Goal: Task Accomplishment & Management: Manage account settings

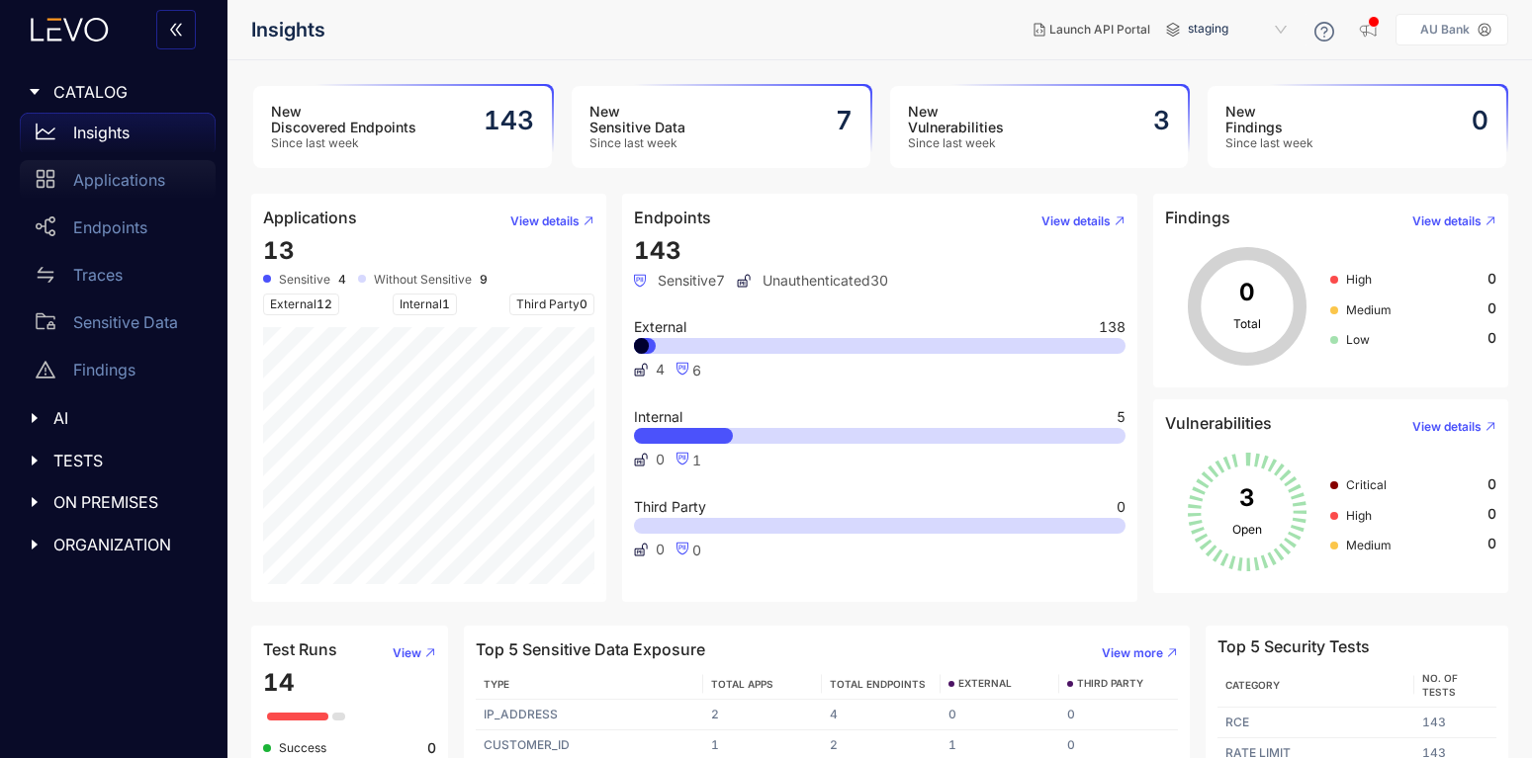
click at [69, 171] on div "Applications" at bounding box center [118, 180] width 196 height 40
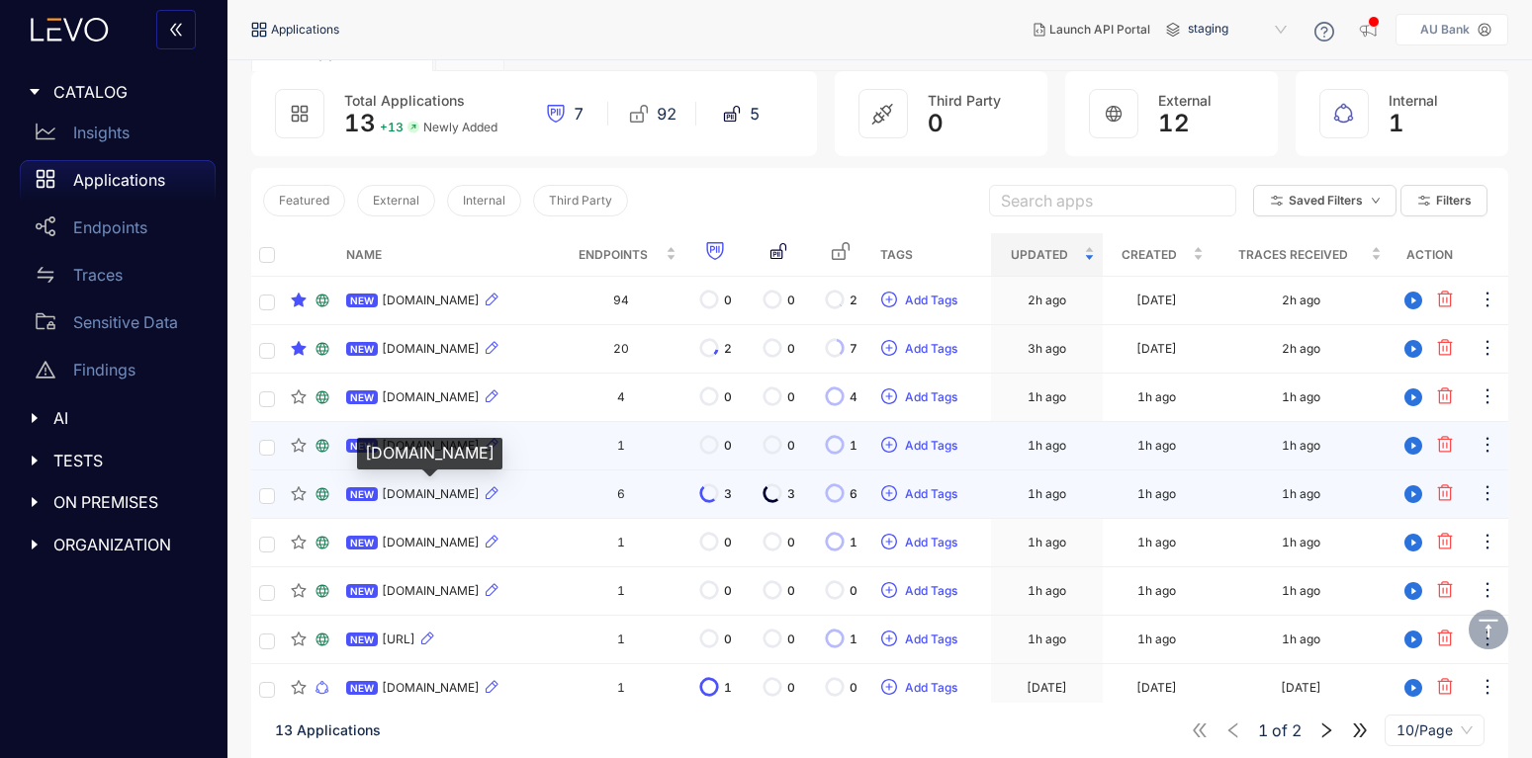
scroll to position [201, 0]
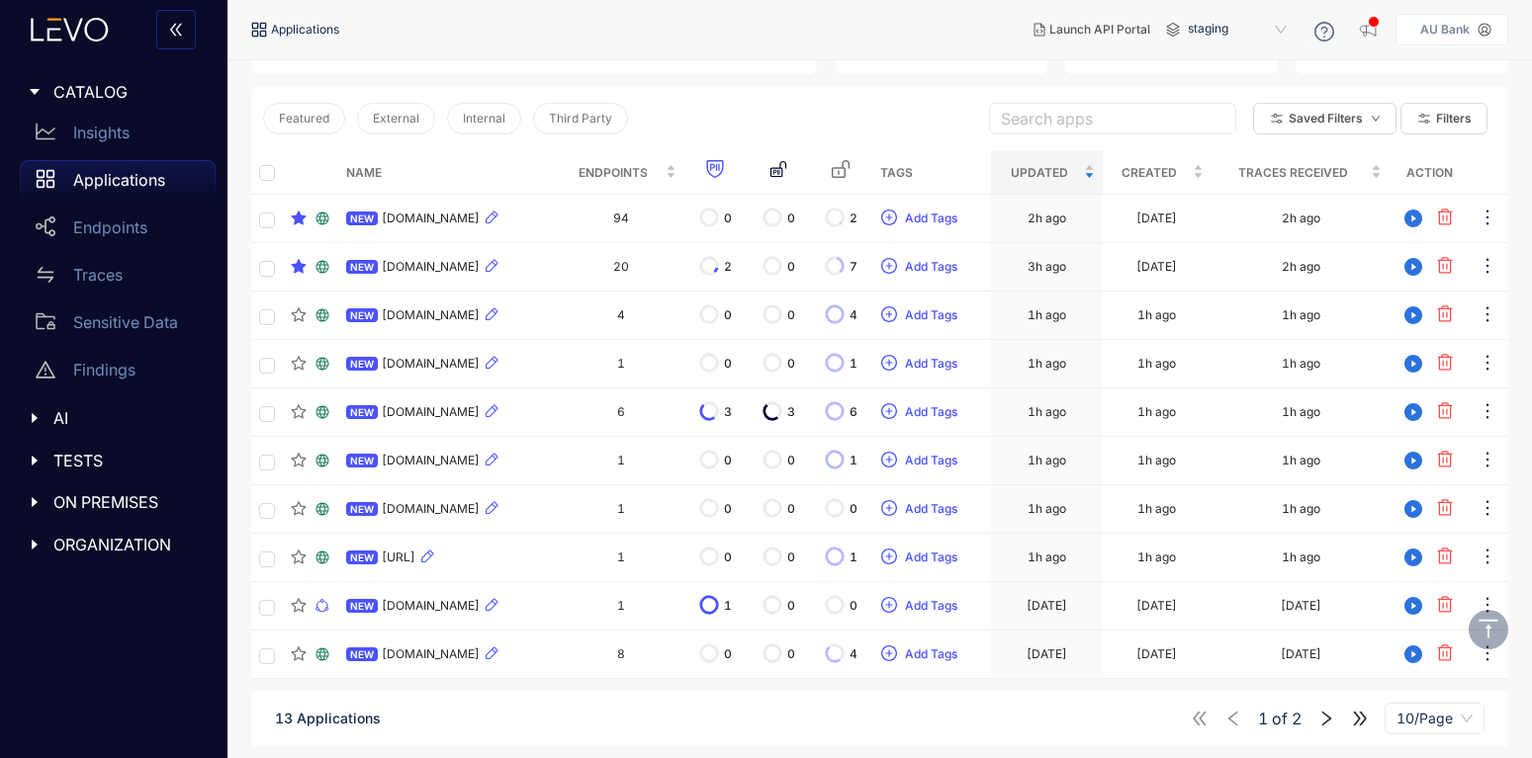
click at [1323, 718] on icon "right" at bounding box center [1326, 719] width 18 height 18
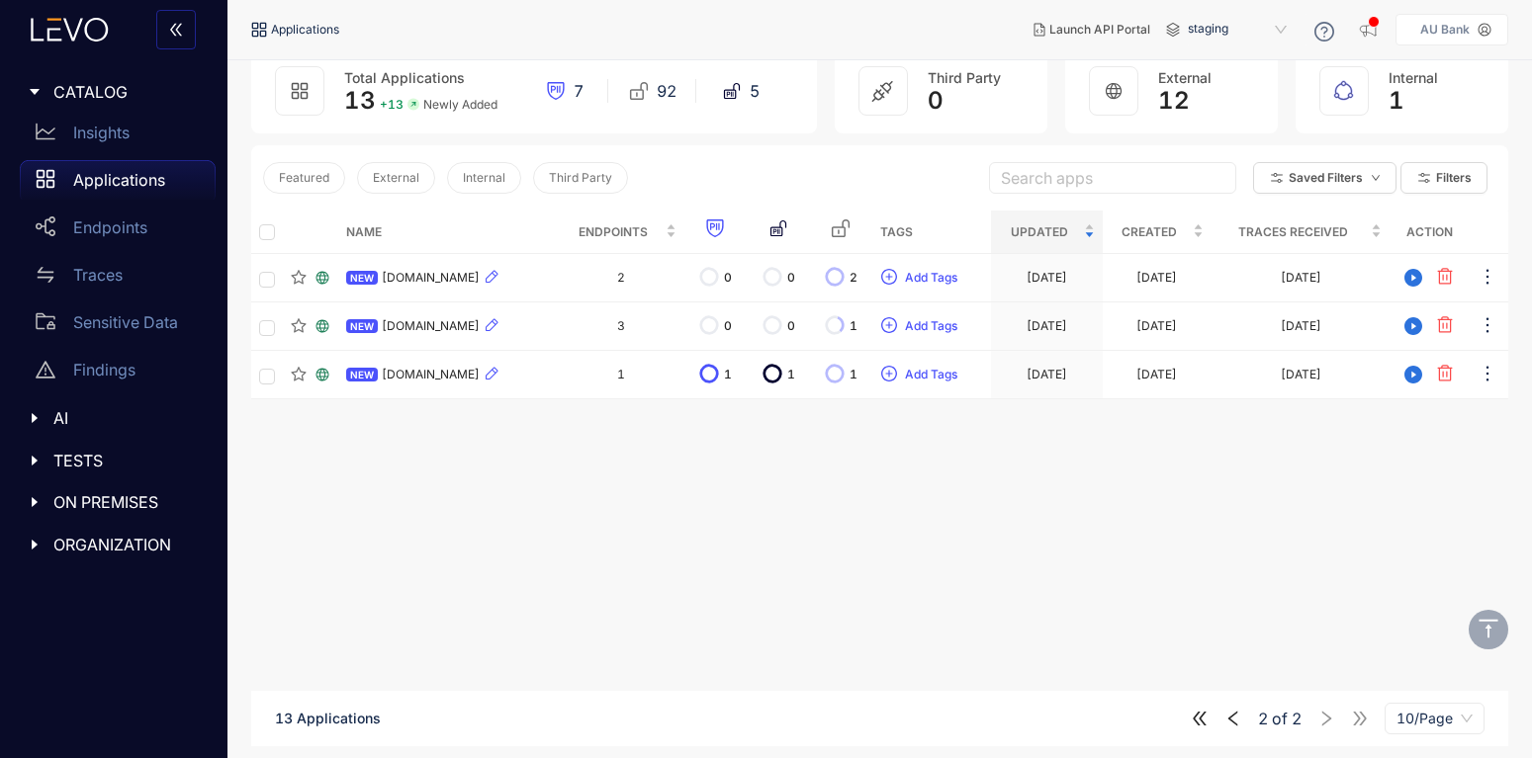
click at [1228, 730] on div "2 of 2 10/Page" at bounding box center [1338, 719] width 294 height 32
click at [1234, 713] on icon "left" at bounding box center [1233, 719] width 18 height 18
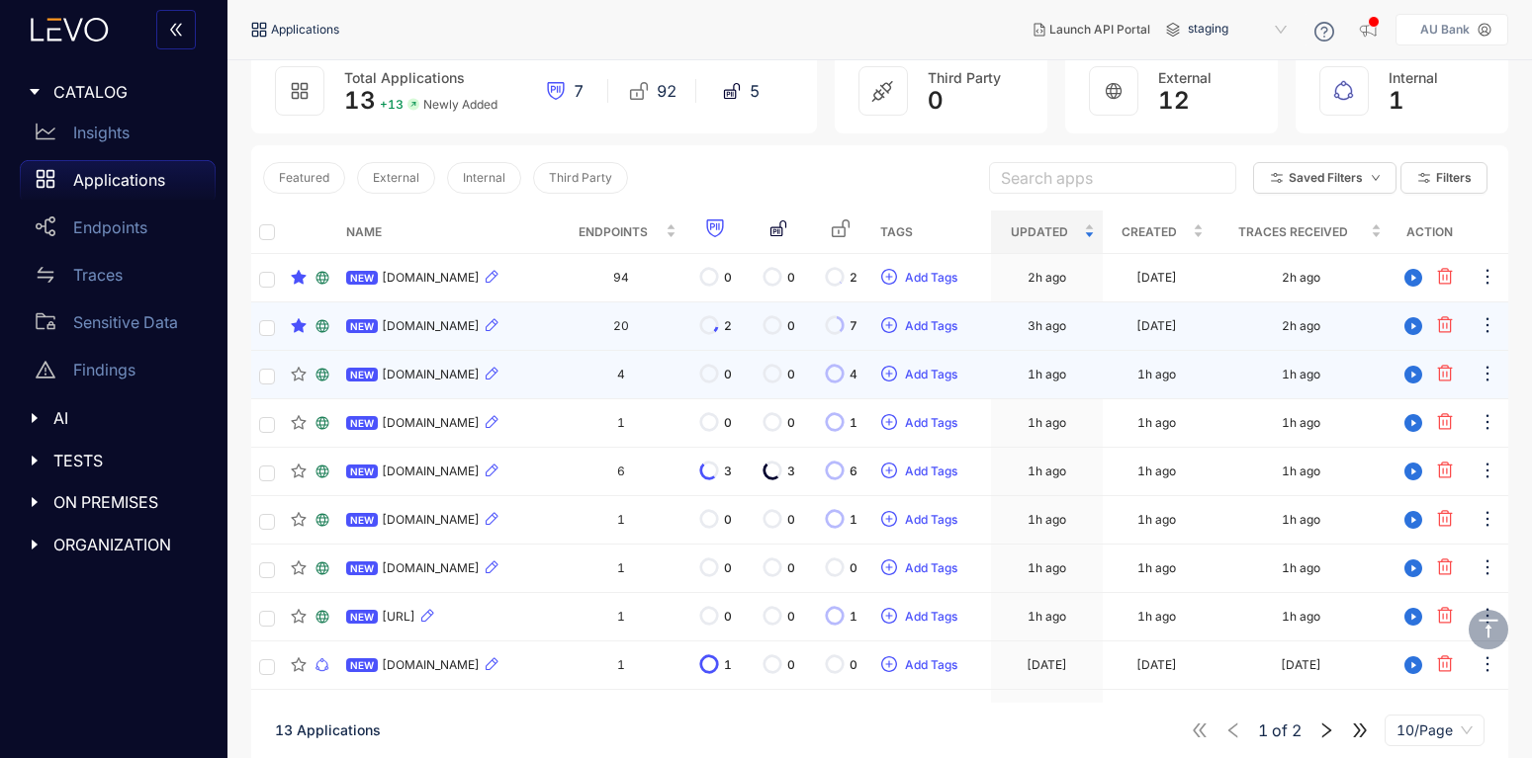
scroll to position [201, 0]
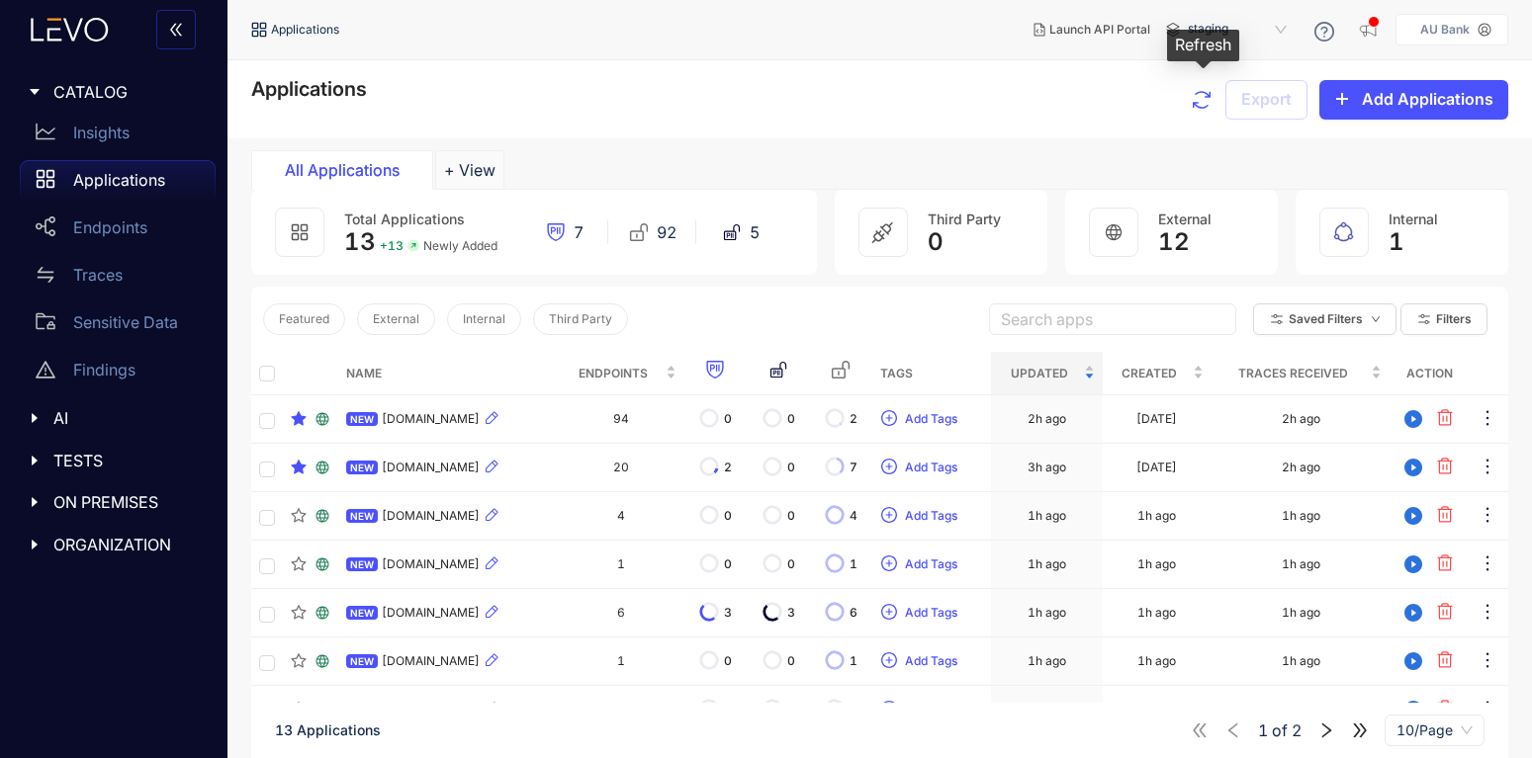
click at [1202, 85] on button "button" at bounding box center [1202, 100] width 24 height 40
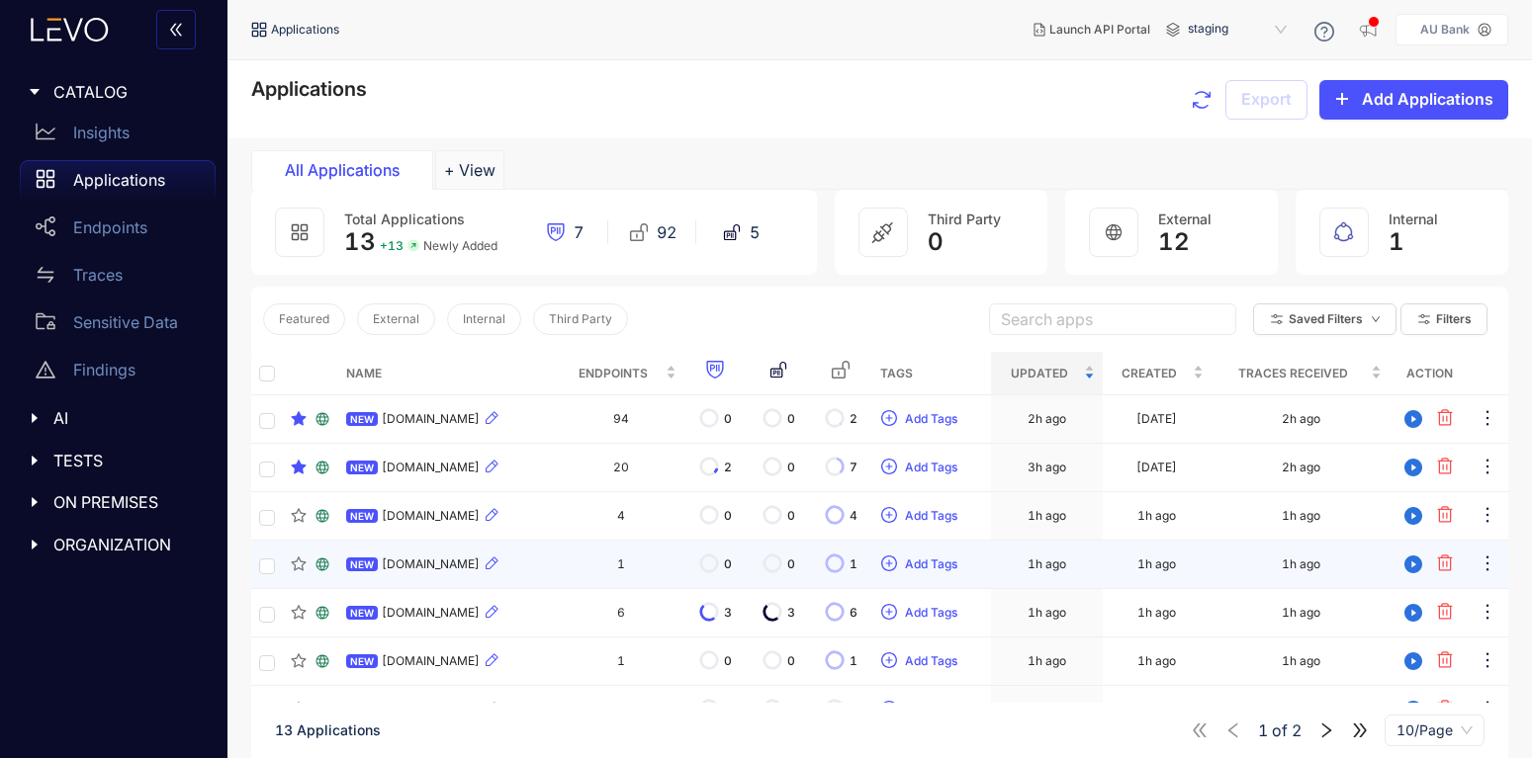
scroll to position [201, 0]
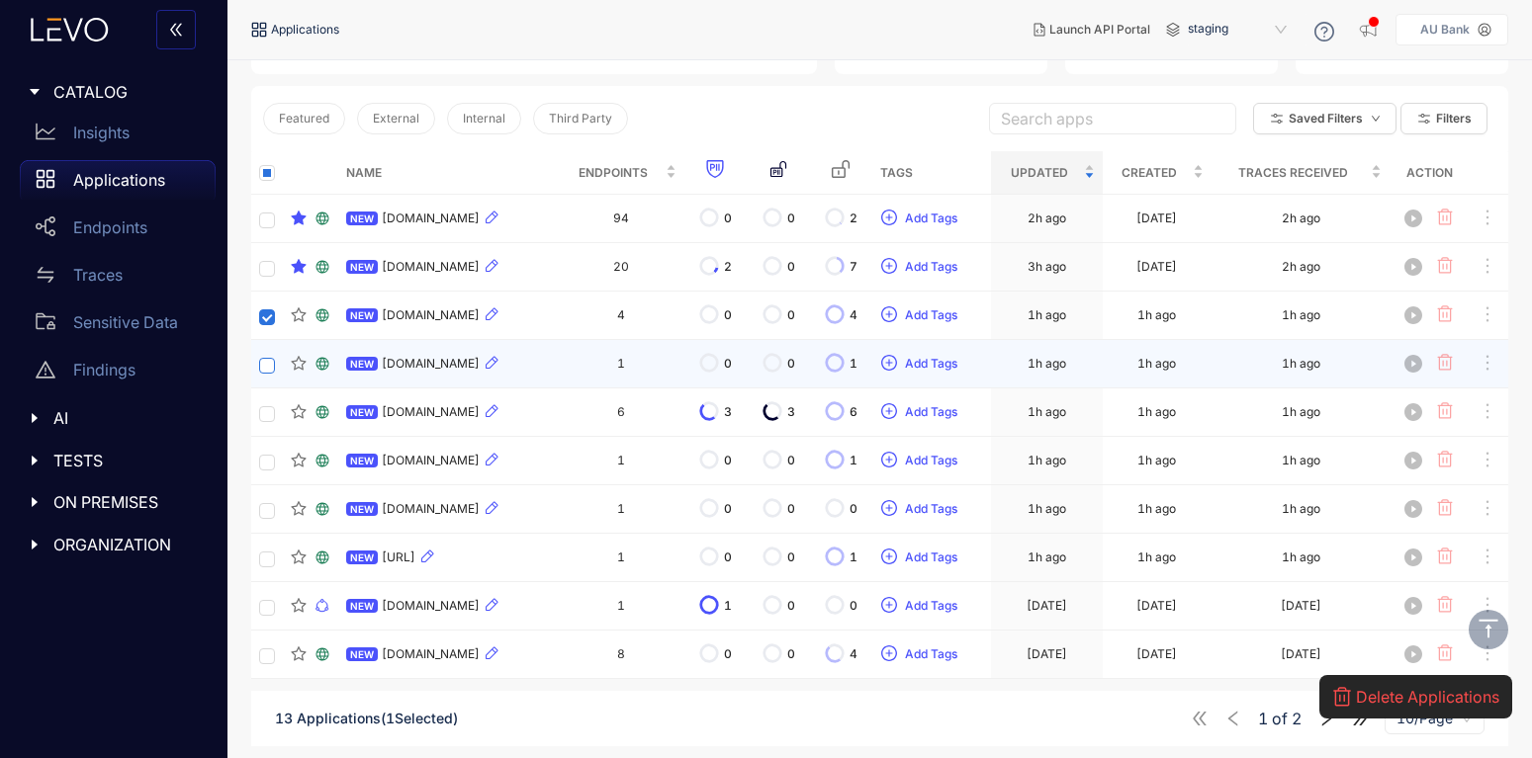
click at [270, 357] on label at bounding box center [267, 364] width 16 height 19
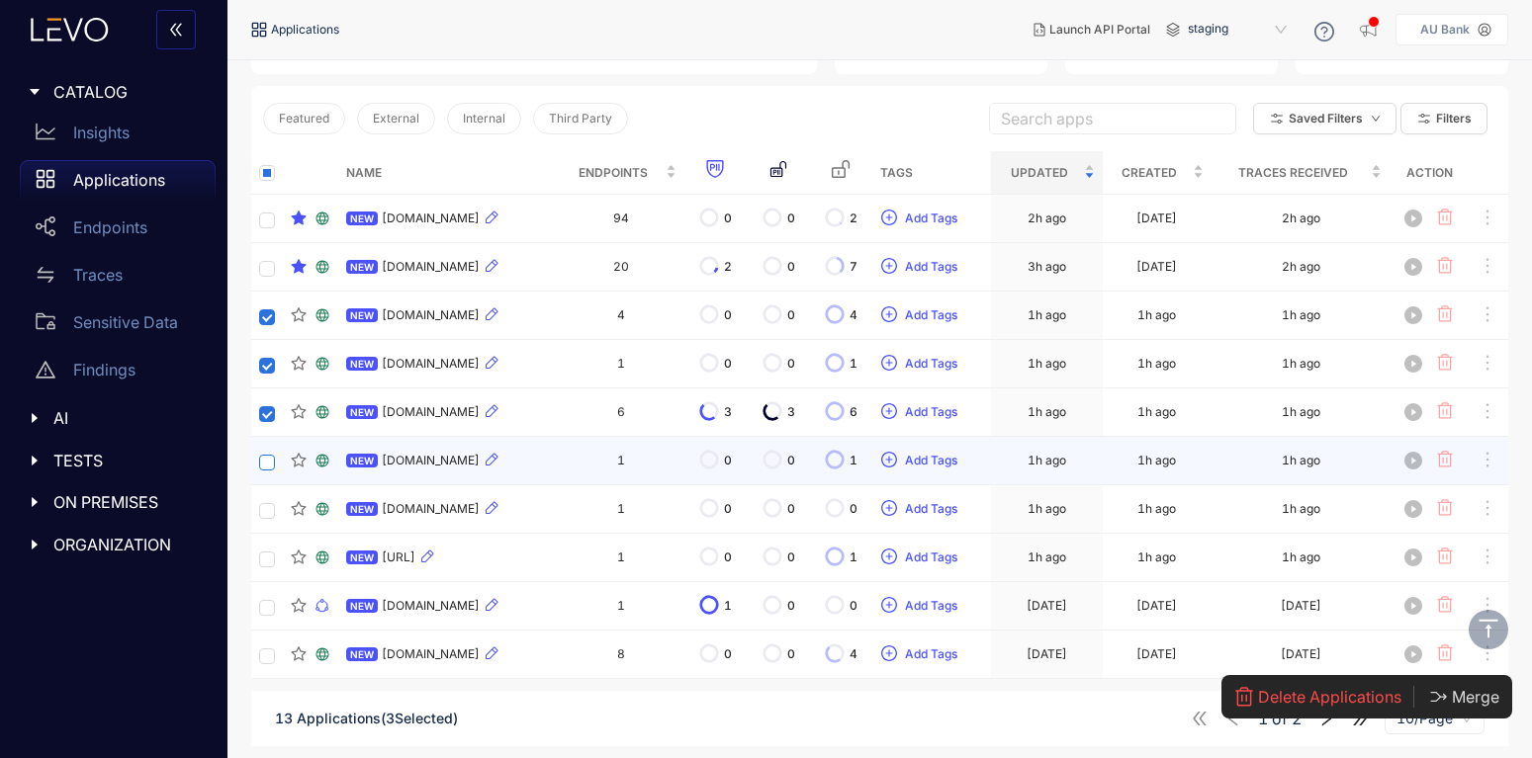
click at [268, 454] on label at bounding box center [267, 461] width 16 height 19
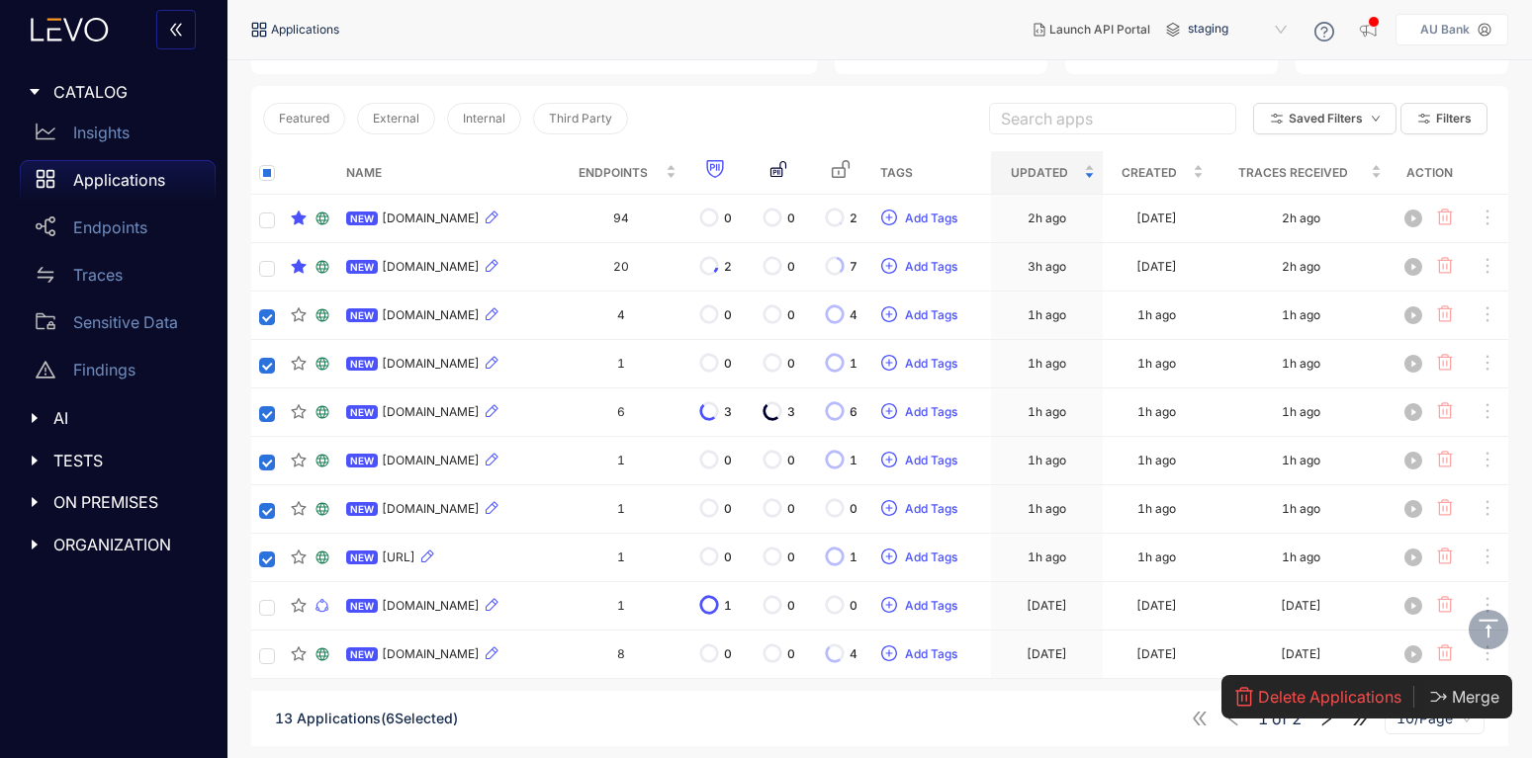
click at [1333, 694] on span "Delete Applications" at bounding box center [1329, 697] width 143 height 18
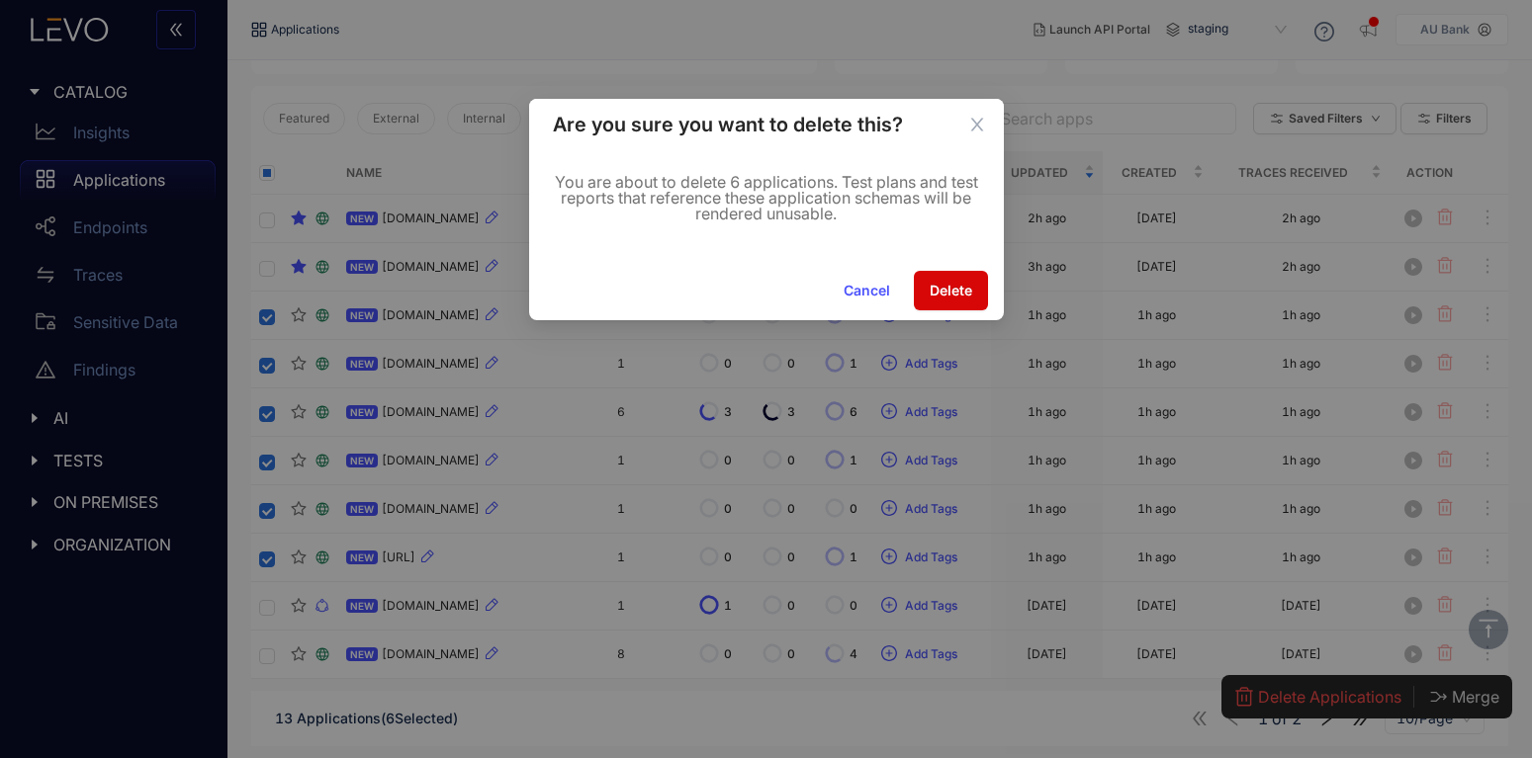
click at [943, 286] on span "Delete" at bounding box center [951, 291] width 43 height 16
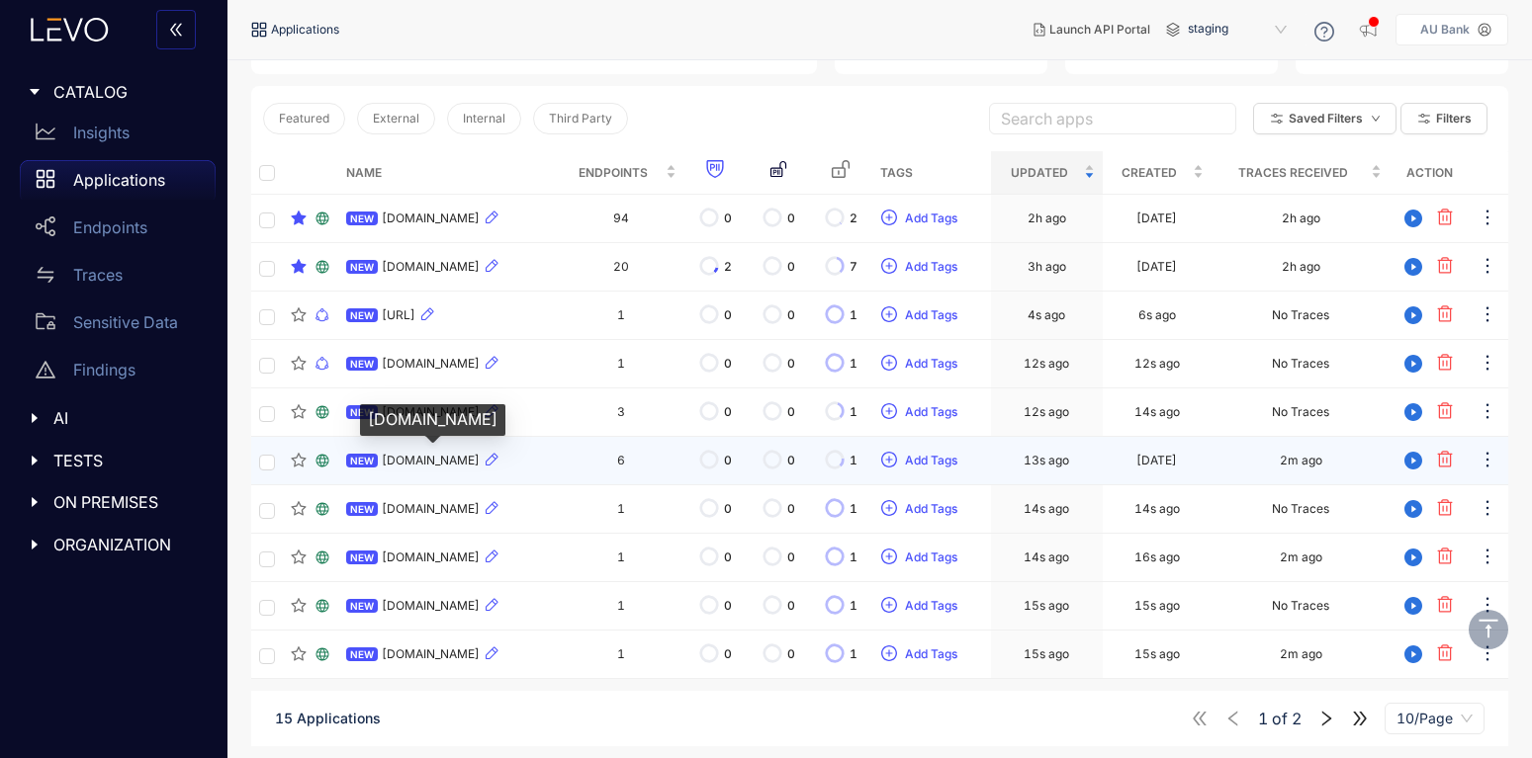
click at [424, 460] on span "[DOMAIN_NAME]" at bounding box center [431, 461] width 98 height 14
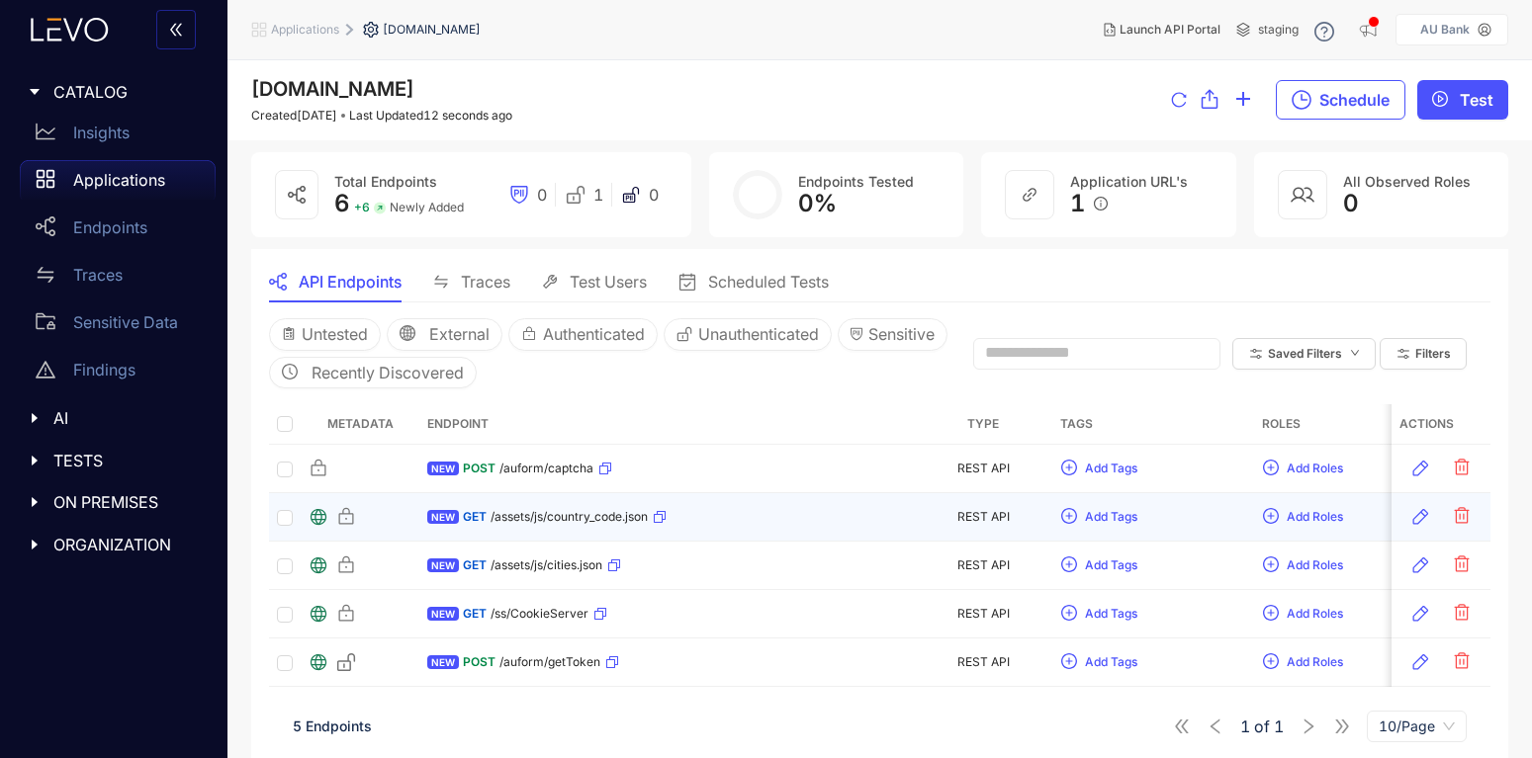
scroll to position [8, 0]
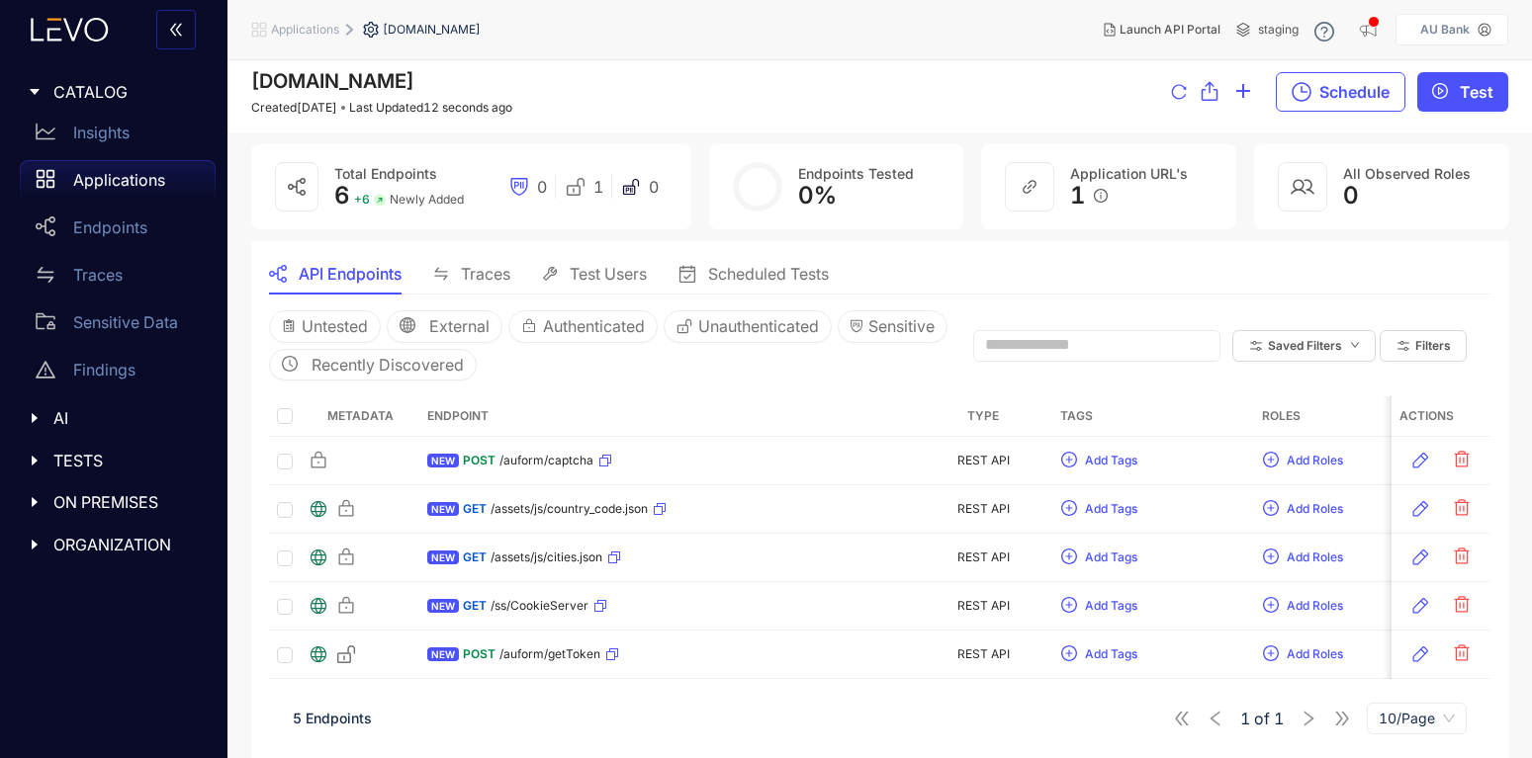
click at [464, 274] on span "Traces" at bounding box center [485, 274] width 49 height 18
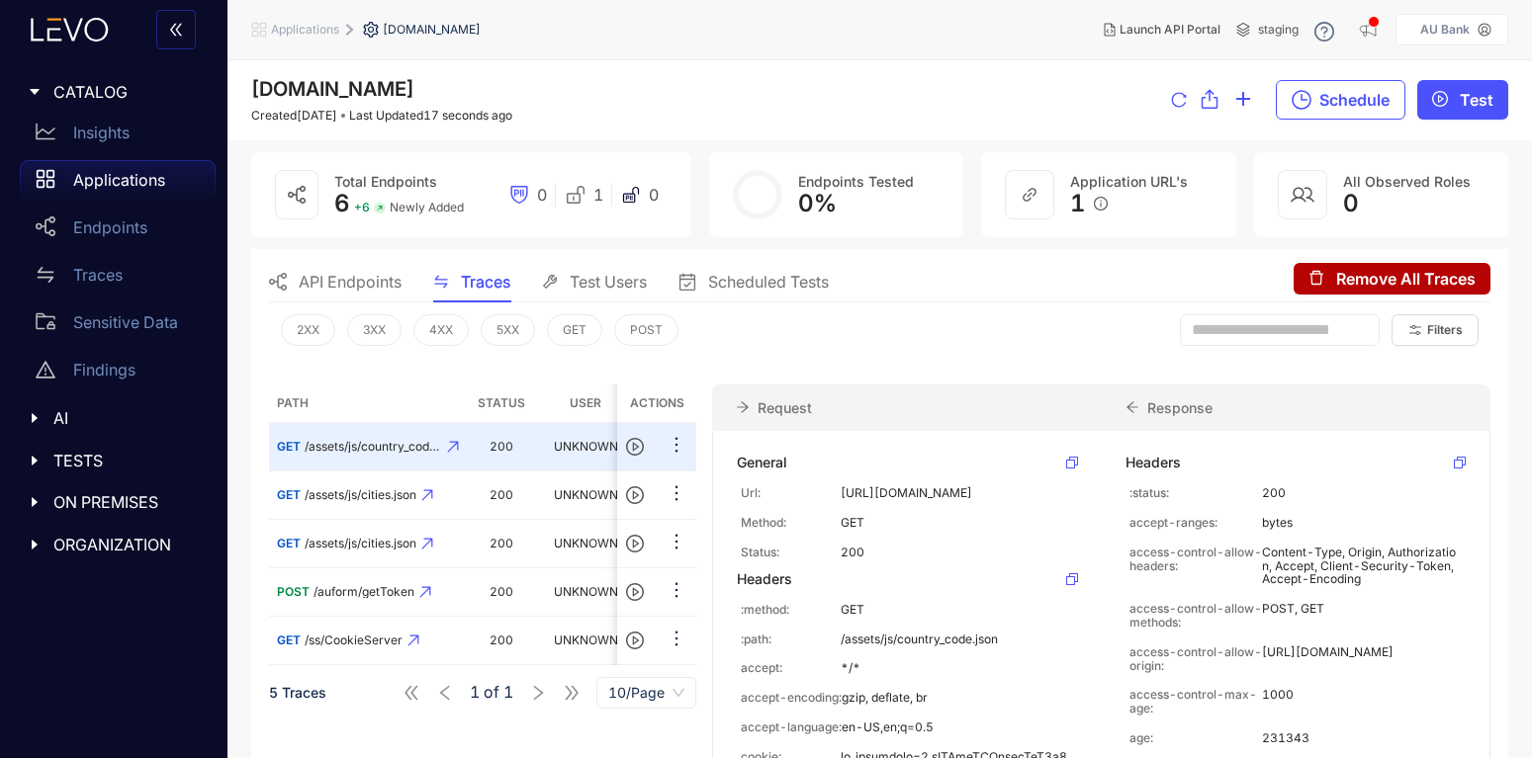
click at [122, 187] on p "Applications" at bounding box center [119, 180] width 92 height 18
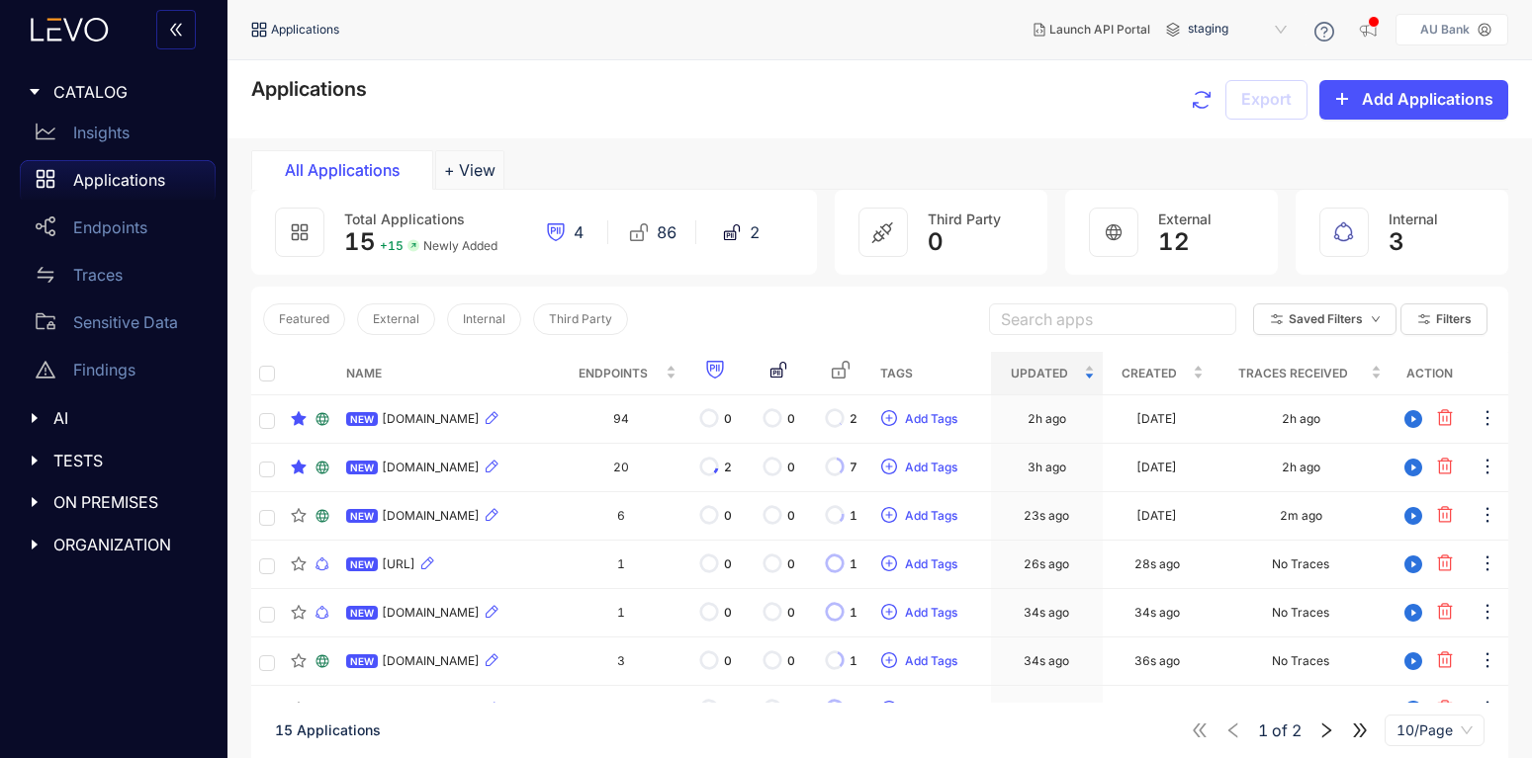
click at [1204, 97] on icon "button" at bounding box center [1202, 100] width 24 height 24
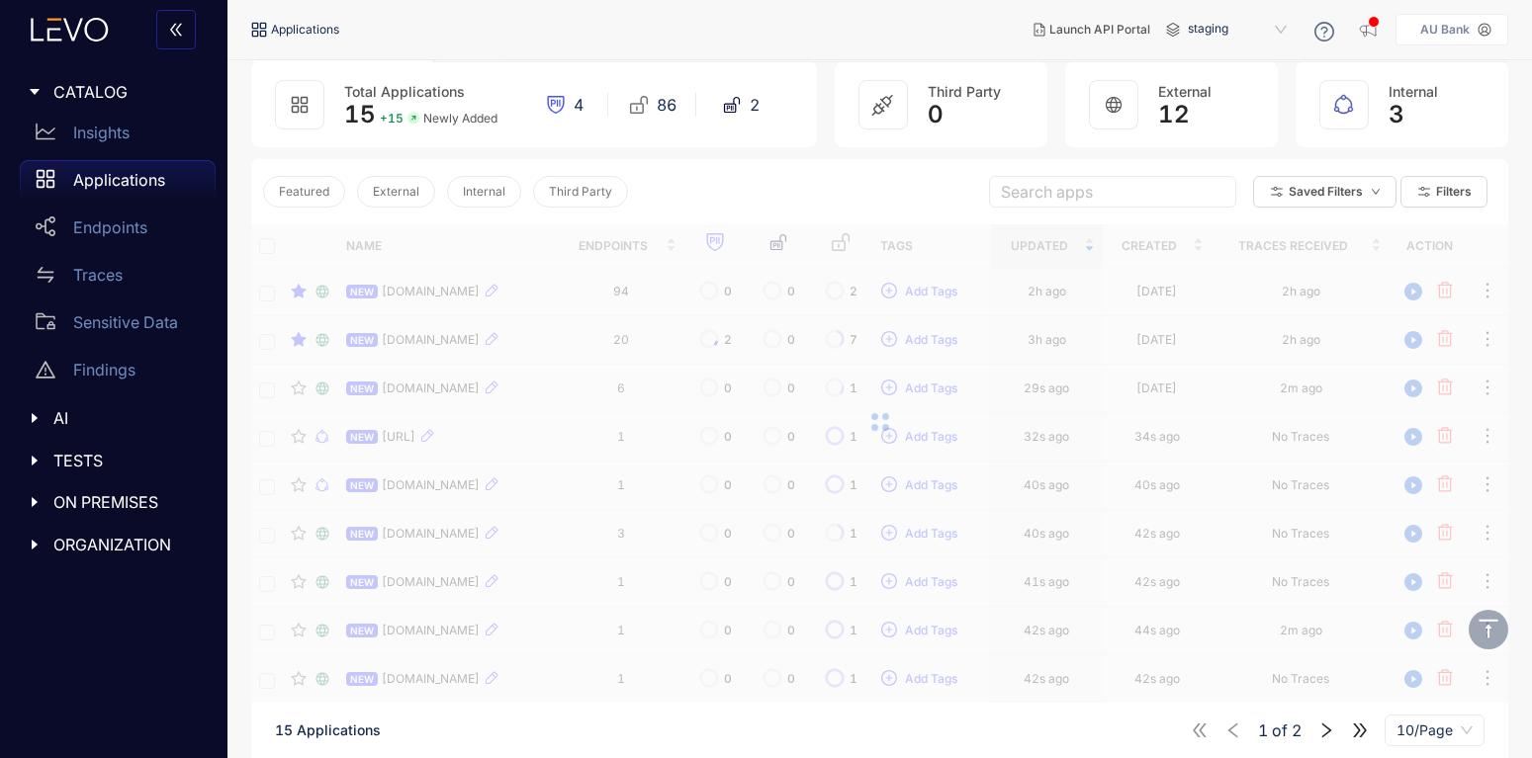
scroll to position [201, 0]
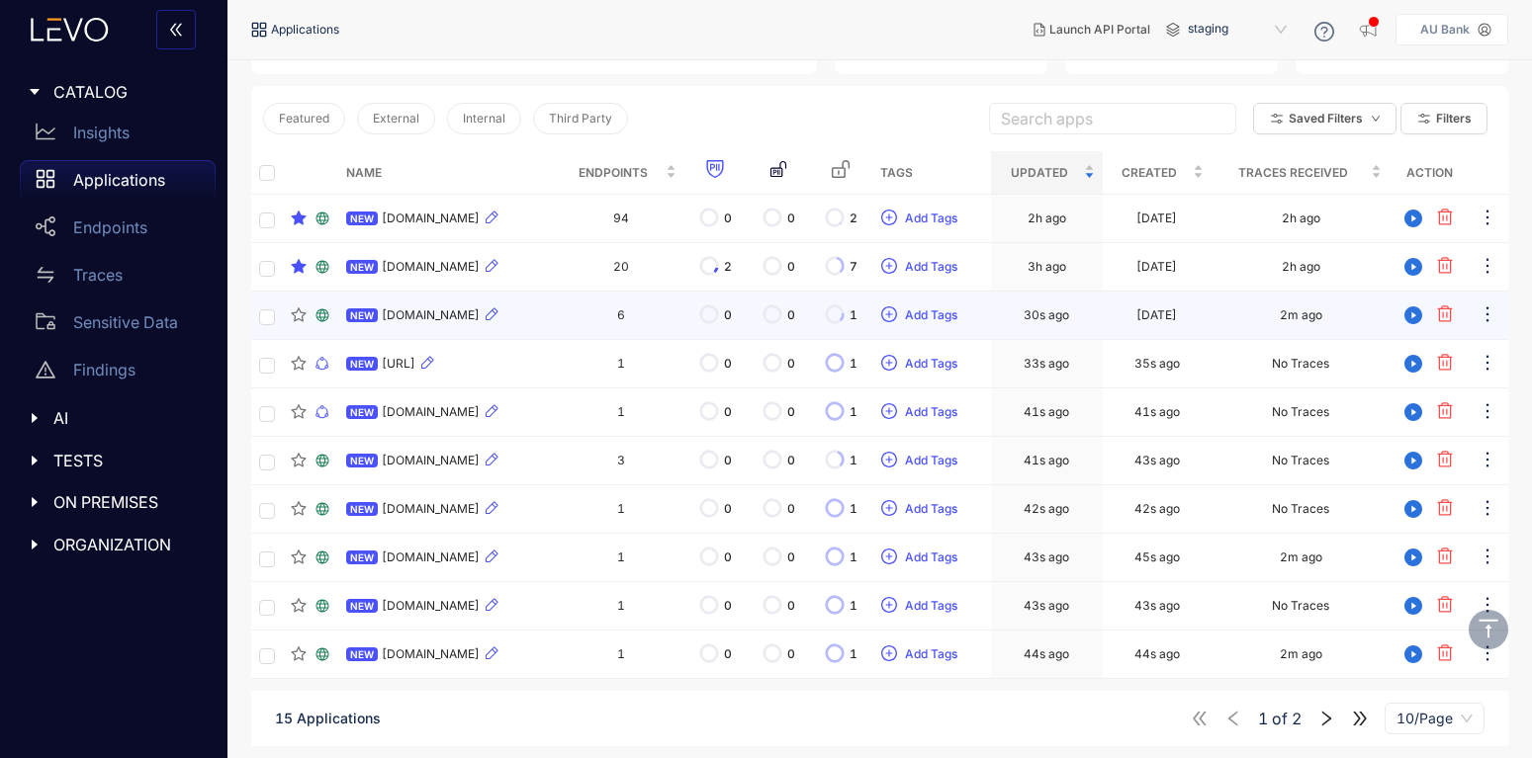
click at [550, 318] on div "NEW [DOMAIN_NAME]" at bounding box center [448, 316] width 204 height 24
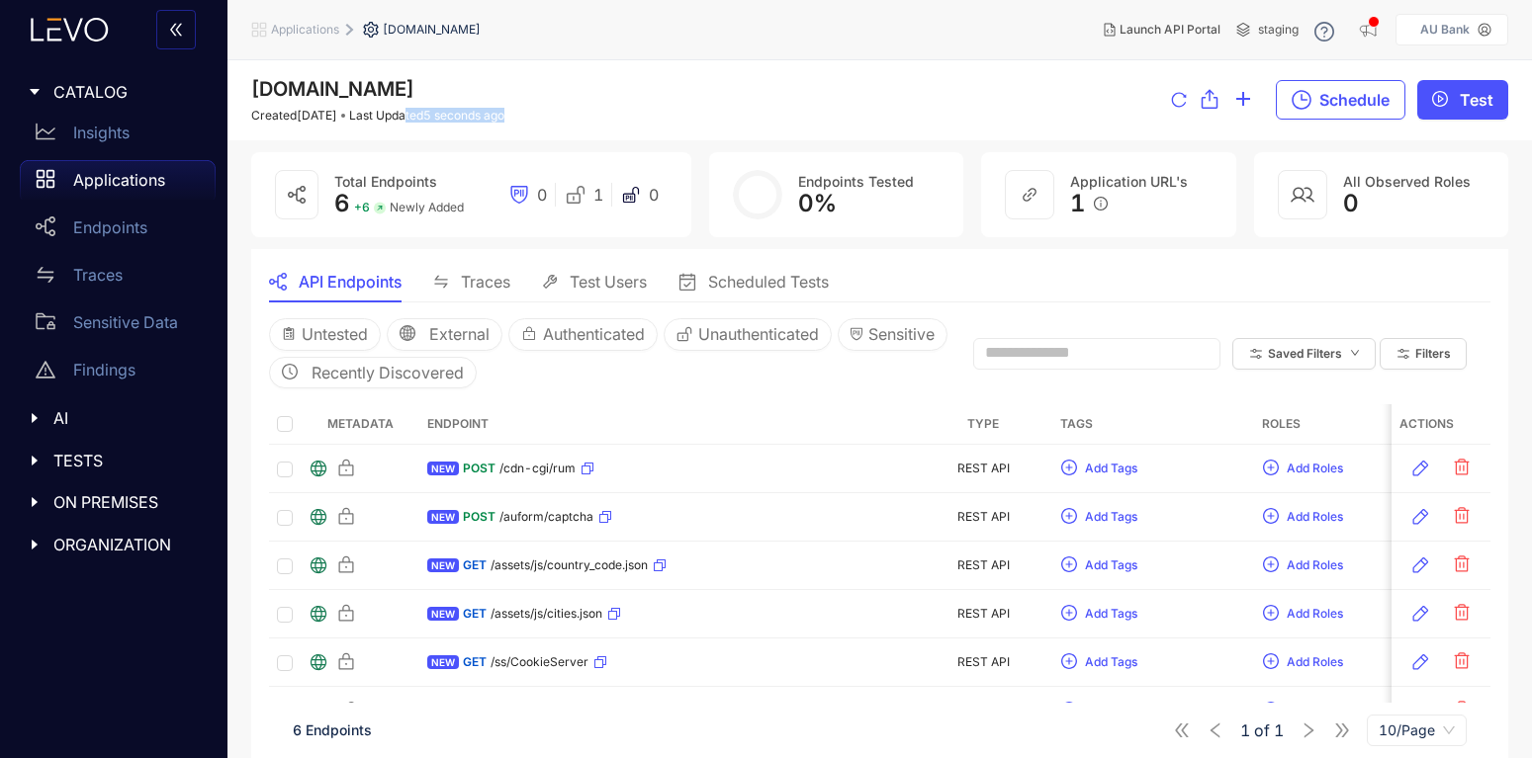
drag, startPoint x: 430, startPoint y: 116, endPoint x: 597, endPoint y: 118, distance: 167.1
click at [597, 118] on div "[DOMAIN_NAME] Created [DATE] Last Updated 5 seconds ago Schedule Test" at bounding box center [879, 100] width 1257 height 45
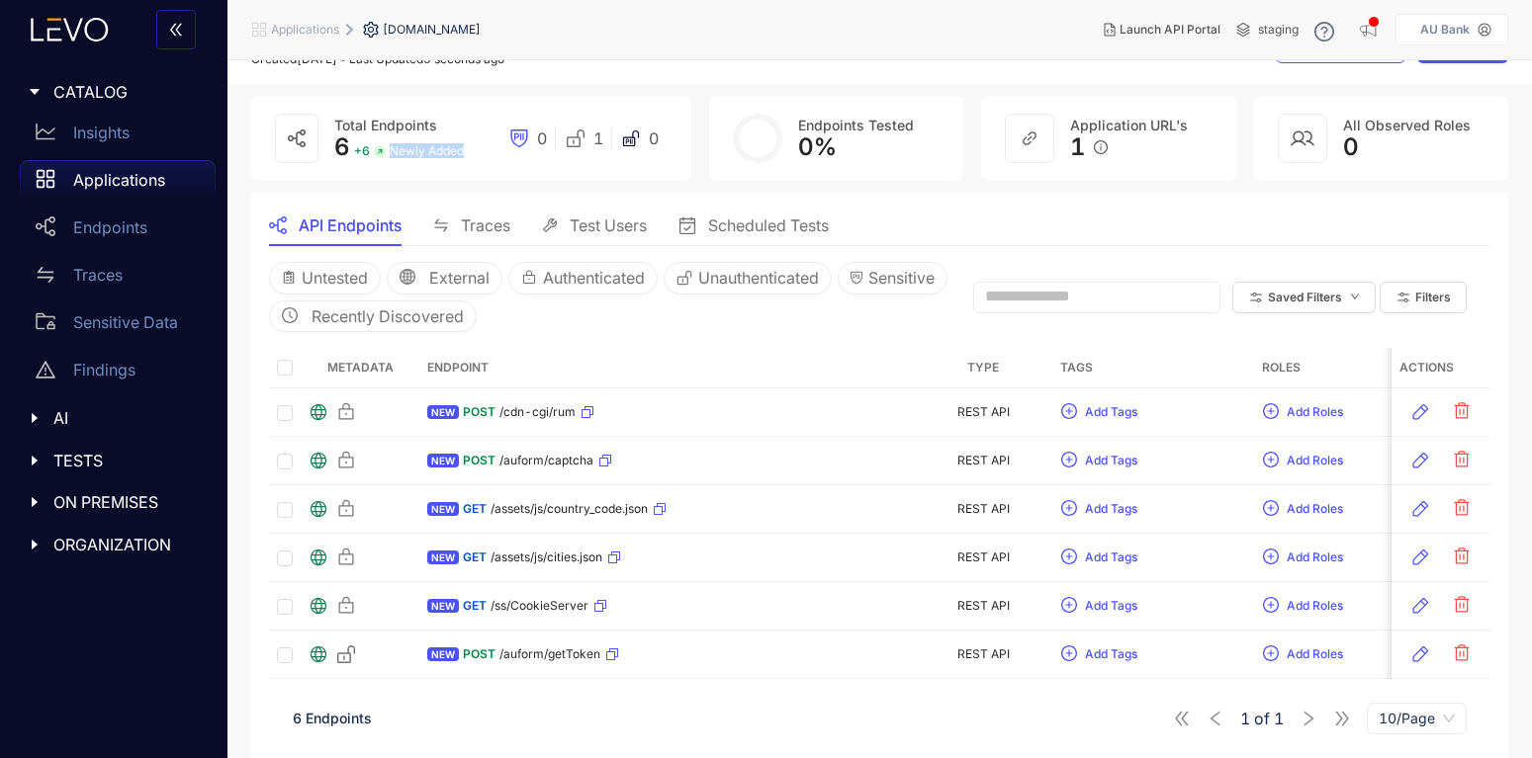
drag, startPoint x: 325, startPoint y: 147, endPoint x: 460, endPoint y: 148, distance: 134.5
click at [460, 148] on div "Total Endpoints 6 + 6 Newly Added 0 1 0" at bounding box center [471, 138] width 440 height 85
click at [484, 191] on main "[DOMAIN_NAME] Created [DATE] Last Updated 5 seconds ago Schedule Test Total End…" at bounding box center [879, 381] width 1304 height 755
click at [104, 170] on div "Applications" at bounding box center [118, 180] width 196 height 40
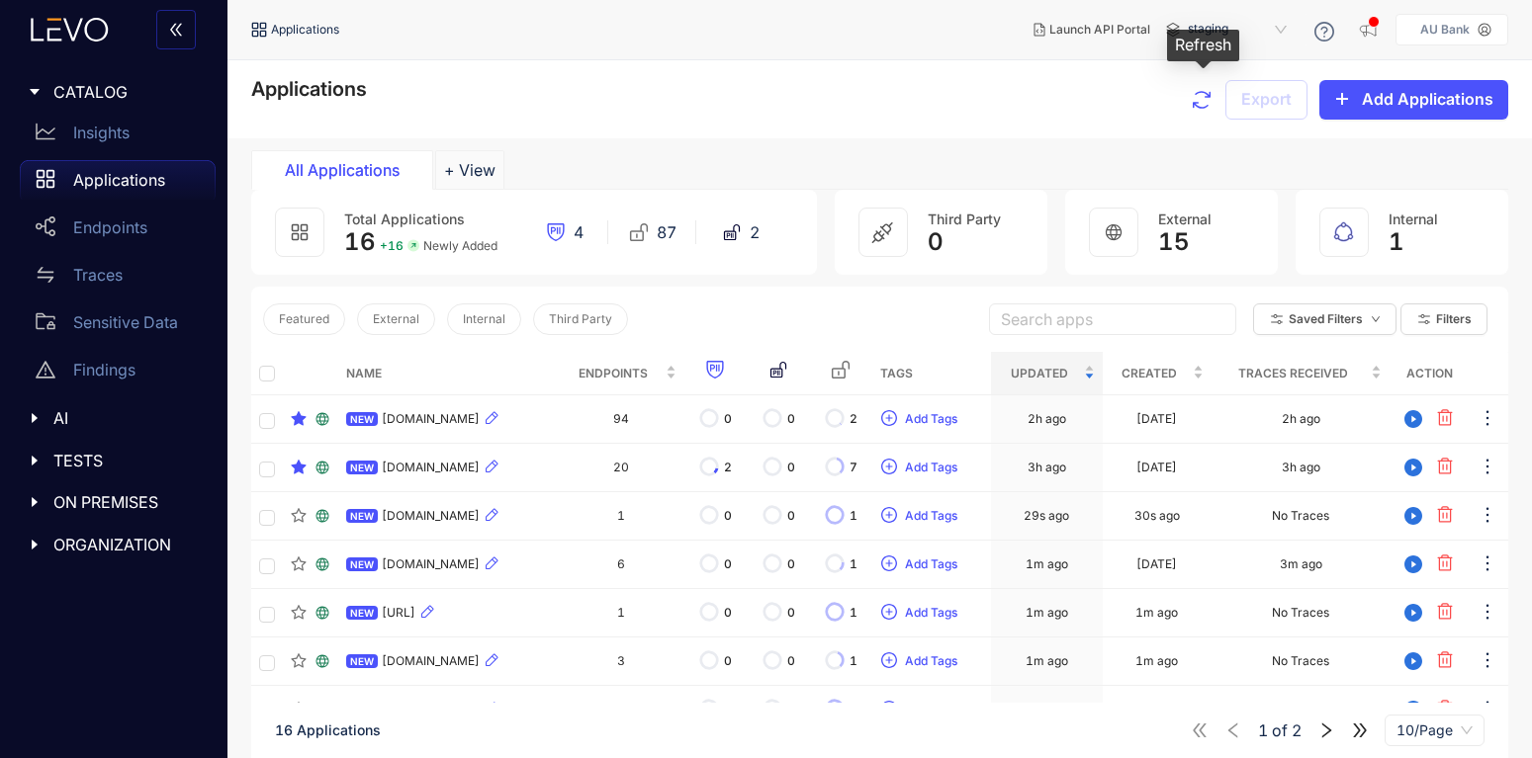
click at [1204, 101] on icon "button" at bounding box center [1202, 100] width 24 height 24
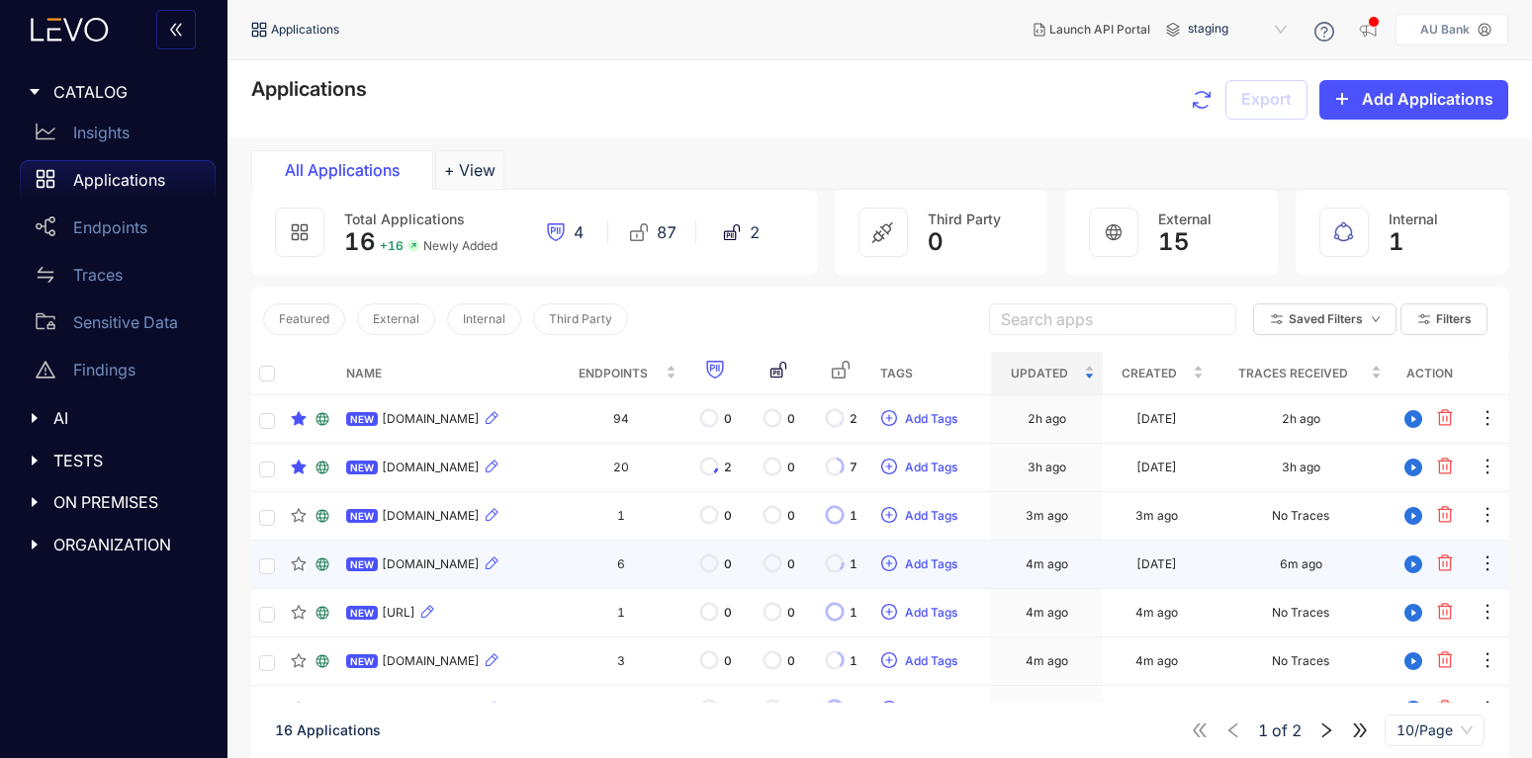
scroll to position [201, 0]
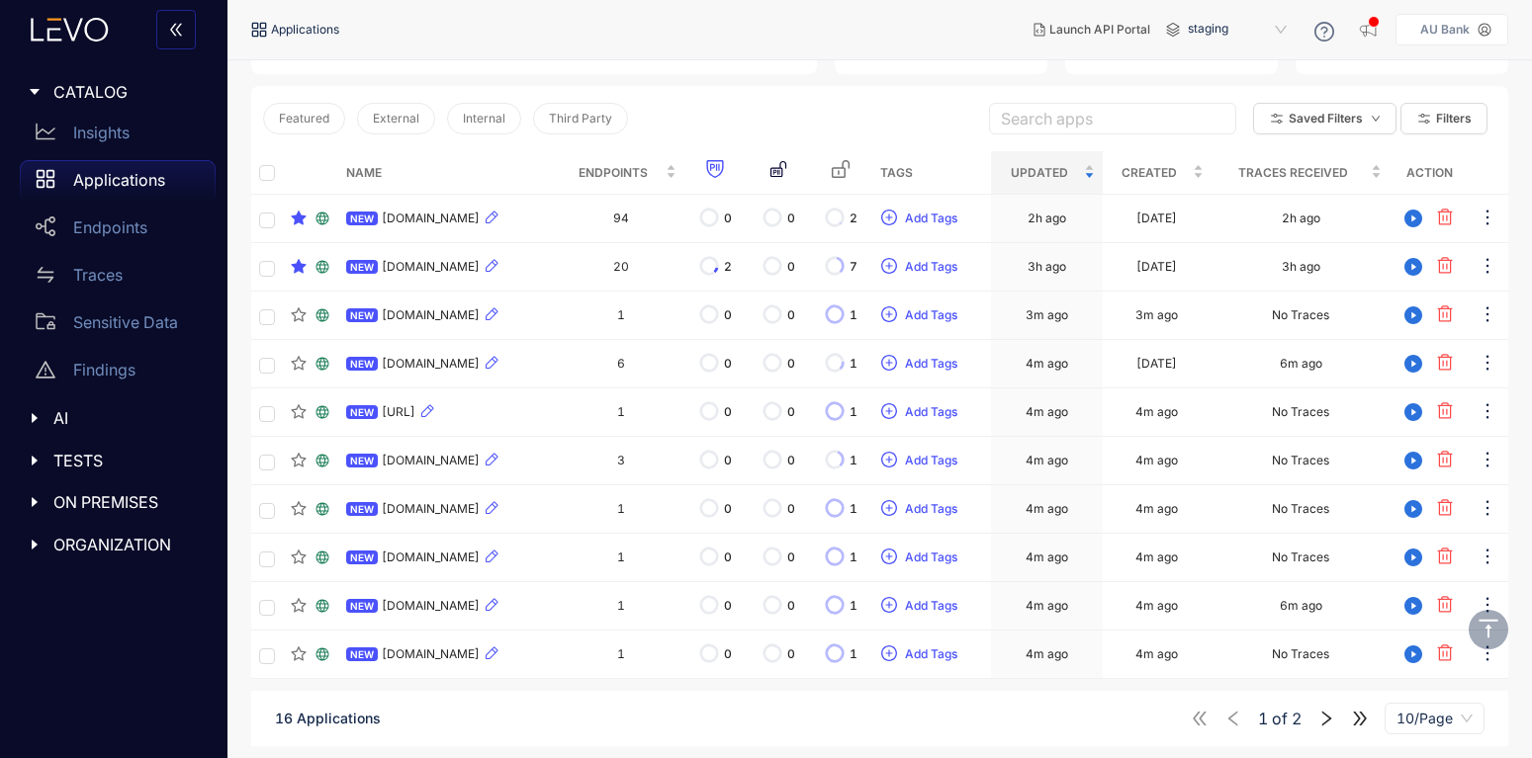
click at [1330, 716] on icon "right" at bounding box center [1326, 719] width 18 height 18
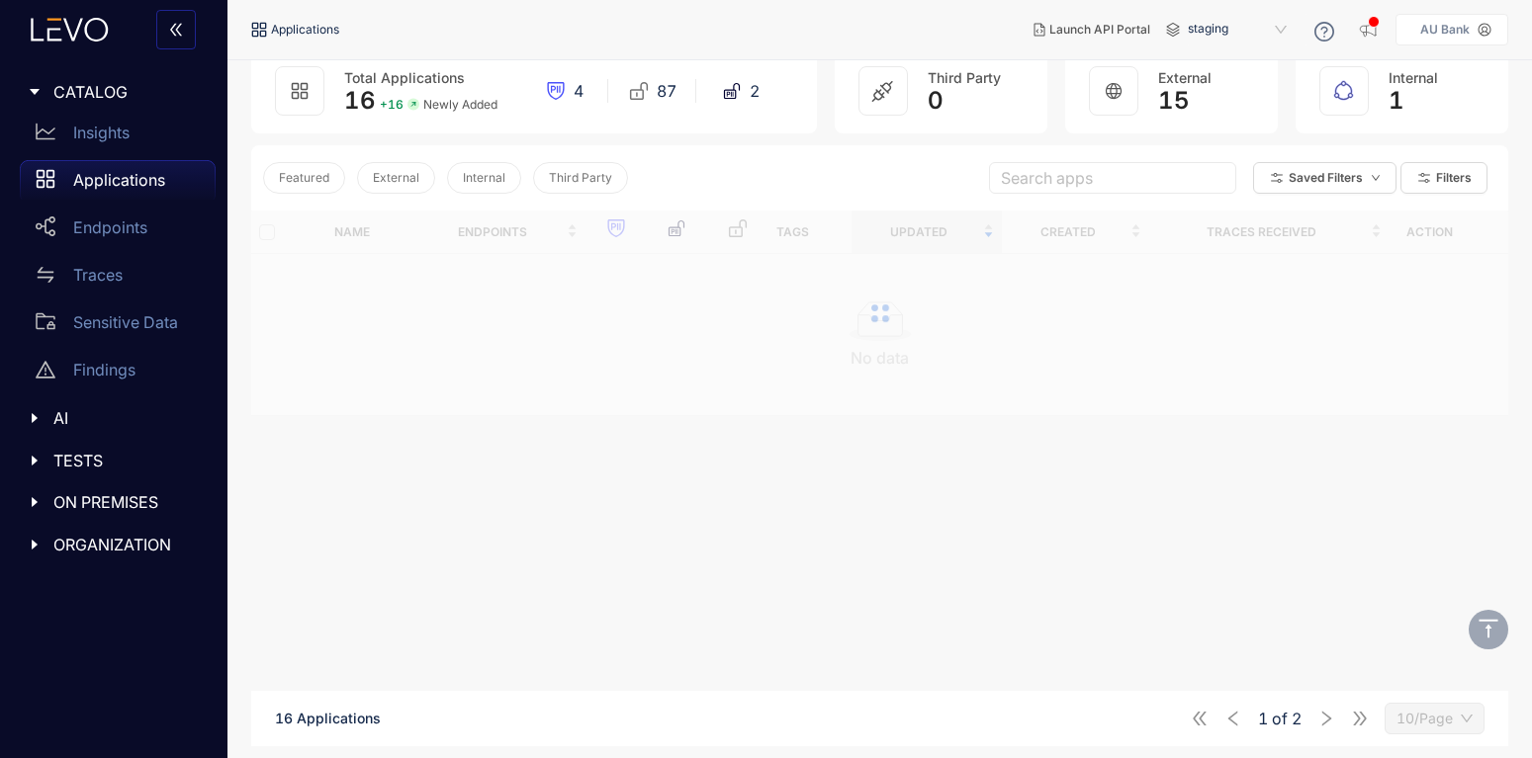
scroll to position [141, 0]
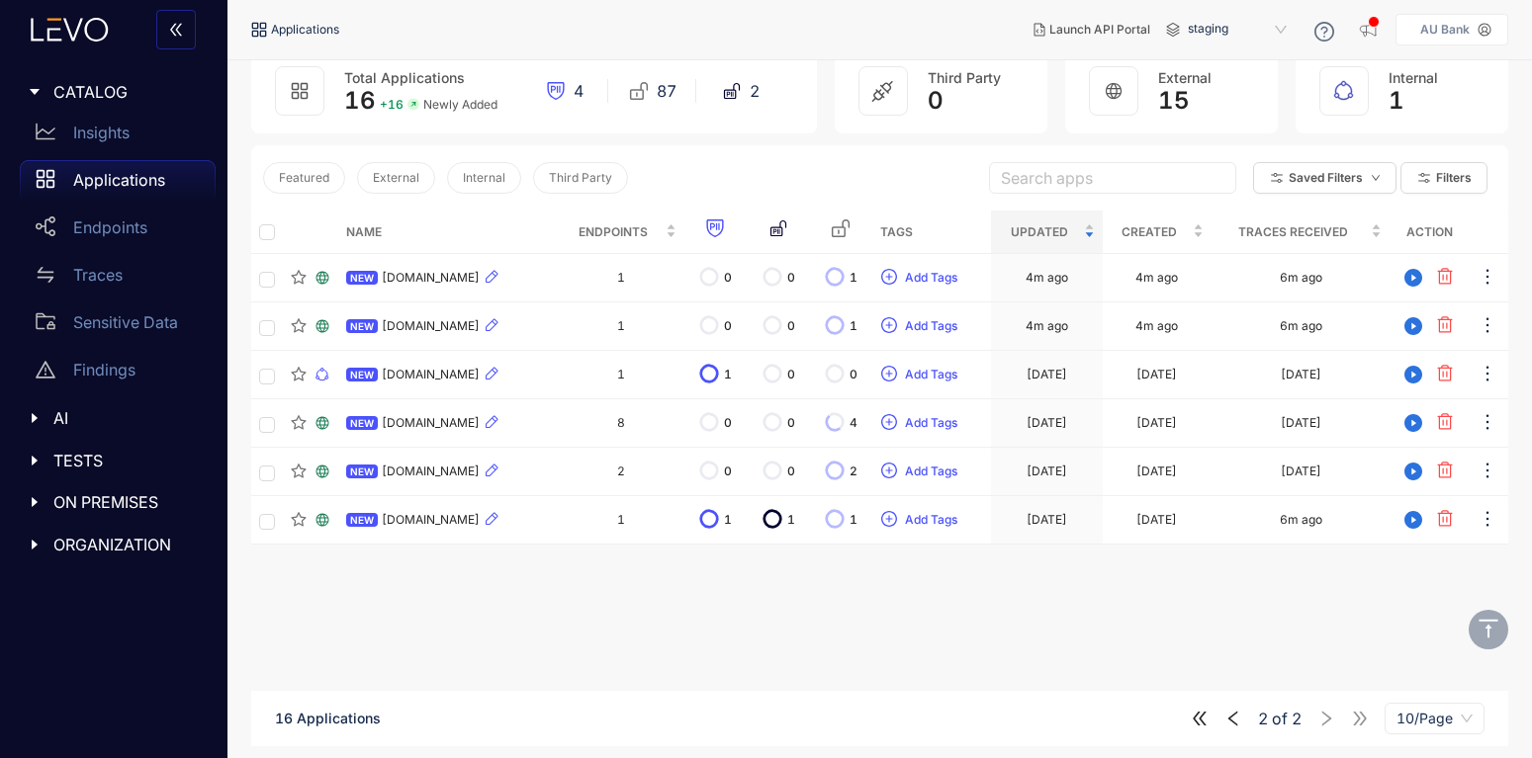
click at [1235, 717] on icon "left" at bounding box center [1233, 719] width 18 height 18
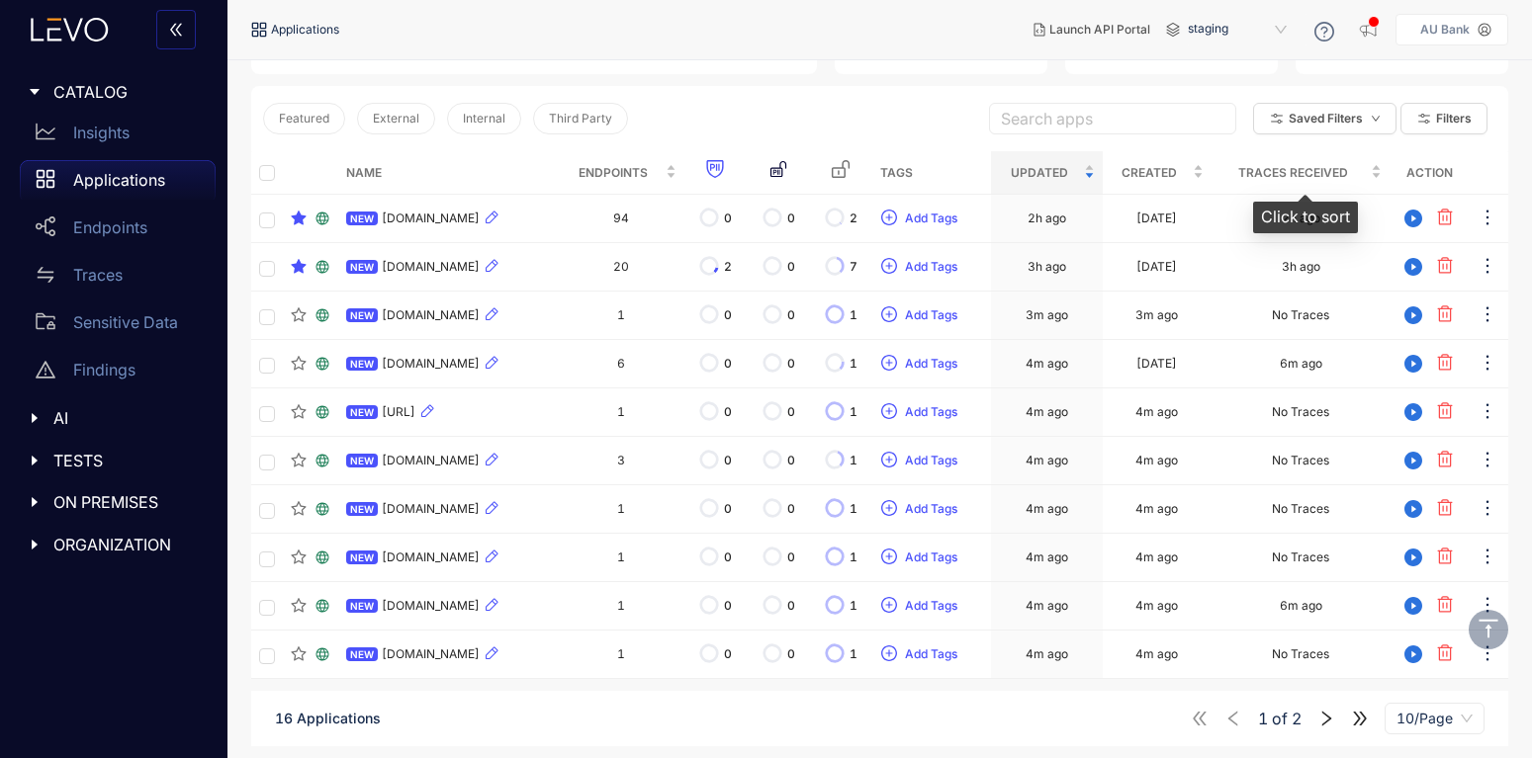
scroll to position [0, 0]
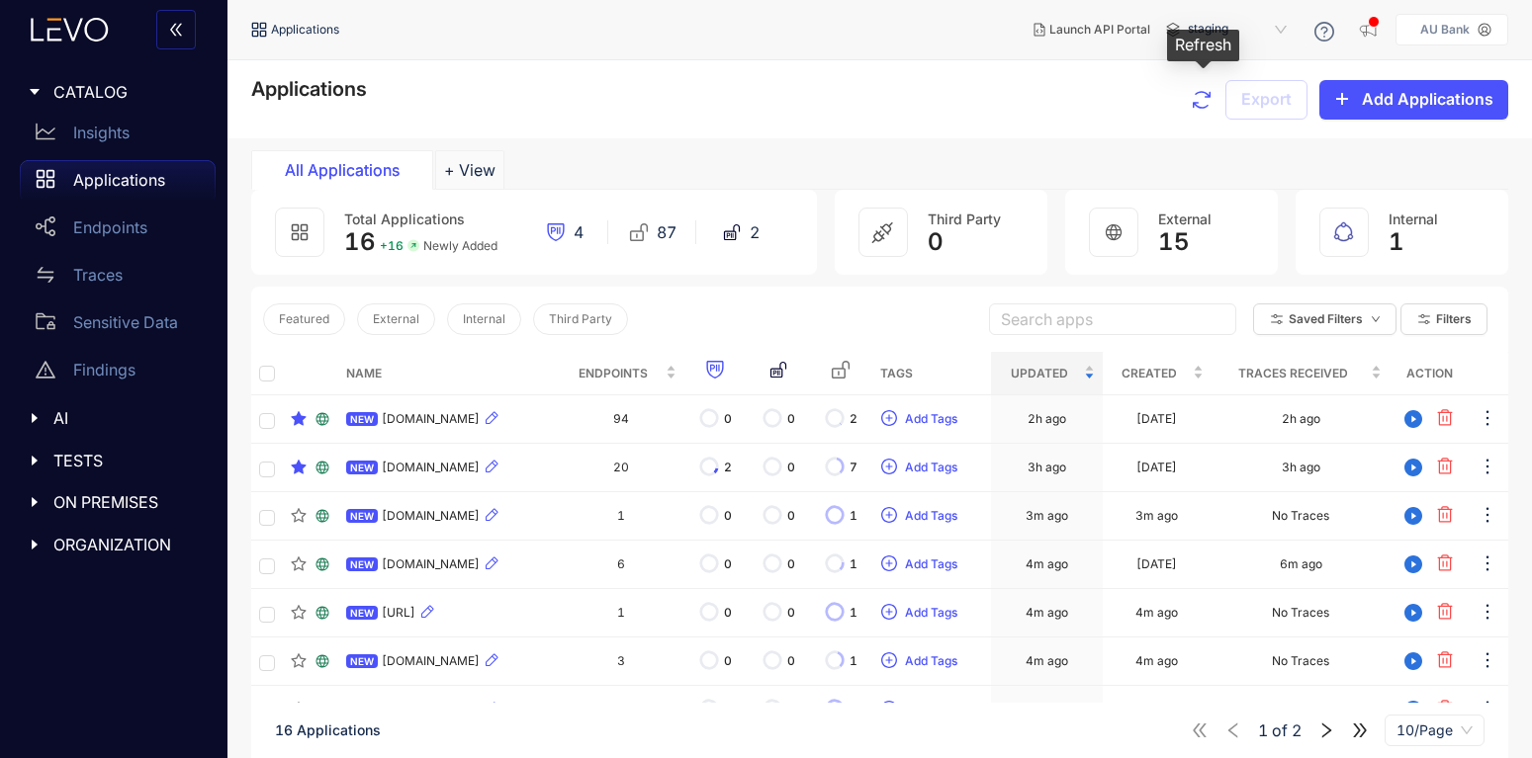
click at [1205, 110] on icon "button" at bounding box center [1202, 100] width 24 height 24
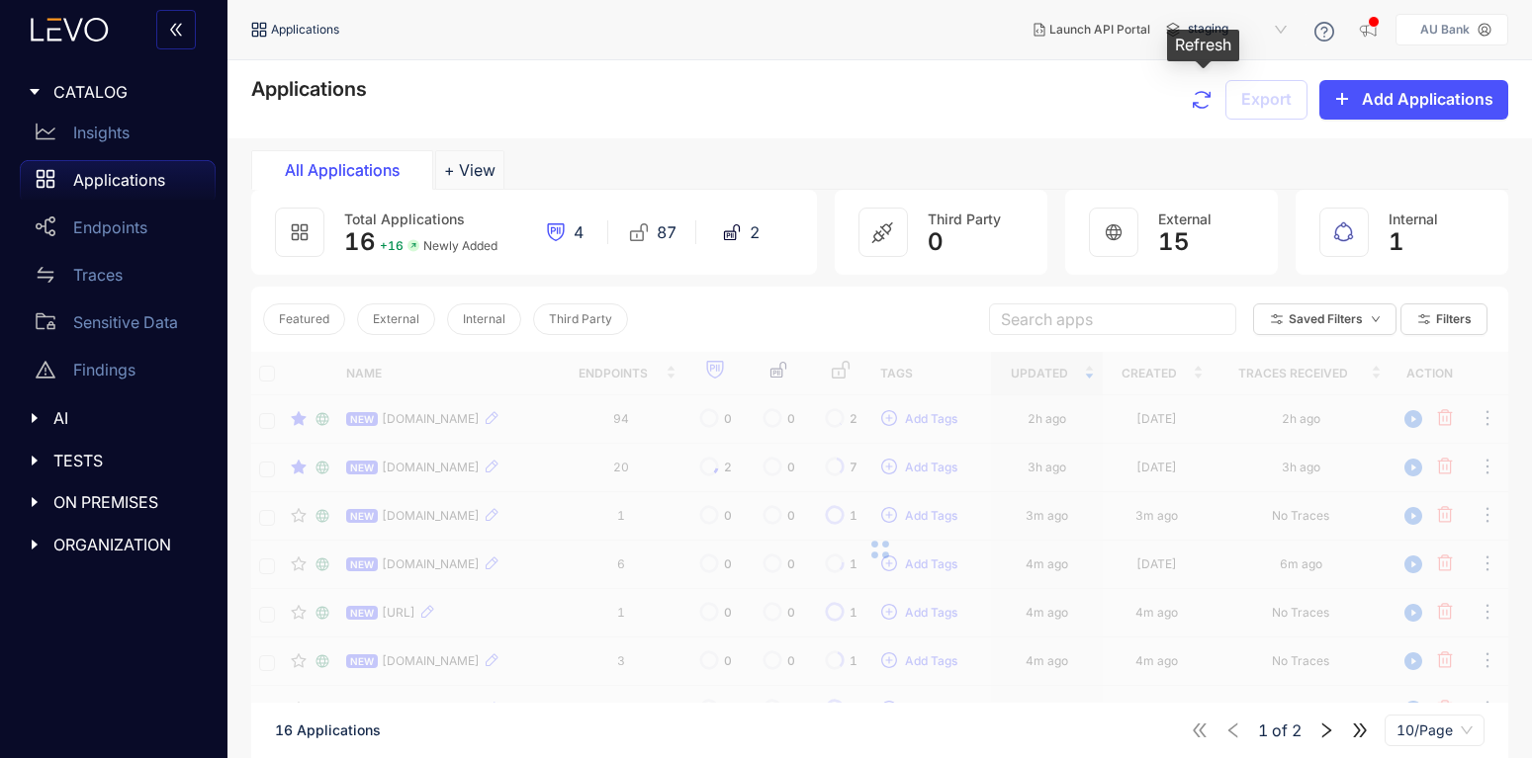
click at [1205, 110] on icon "button" at bounding box center [1202, 100] width 24 height 24
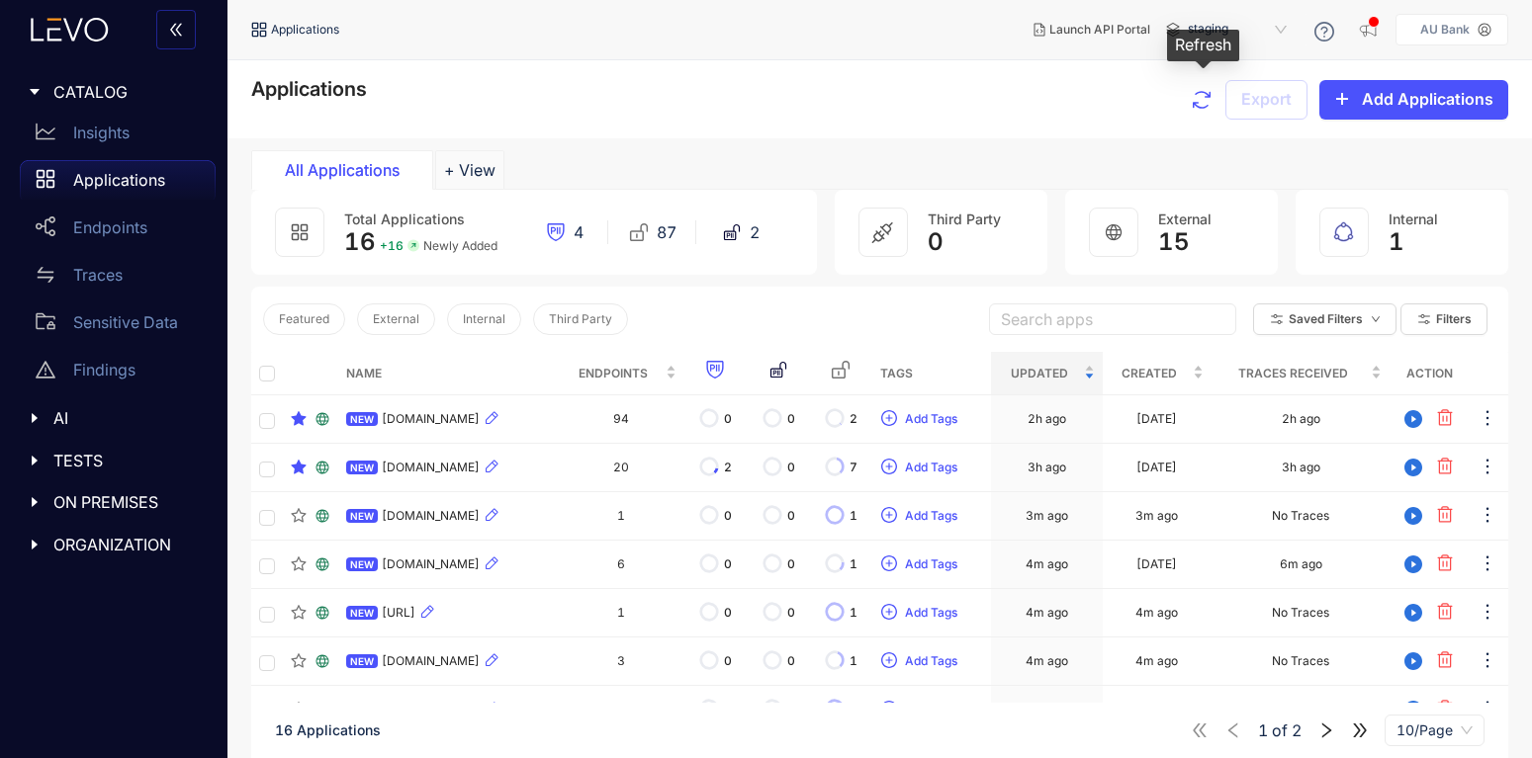
click at [1205, 110] on icon "button" at bounding box center [1202, 100] width 24 height 24
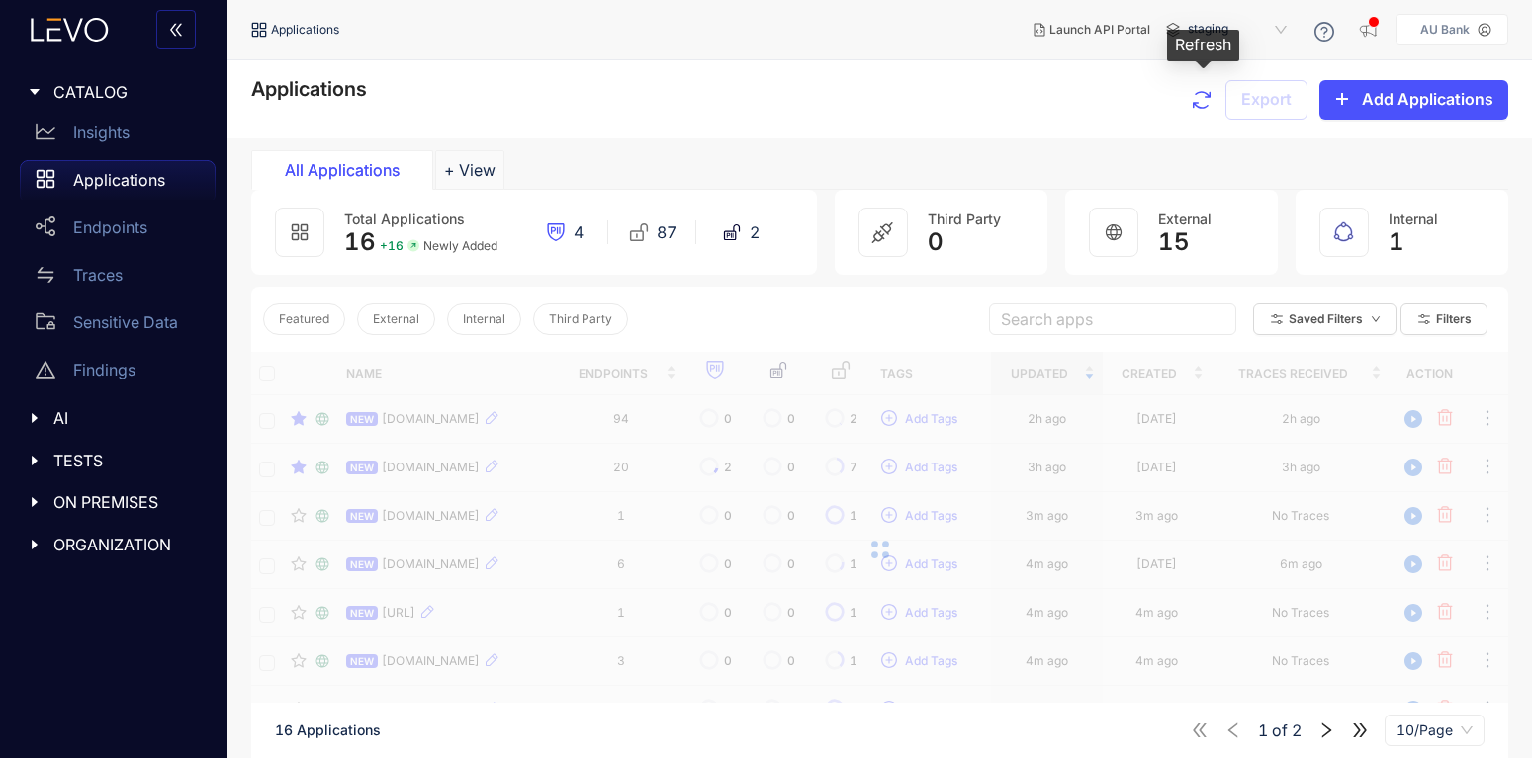
click at [1205, 110] on icon "button" at bounding box center [1202, 100] width 24 height 24
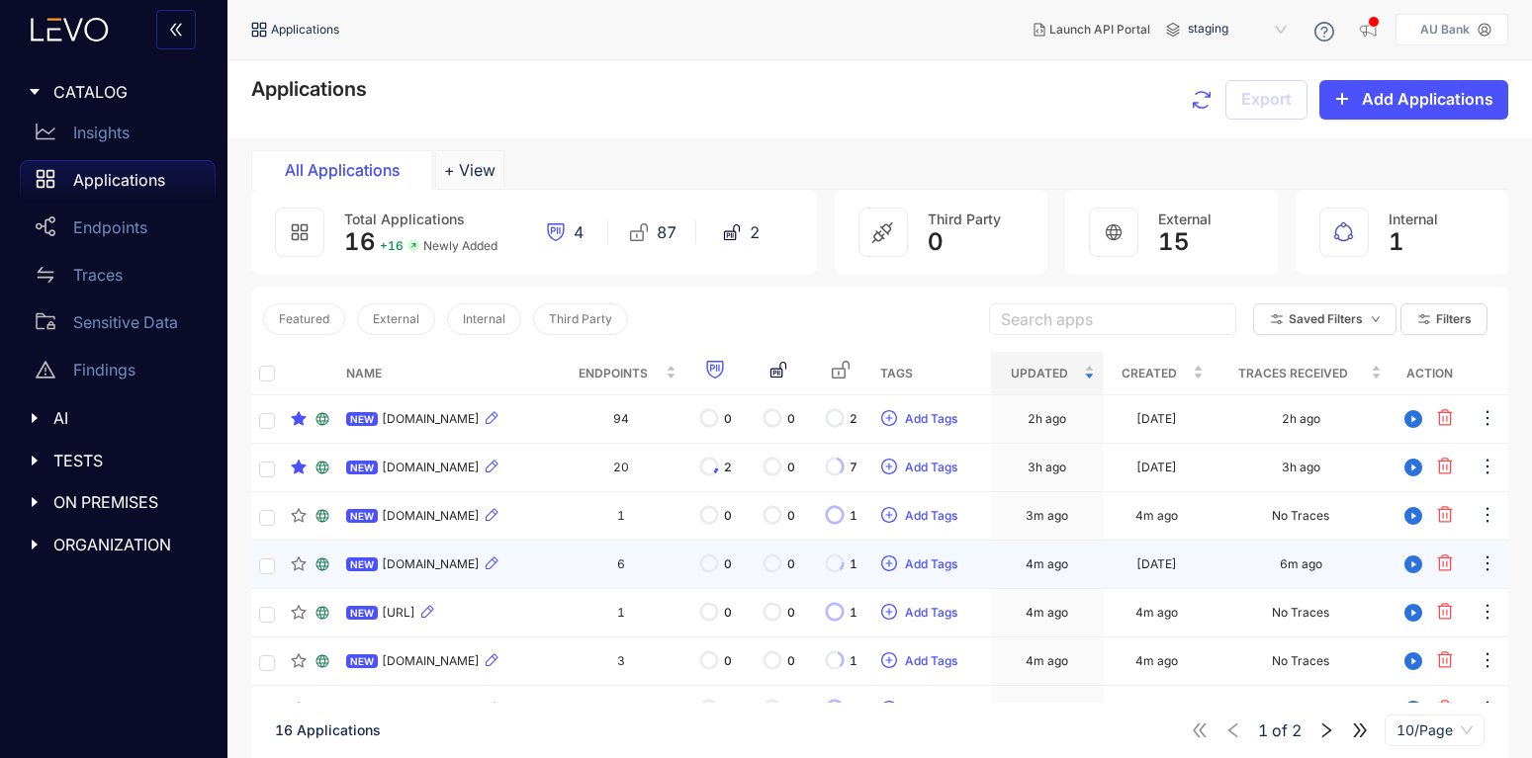
scroll to position [201, 0]
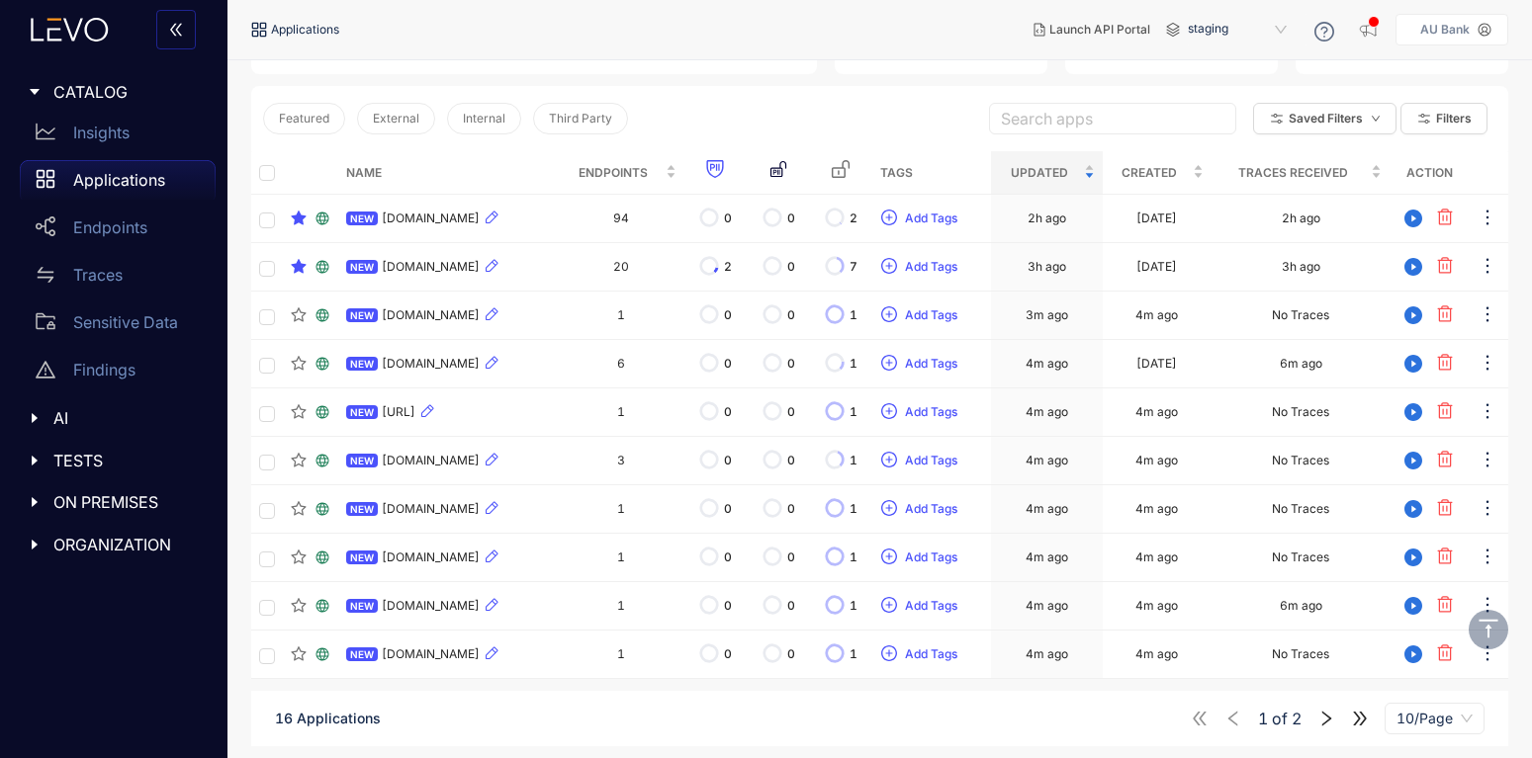
click at [1317, 717] on div "1 of 2 10/Page" at bounding box center [1338, 719] width 294 height 32
click at [1329, 721] on icon "right" at bounding box center [1327, 719] width 10 height 15
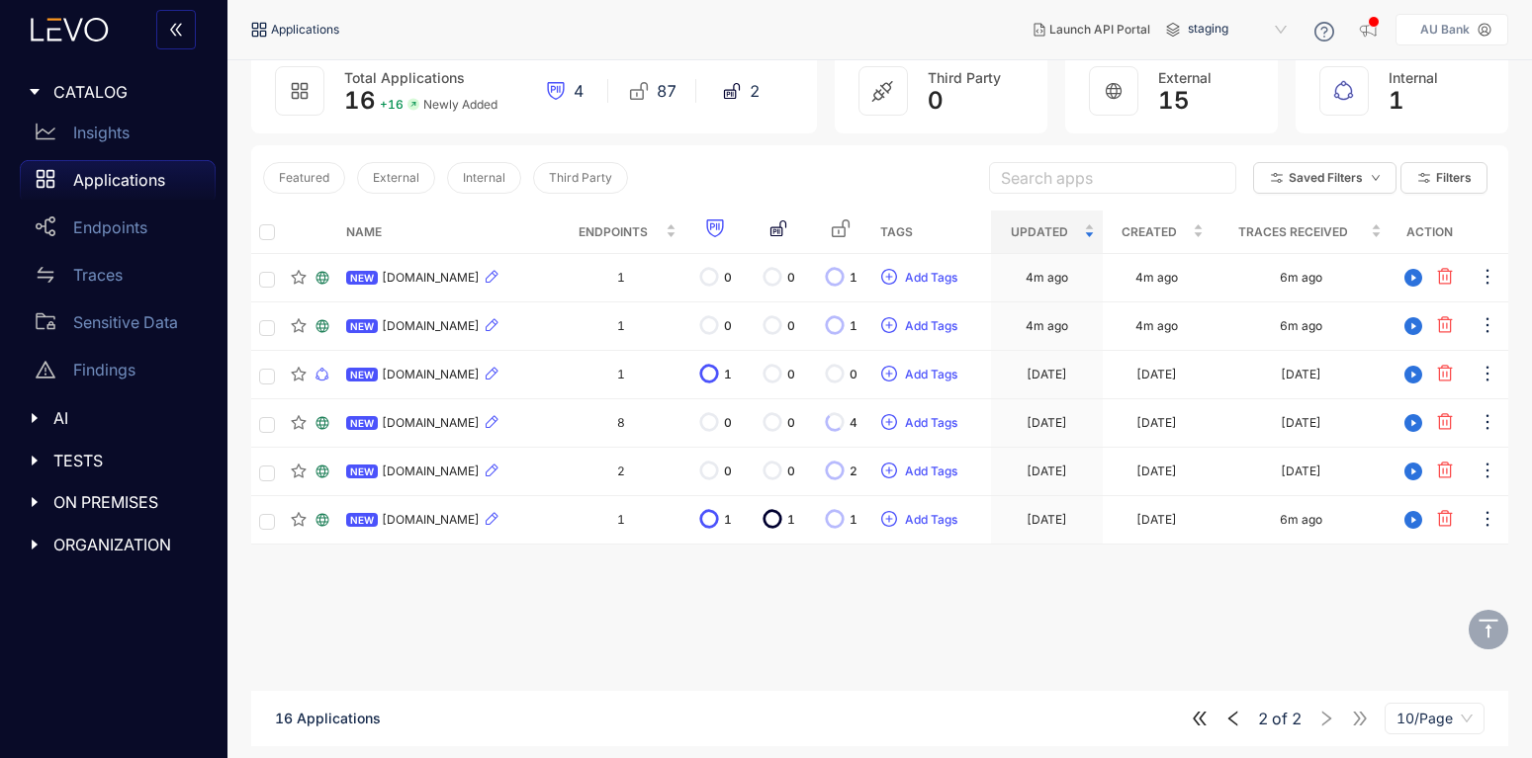
scroll to position [141, 0]
click at [1235, 722] on icon "left" at bounding box center [1233, 719] width 18 height 18
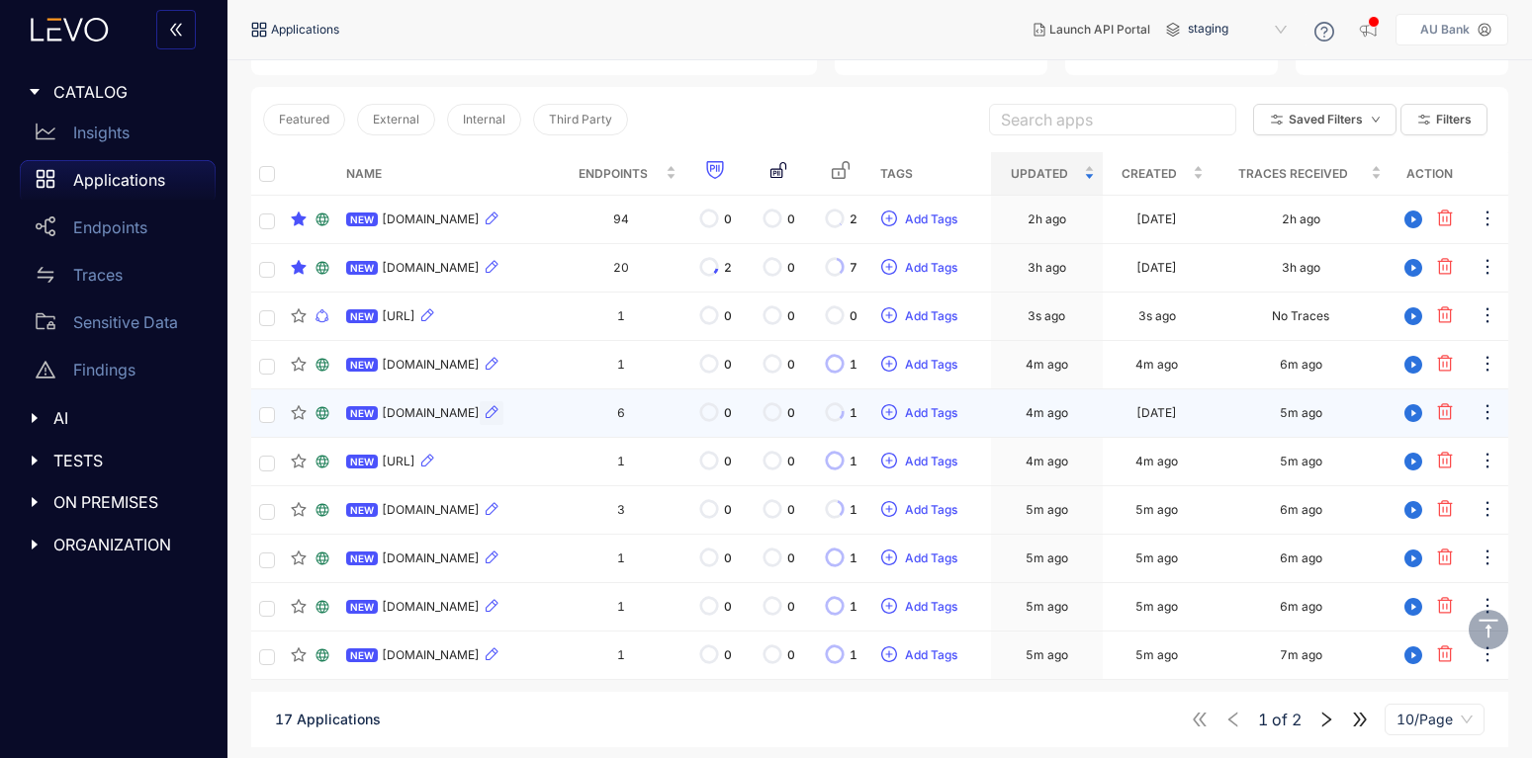
scroll to position [201, 0]
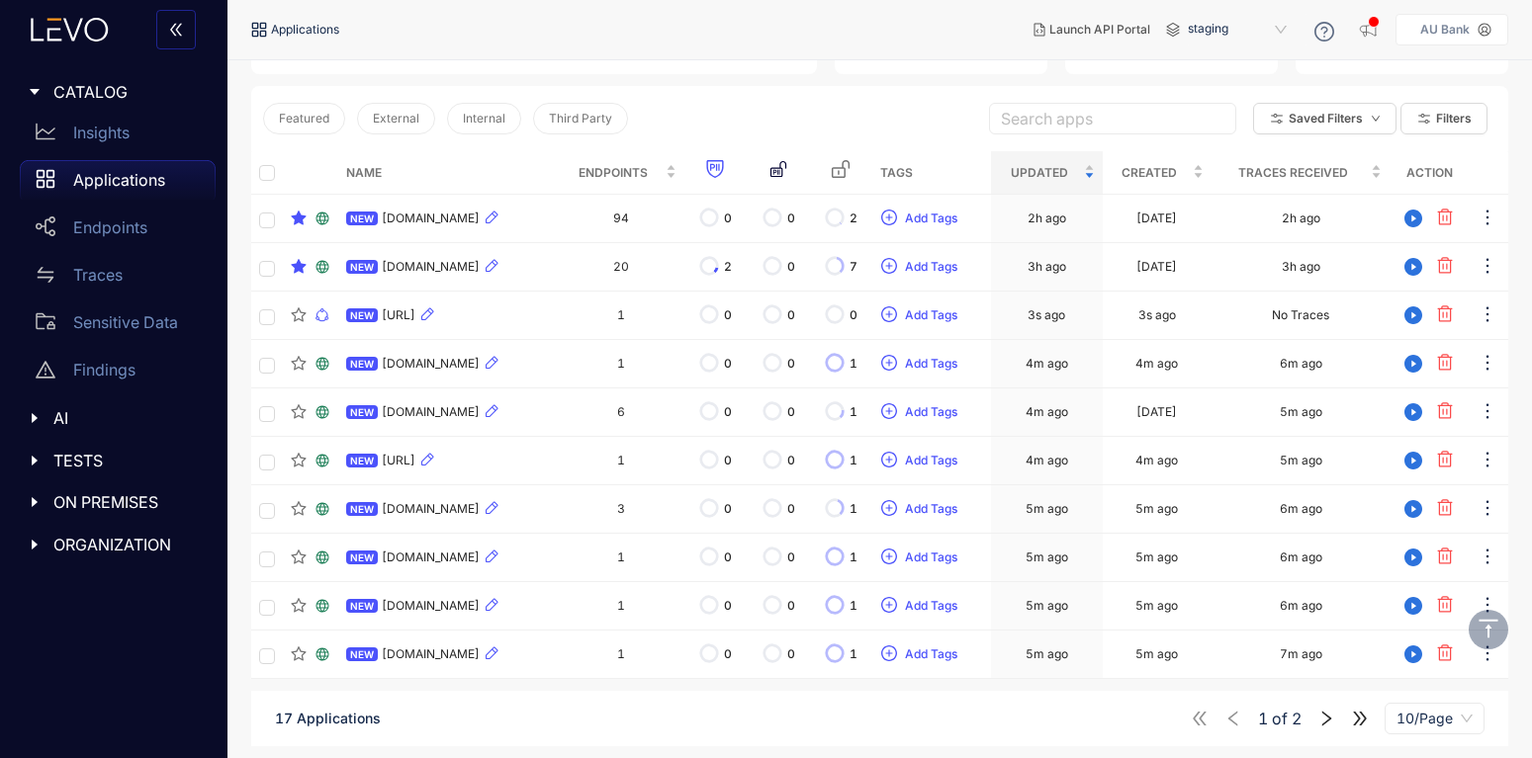
click at [1318, 715] on icon "right" at bounding box center [1326, 719] width 18 height 18
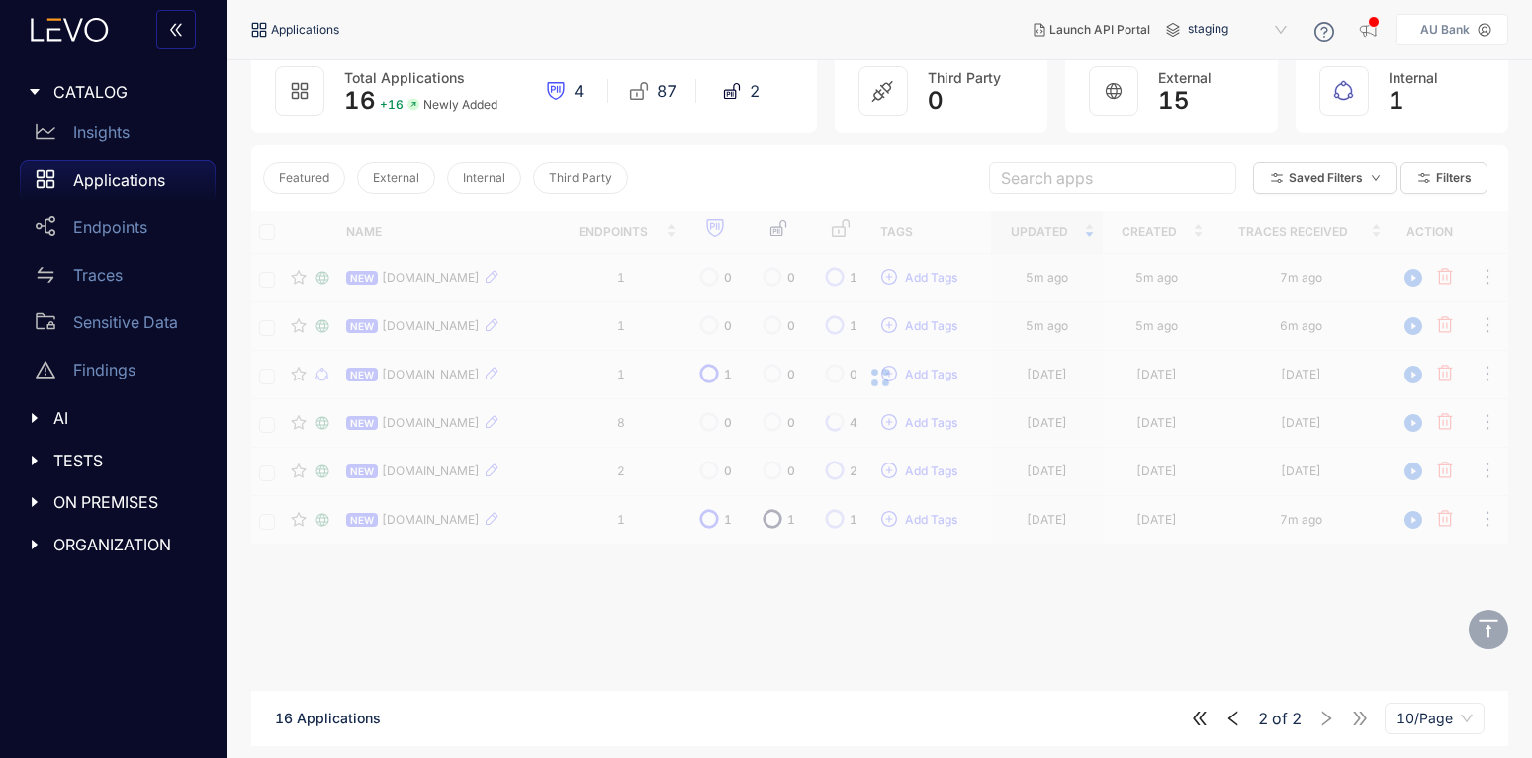
scroll to position [141, 0]
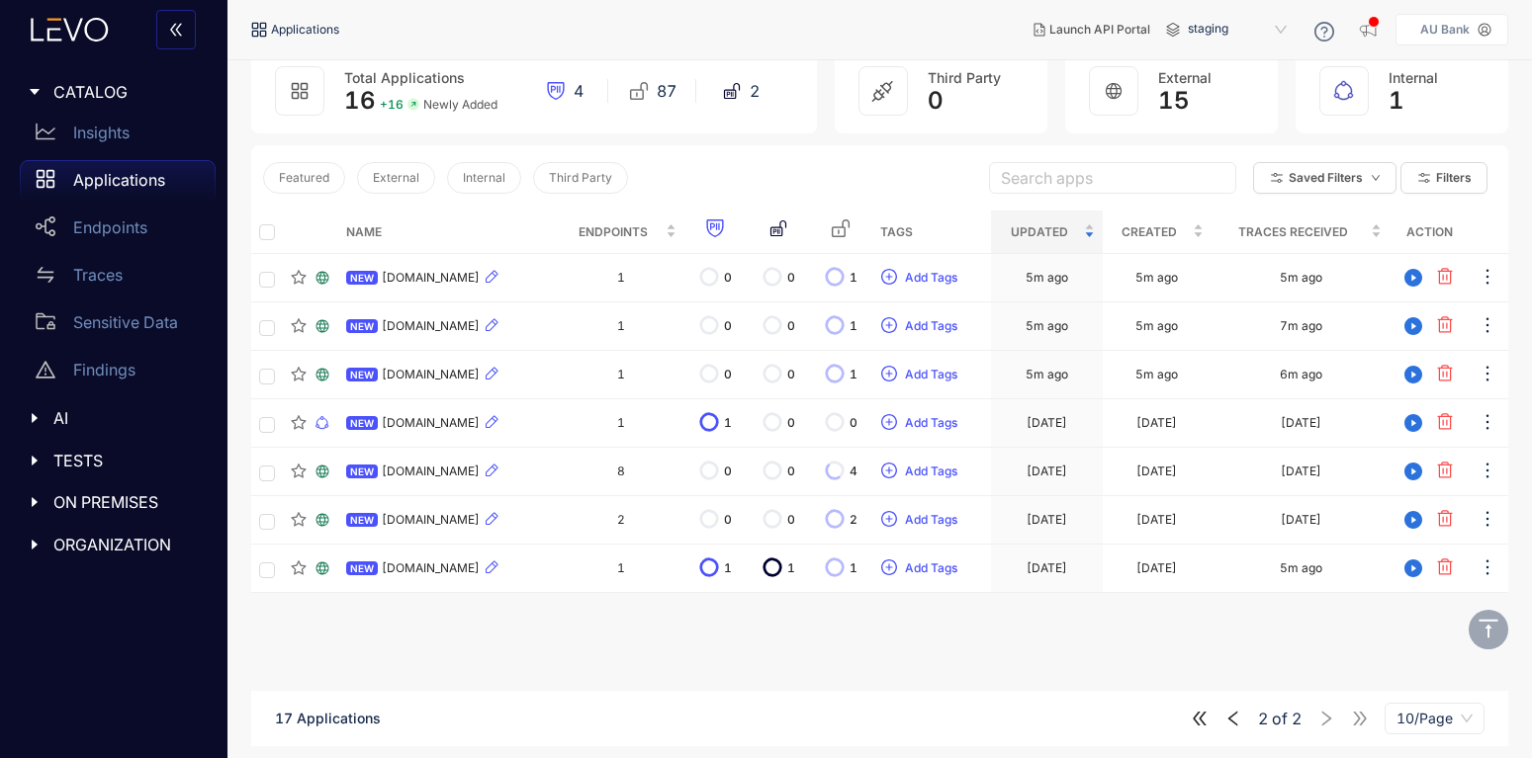
click at [1233, 713] on icon "left" at bounding box center [1233, 719] width 18 height 18
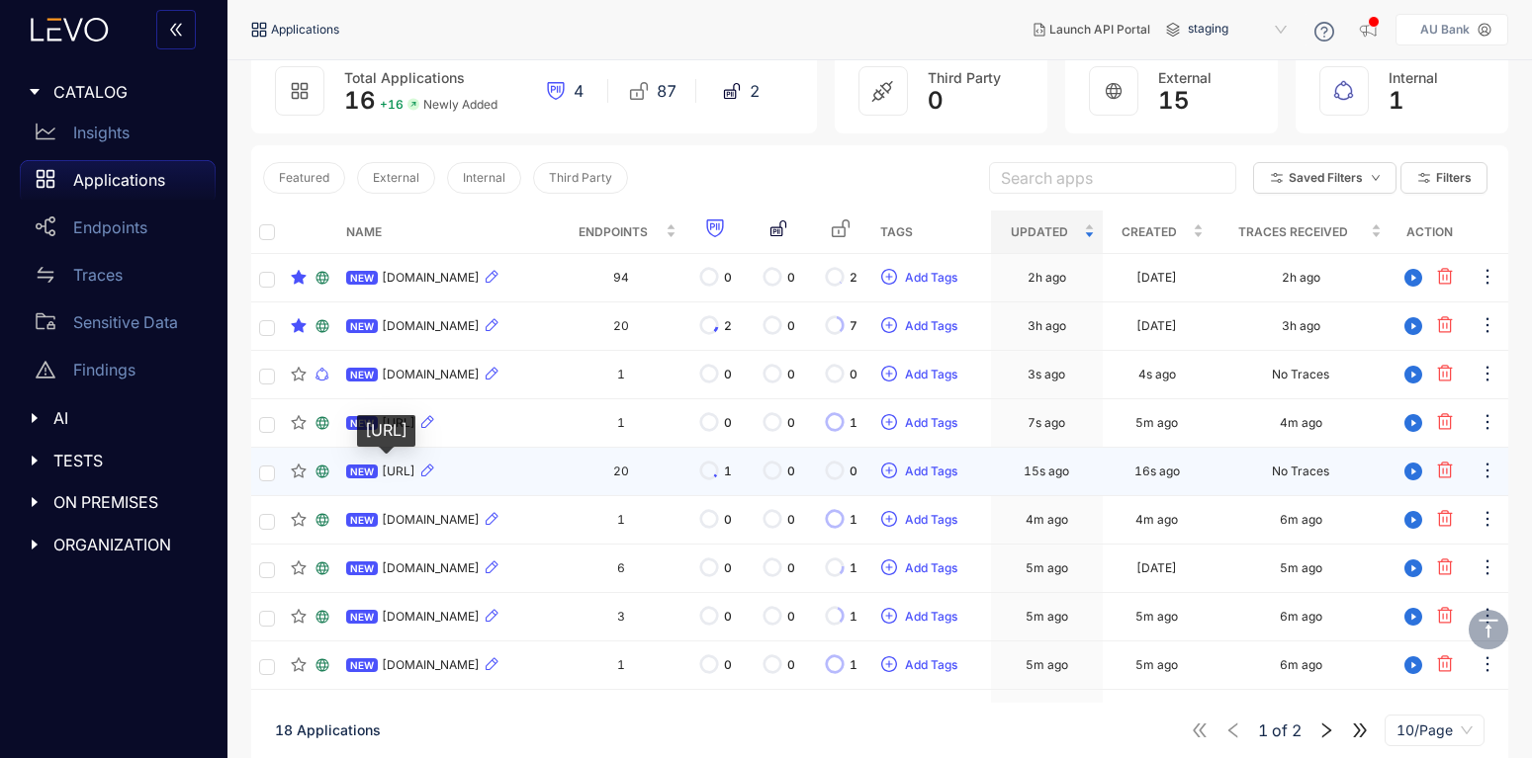
scroll to position [201, 0]
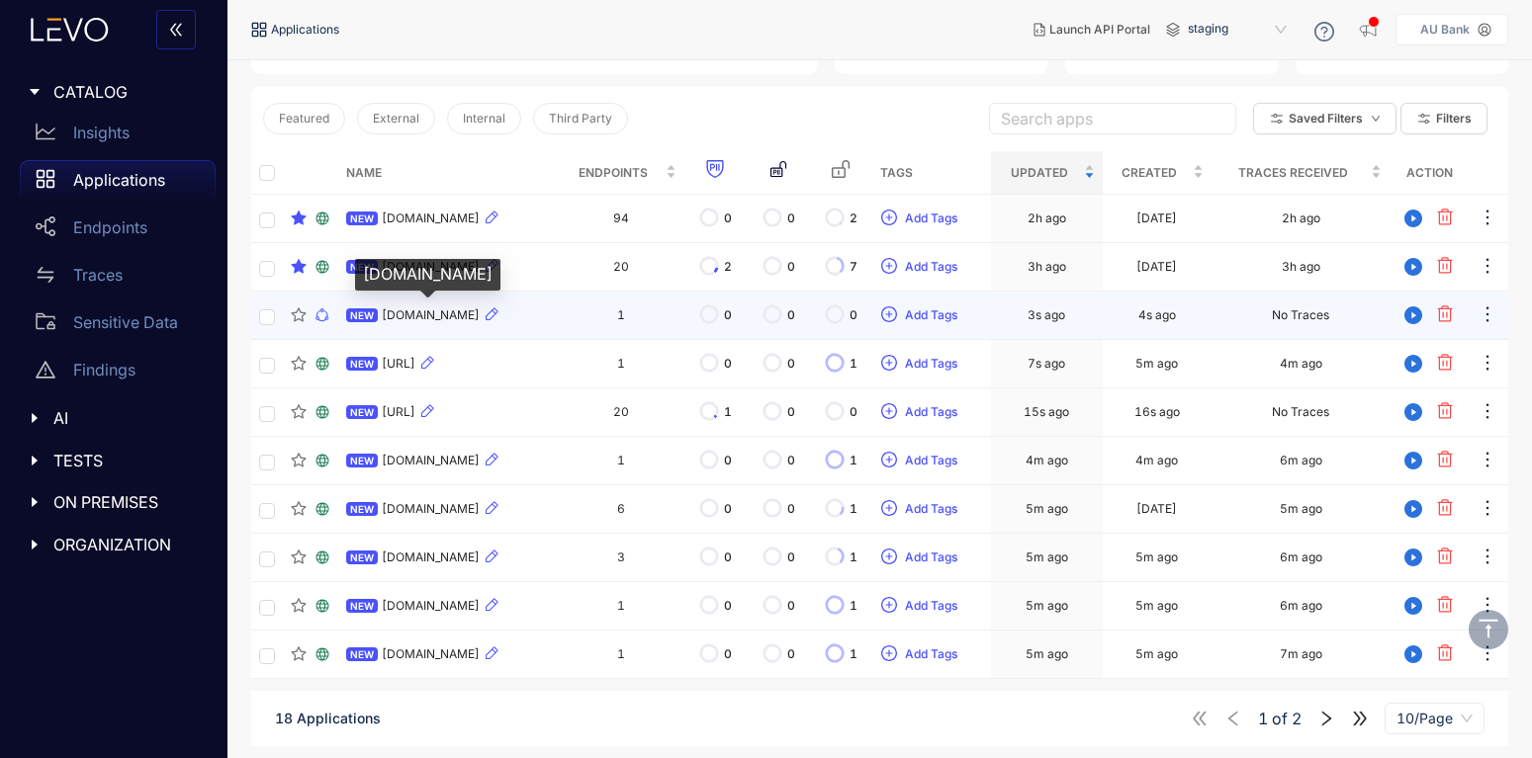
click at [418, 316] on span "[DOMAIN_NAME]" at bounding box center [431, 316] width 98 height 14
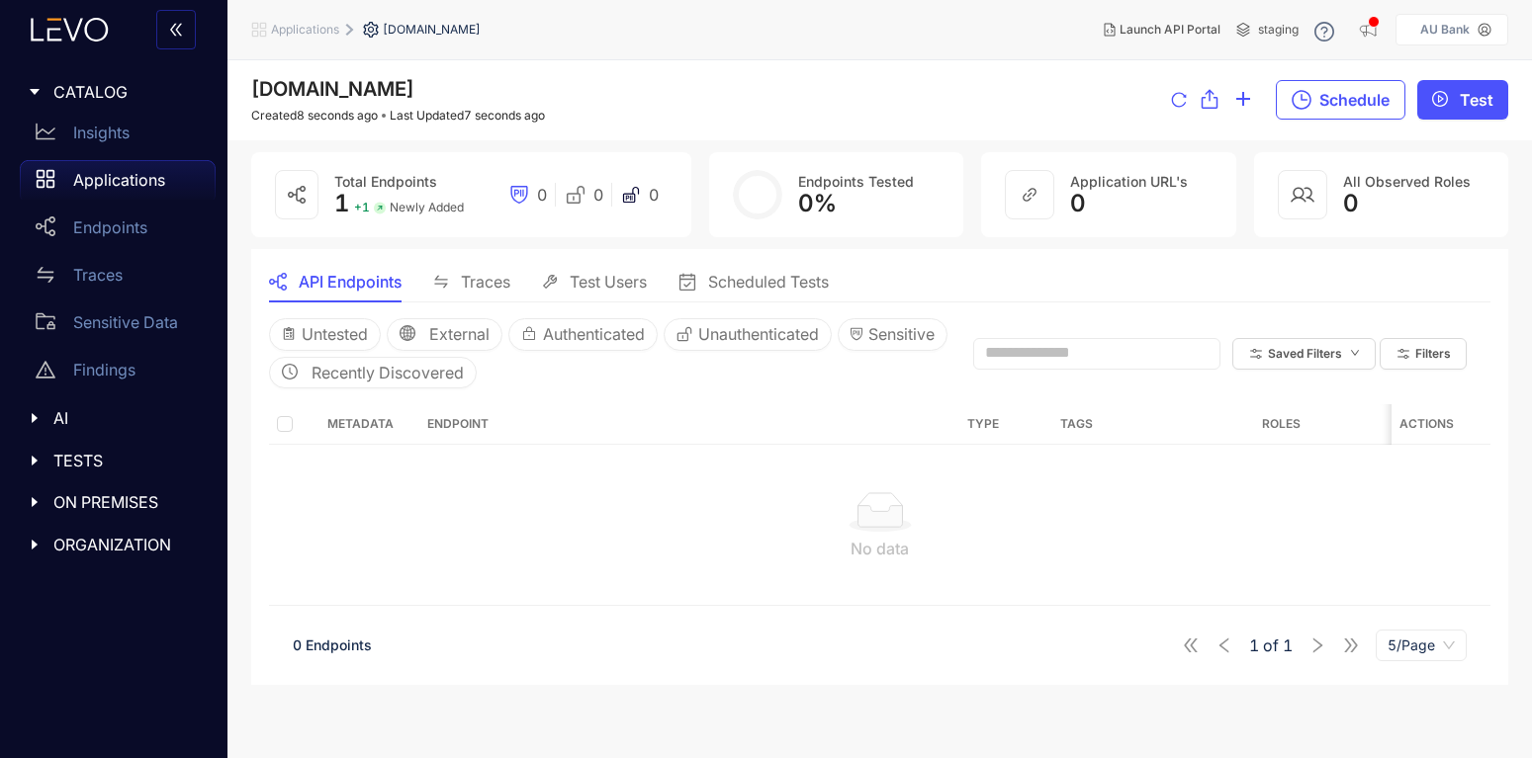
click at [345, 281] on span "API Endpoints" at bounding box center [350, 282] width 103 height 18
click at [338, 271] on div "API Endpoints" at bounding box center [335, 282] width 133 height 42
click at [1178, 101] on icon "reload" at bounding box center [1179, 100] width 16 height 16
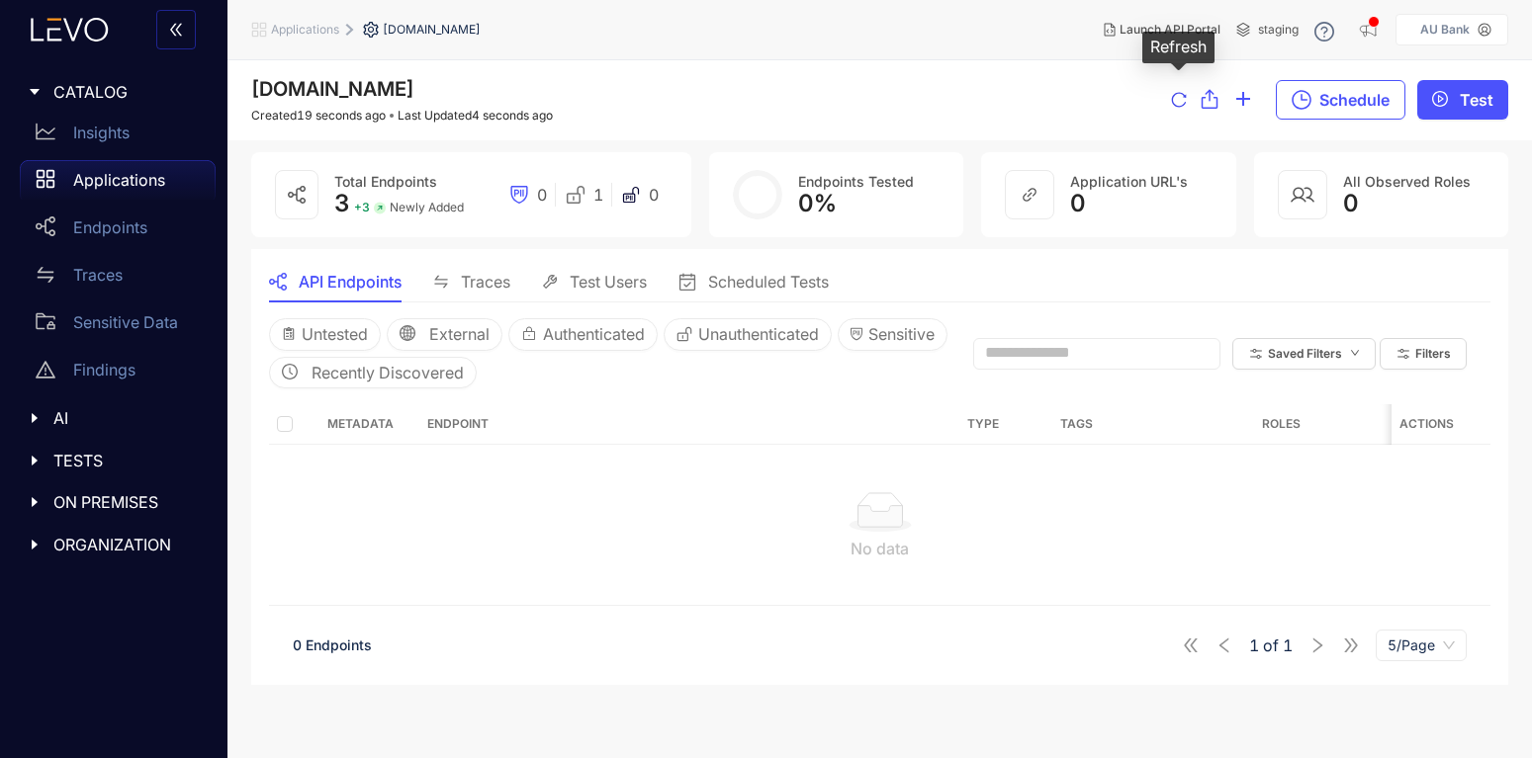
click at [1178, 101] on icon "reload" at bounding box center [1179, 100] width 16 height 16
click at [131, 232] on p "Endpoints" at bounding box center [110, 228] width 74 height 18
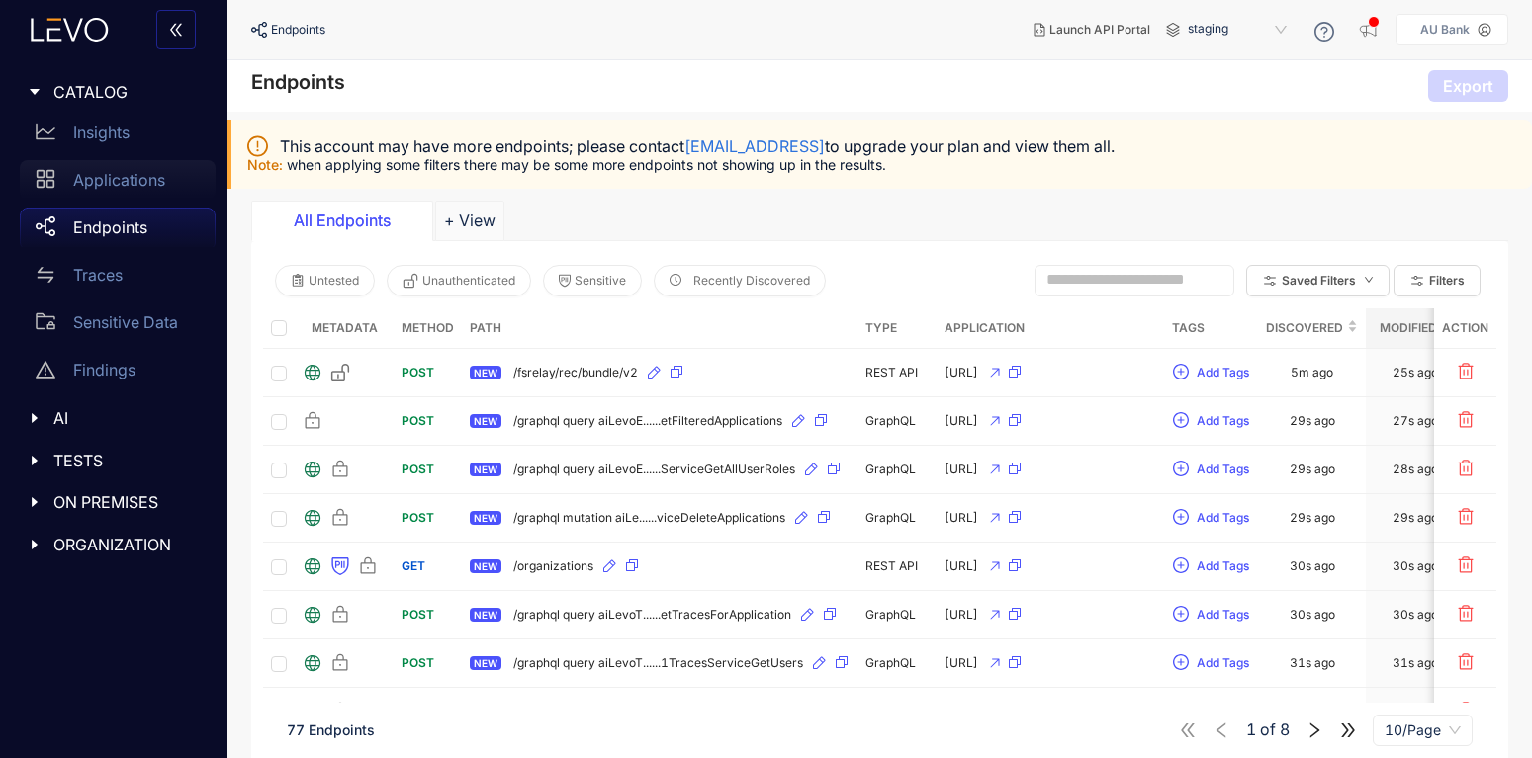
click at [79, 180] on p "Applications" at bounding box center [119, 180] width 92 height 18
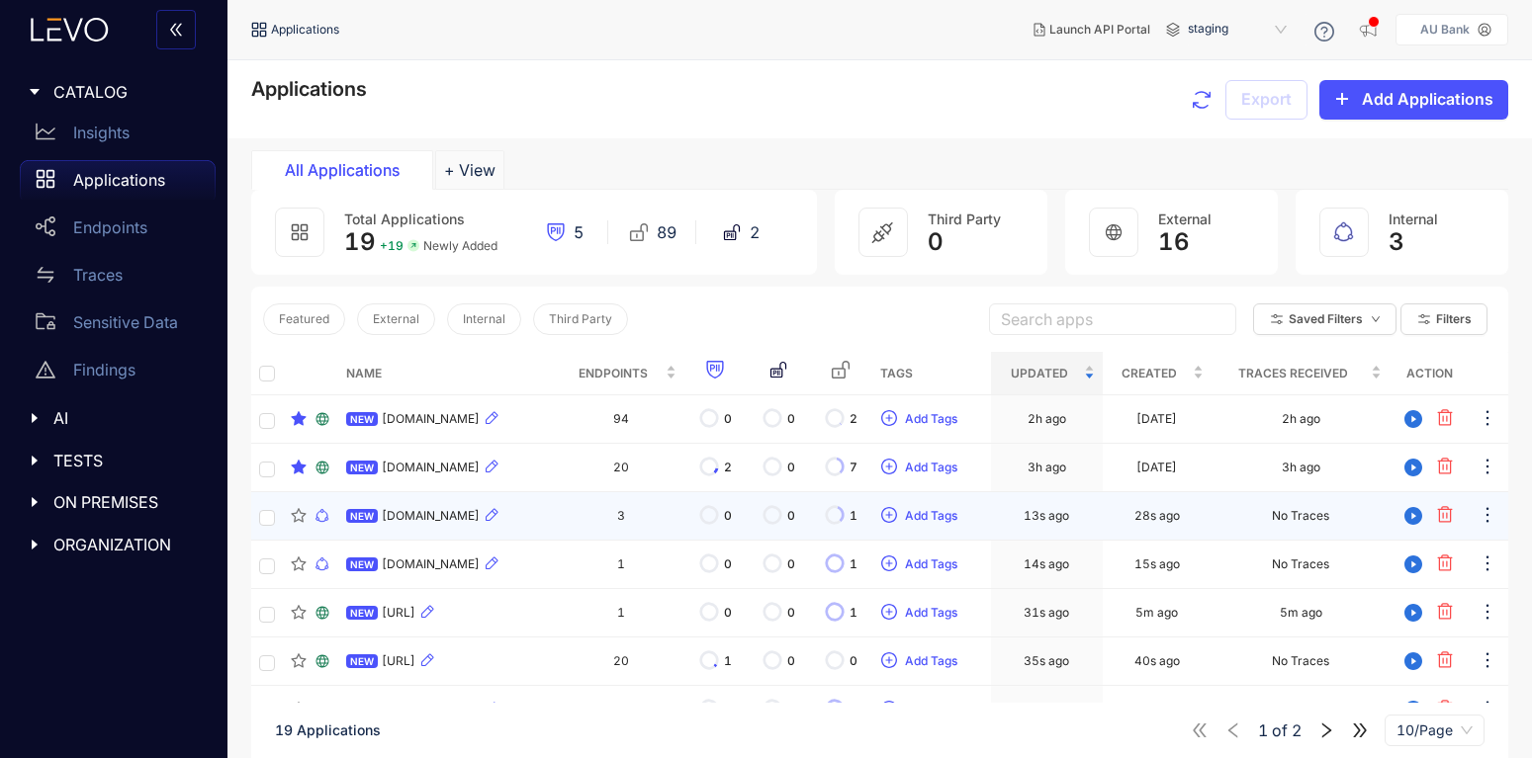
click at [413, 507] on div "NEW [DOMAIN_NAME]" at bounding box center [448, 516] width 204 height 24
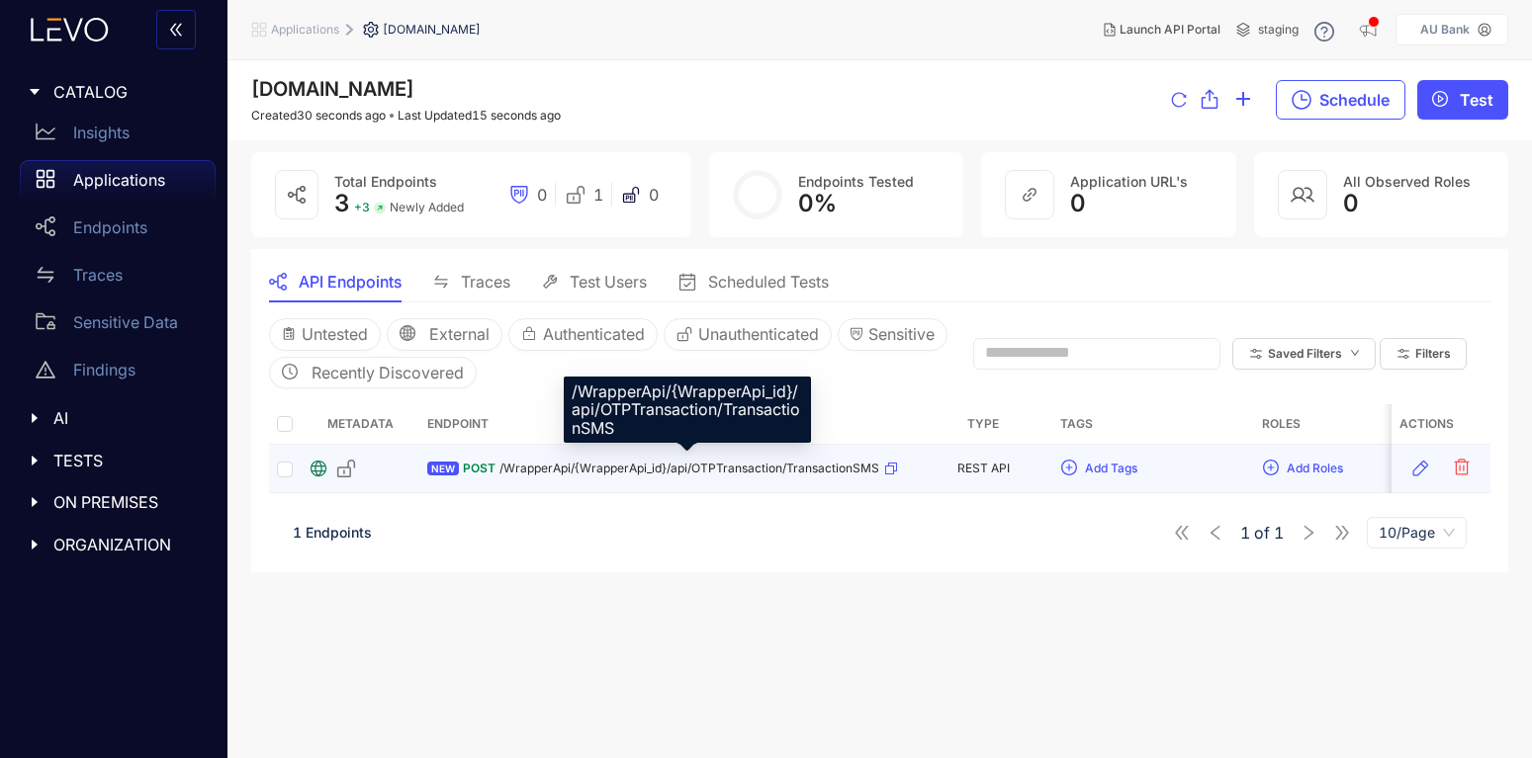
click at [758, 469] on span "/WrapperApi/{WrapperApi_id}/api/OTPTransaction/TransactionSMS" at bounding box center [689, 469] width 380 height 14
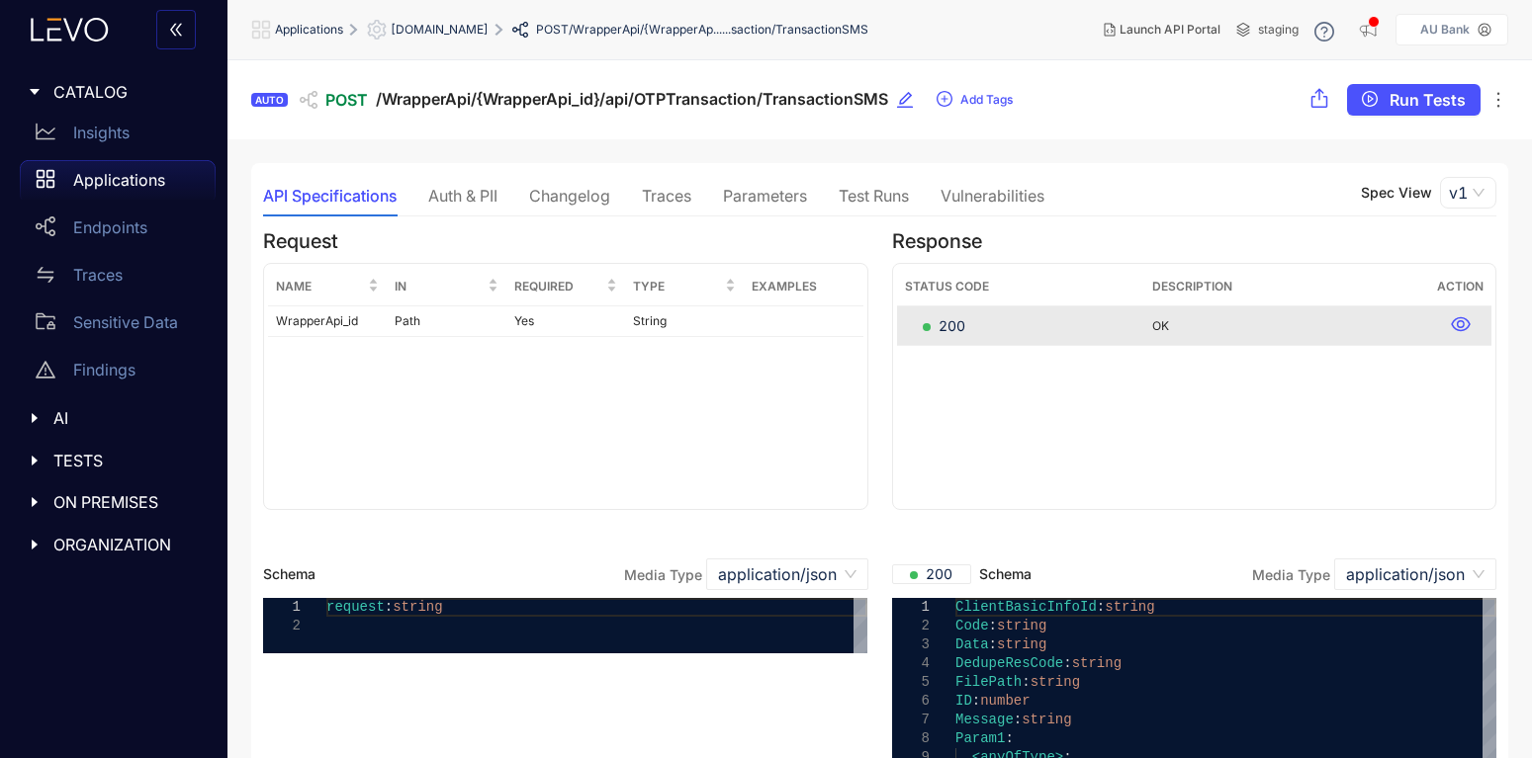
click at [665, 194] on div "Traces" at bounding box center [666, 196] width 49 height 18
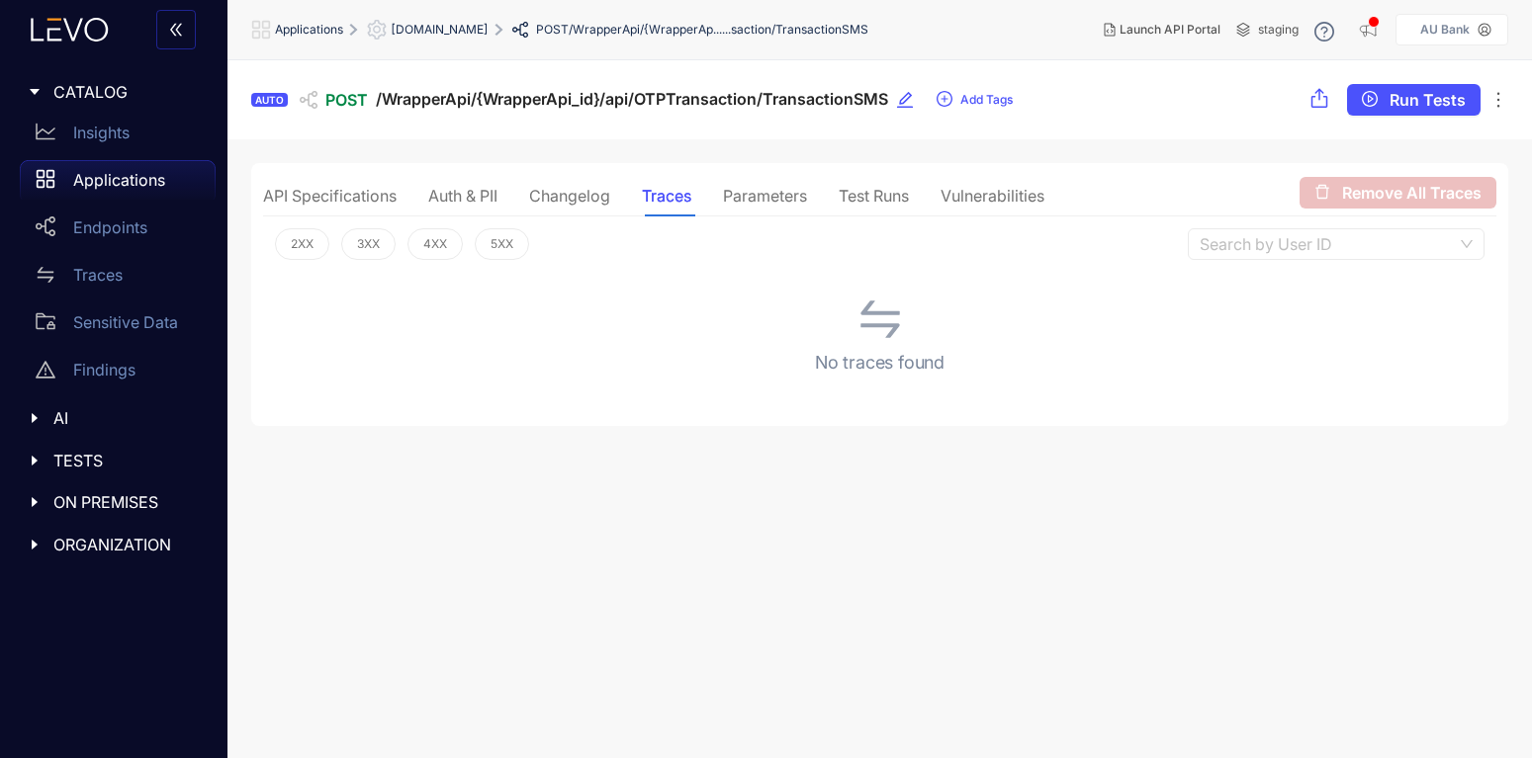
click at [334, 185] on div "API Specifications" at bounding box center [330, 196] width 134 height 42
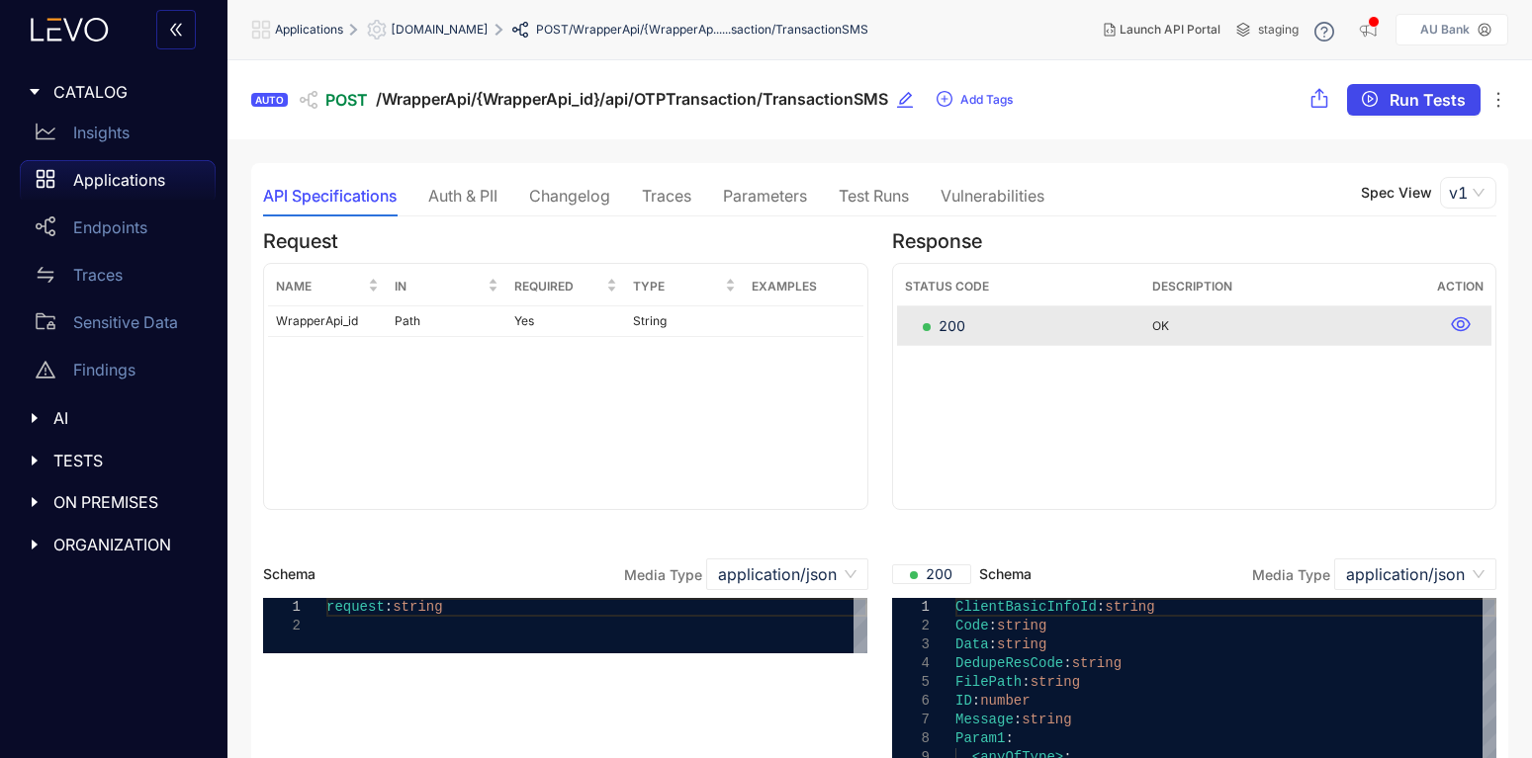
click at [1430, 106] on span "Run Tests" at bounding box center [1427, 100] width 76 height 18
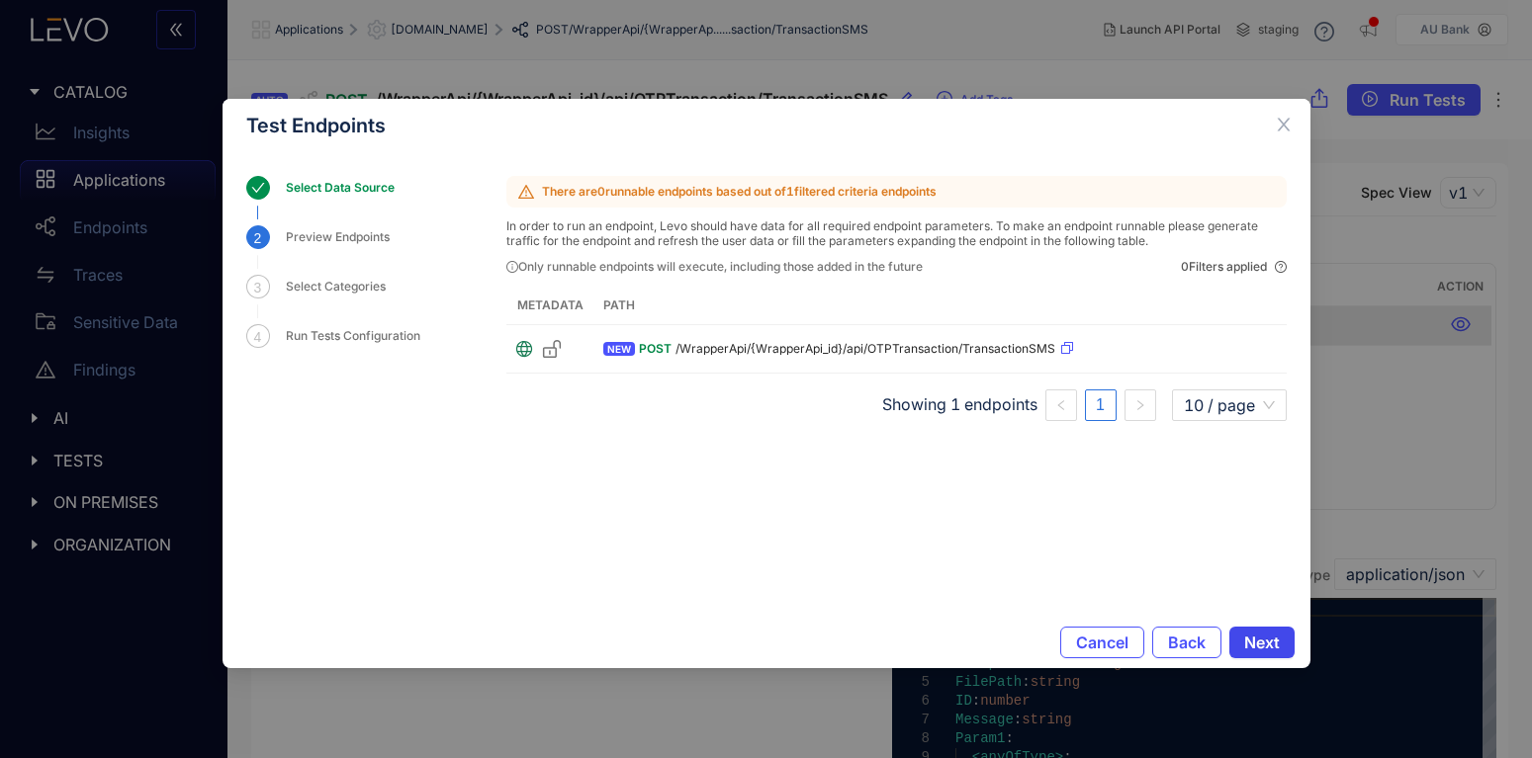
click at [1270, 634] on span "Next" at bounding box center [1262, 643] width 36 height 18
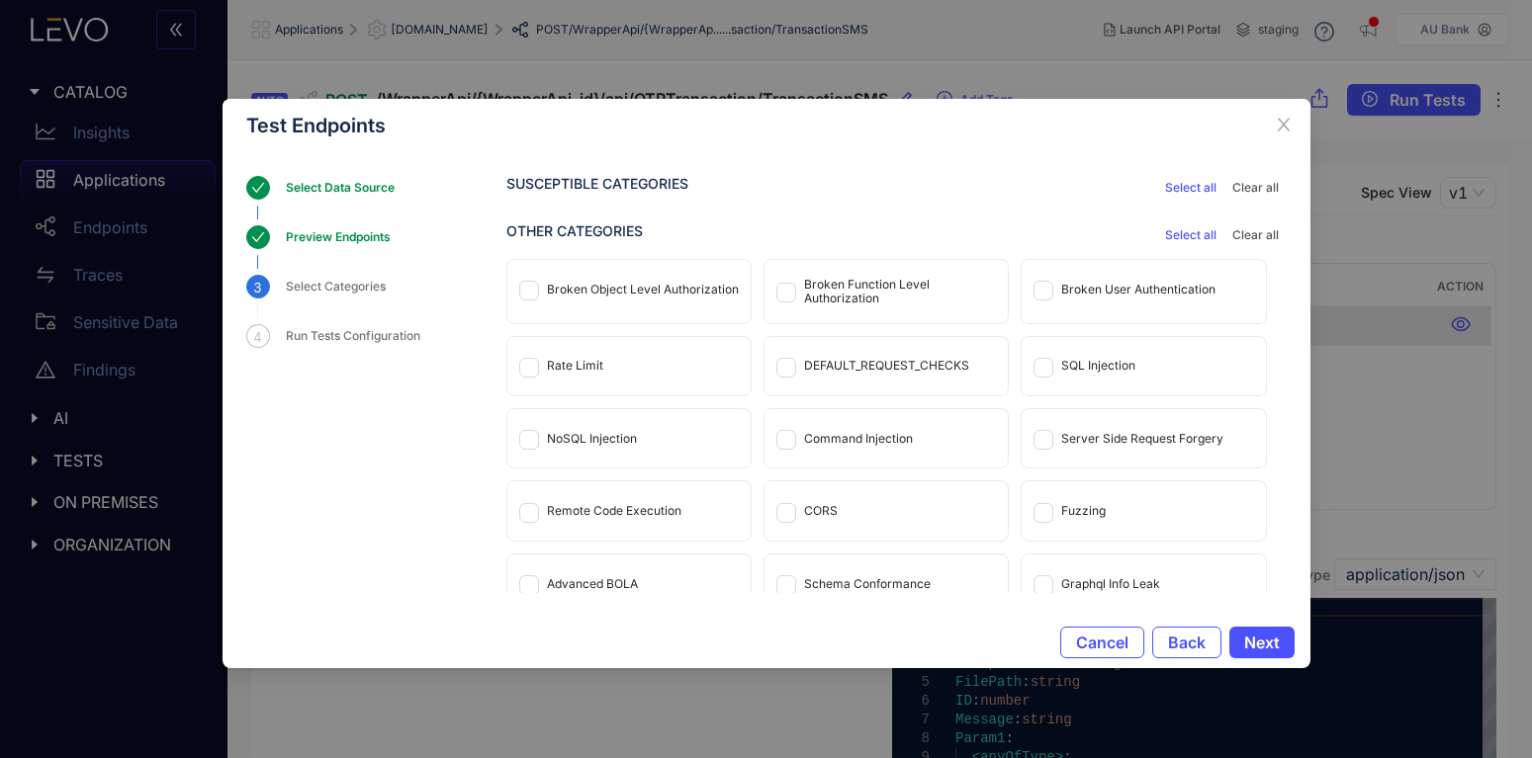
click at [1198, 238] on span "Select all" at bounding box center [1190, 235] width 51 height 14
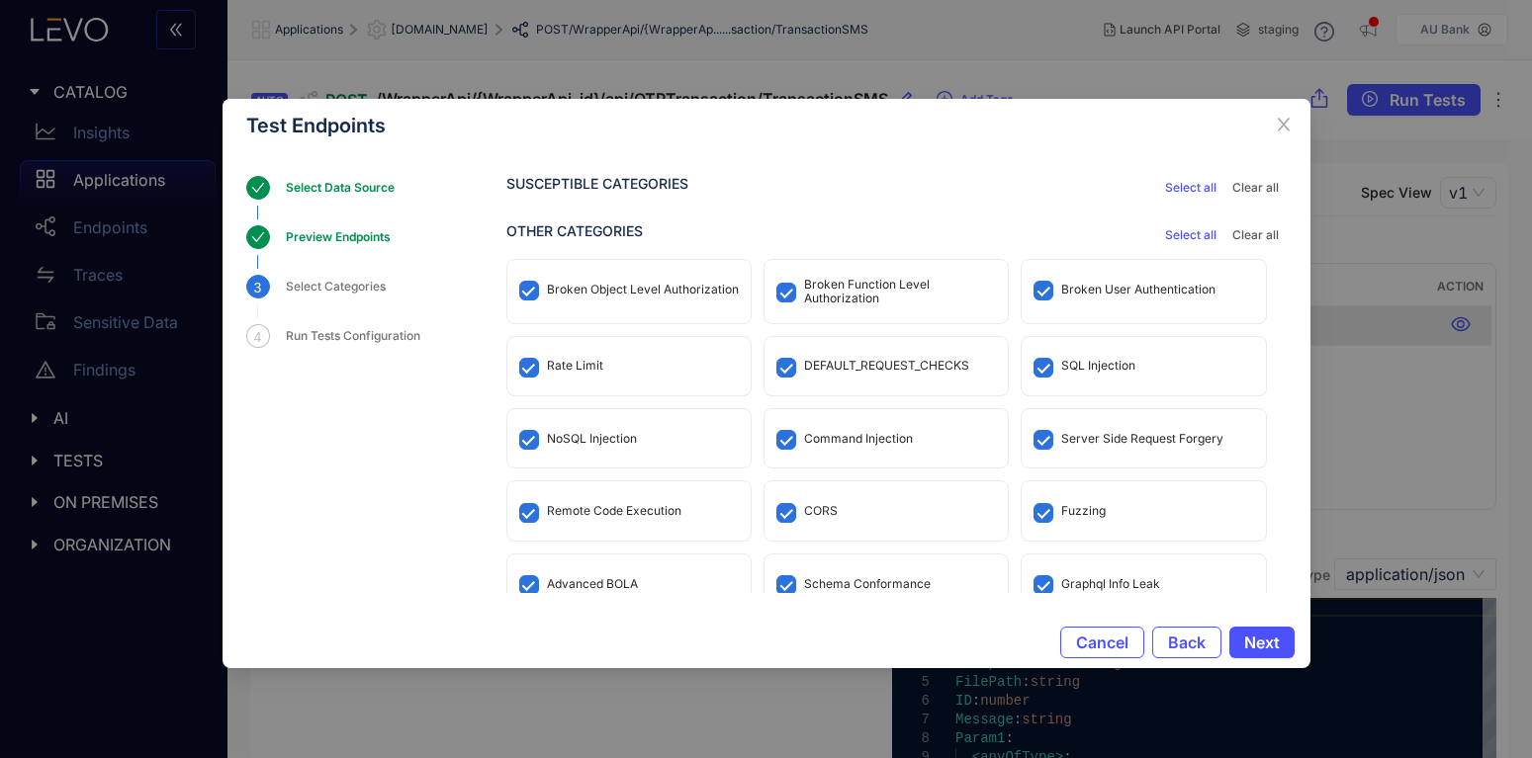
scroll to position [93, 0]
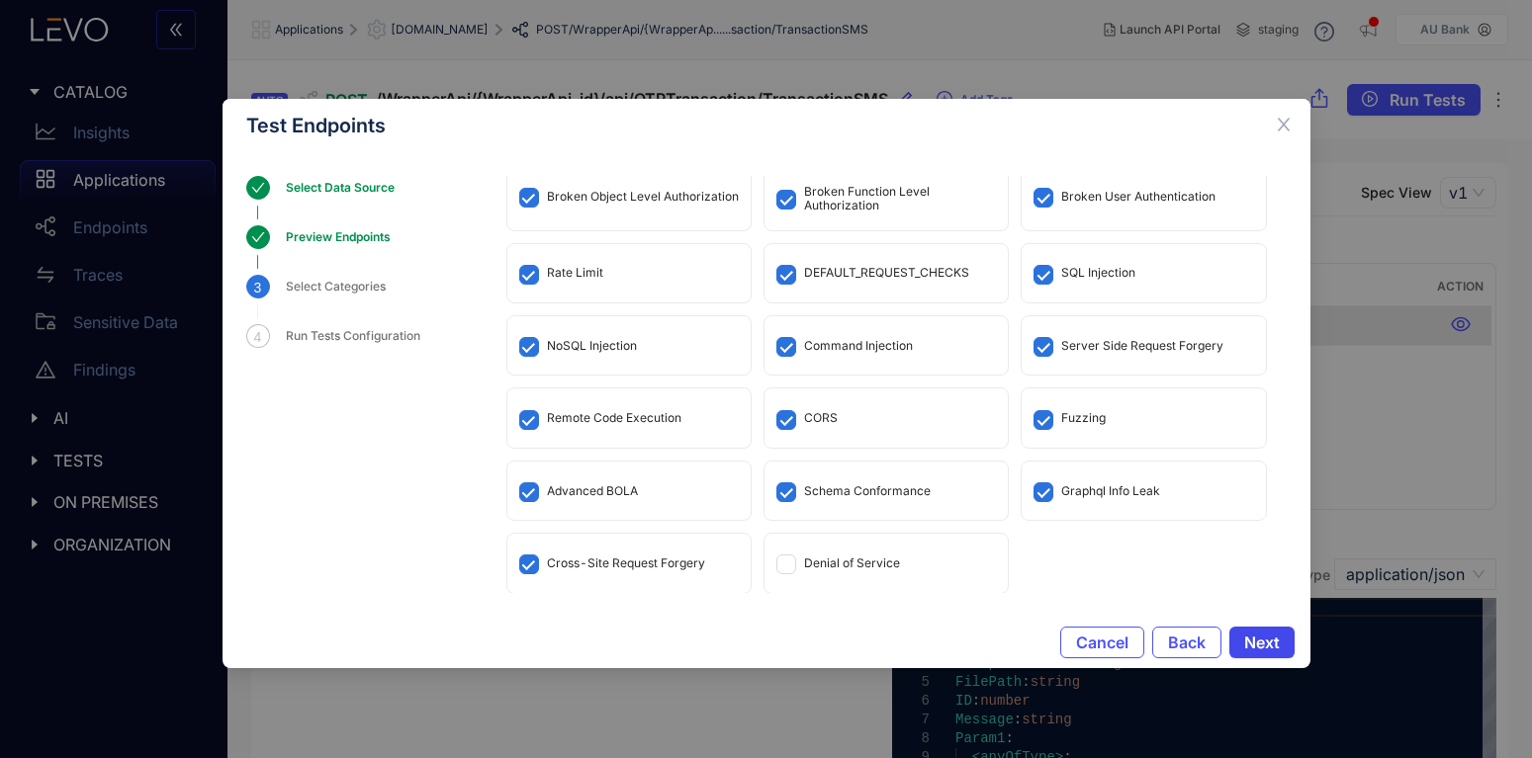
click at [1276, 641] on span "Next" at bounding box center [1262, 643] width 36 height 18
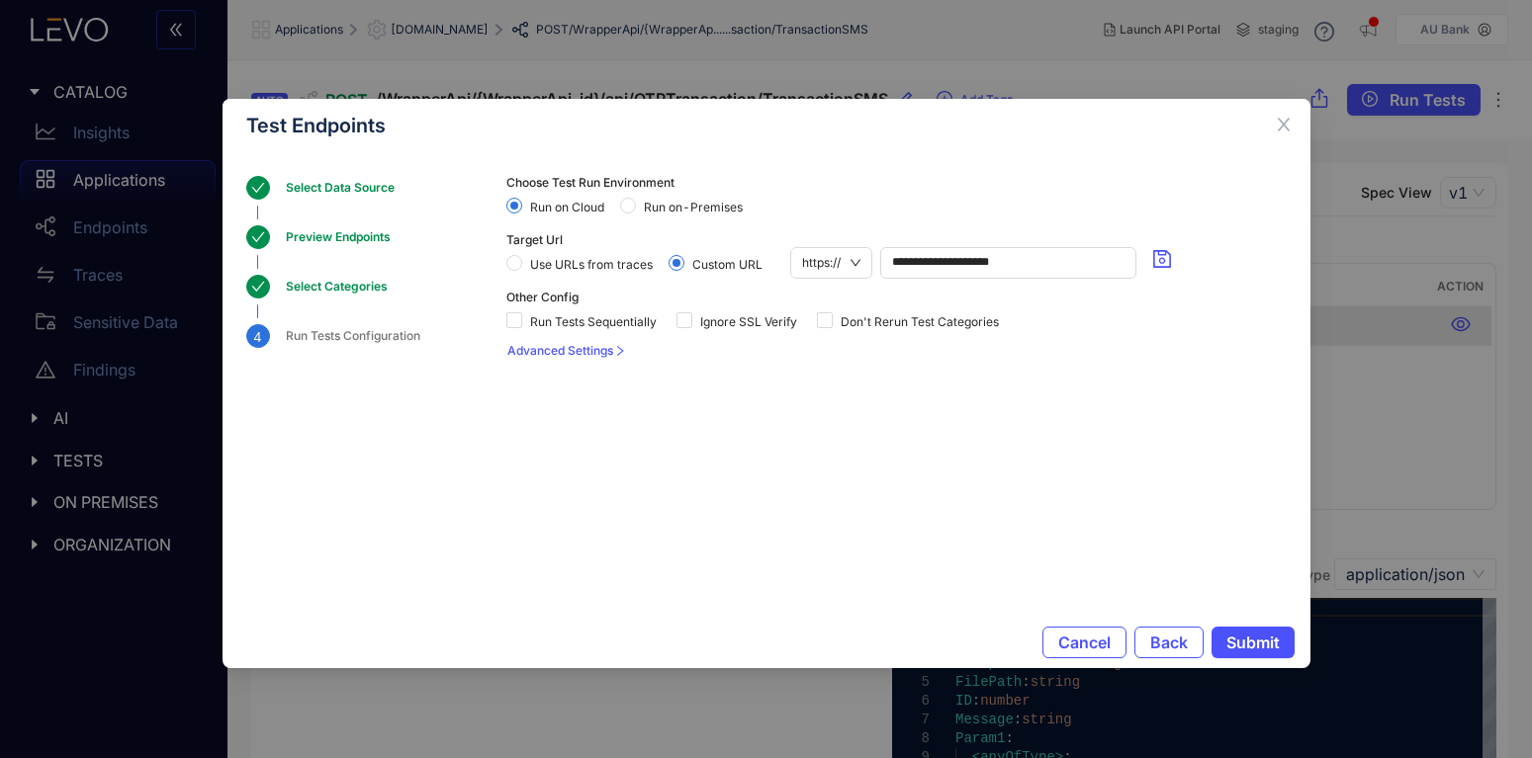
click at [637, 212] on span "Run on-Premises" at bounding box center [693, 208] width 115 height 14
click at [689, 328] on span at bounding box center [684, 320] width 16 height 16
click at [595, 344] on span "Advanced Settings" at bounding box center [560, 351] width 106 height 14
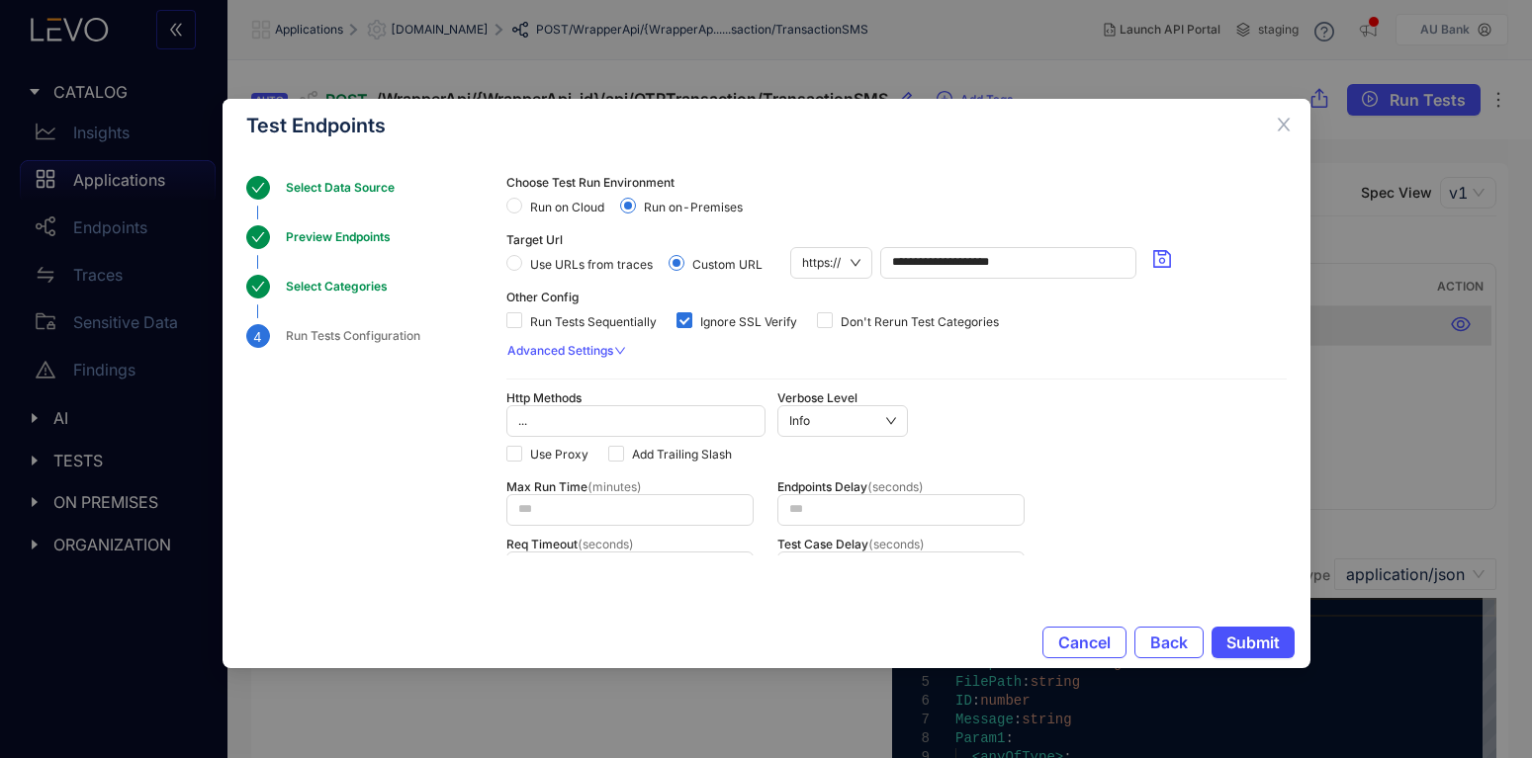
click at [612, 355] on span "Advanced Settings" at bounding box center [560, 351] width 106 height 14
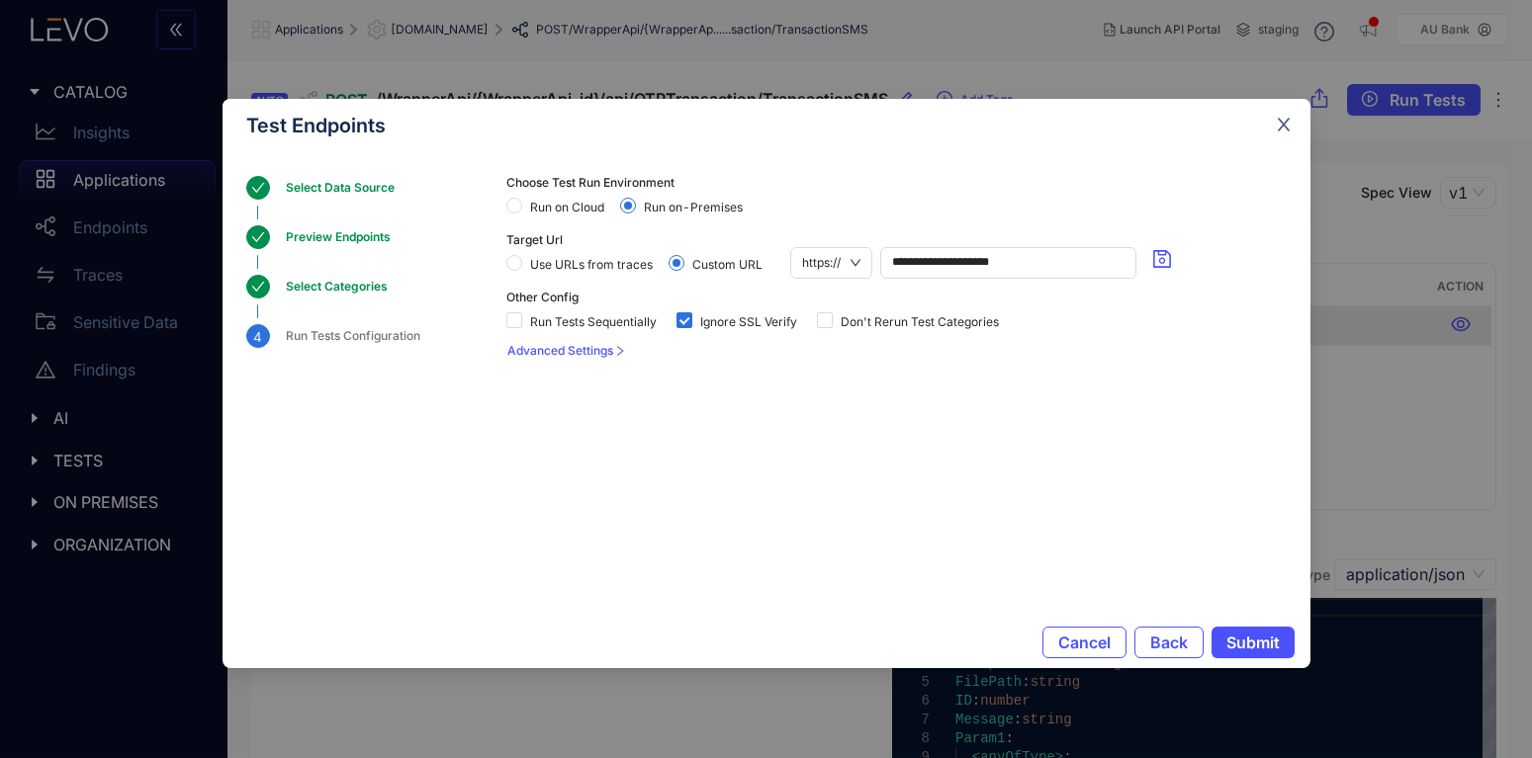
click at [1293, 124] on span "Close" at bounding box center [1283, 125] width 53 height 53
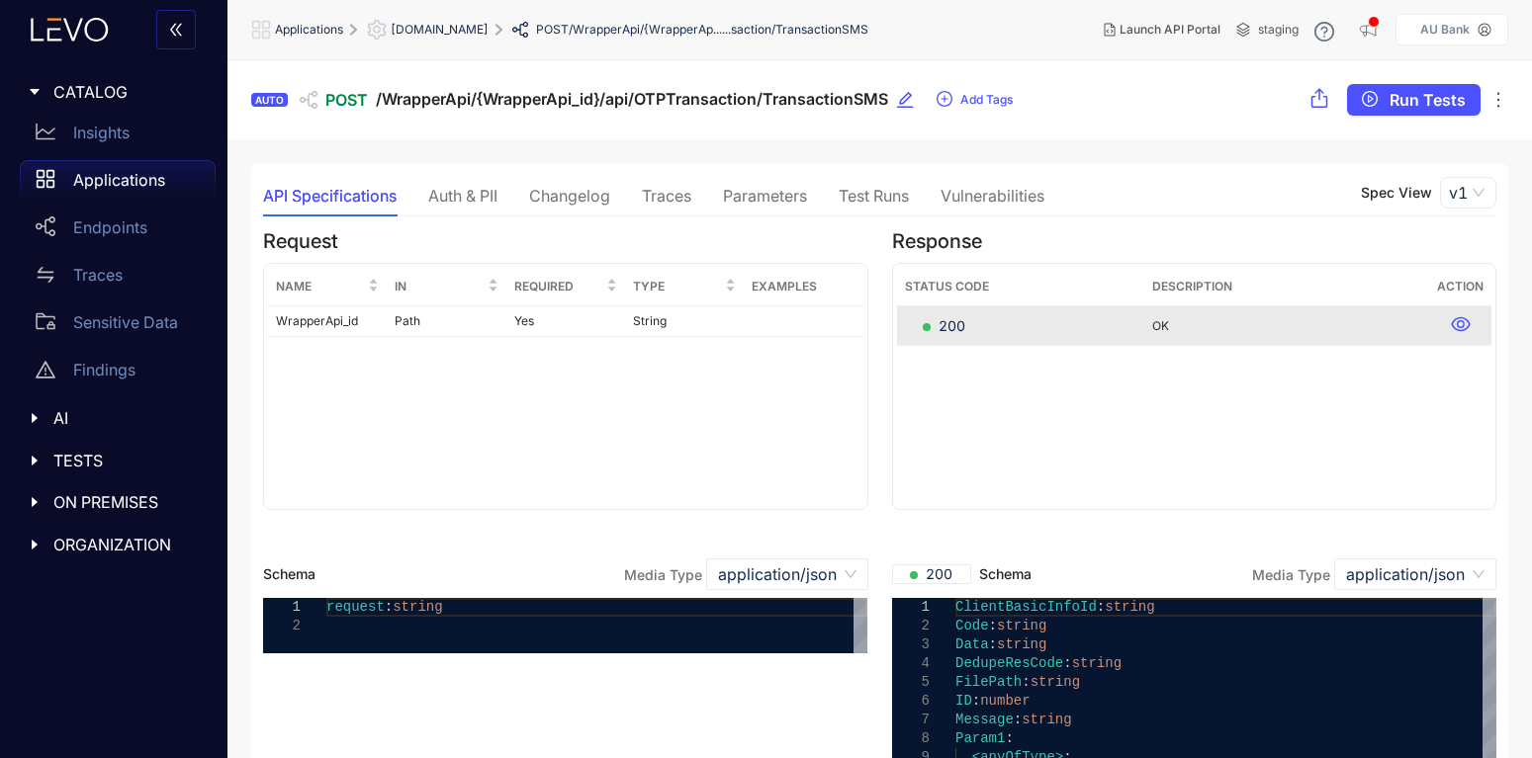
click at [658, 192] on div "Traces" at bounding box center [666, 196] width 49 height 18
click at [689, 203] on div "Traces" at bounding box center [666, 196] width 49 height 18
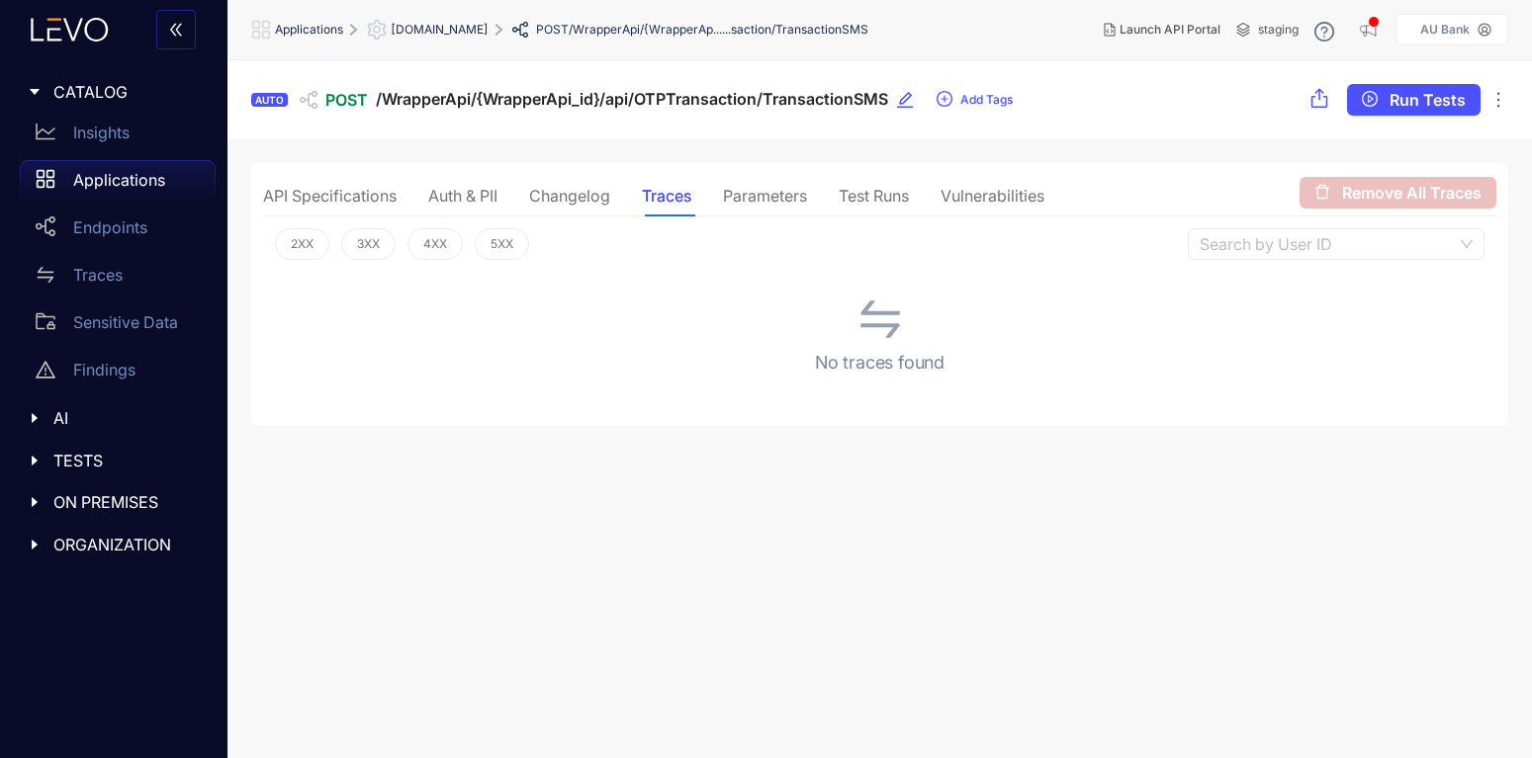
click at [469, 203] on div "Auth & PII" at bounding box center [462, 196] width 69 height 18
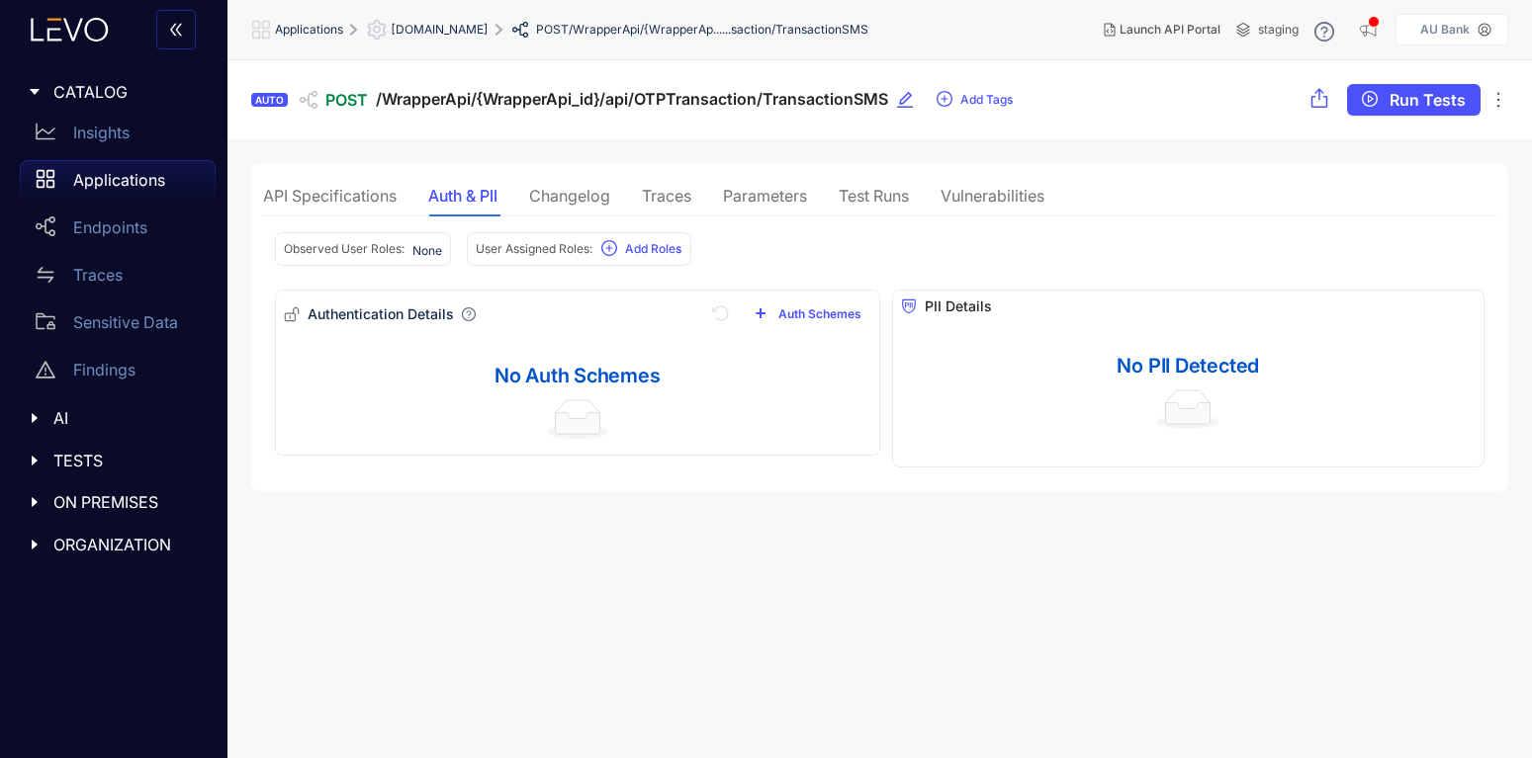
click at [350, 188] on div "API Specifications" at bounding box center [330, 196] width 134 height 18
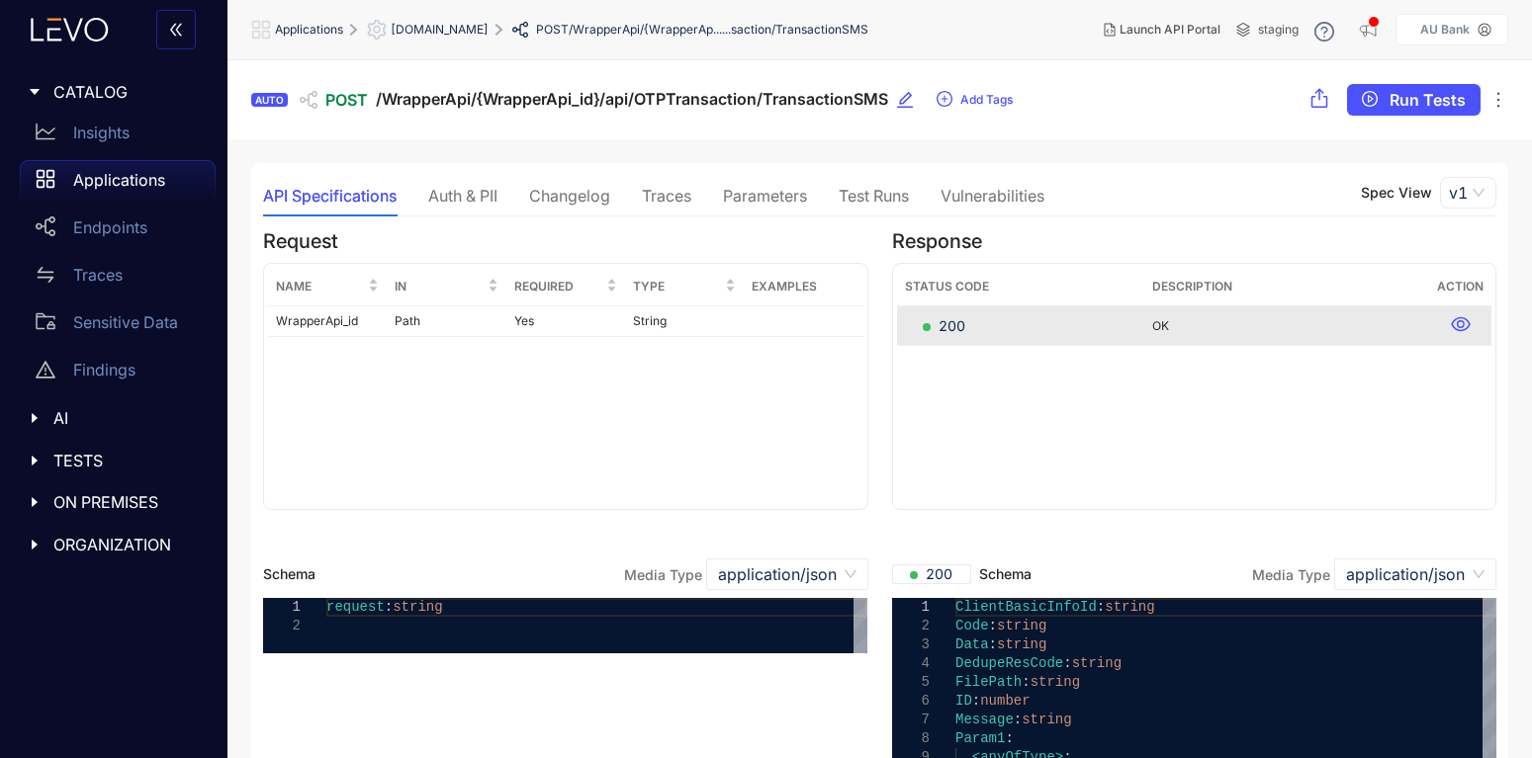
click at [315, 28] on span "Applications" at bounding box center [309, 30] width 68 height 14
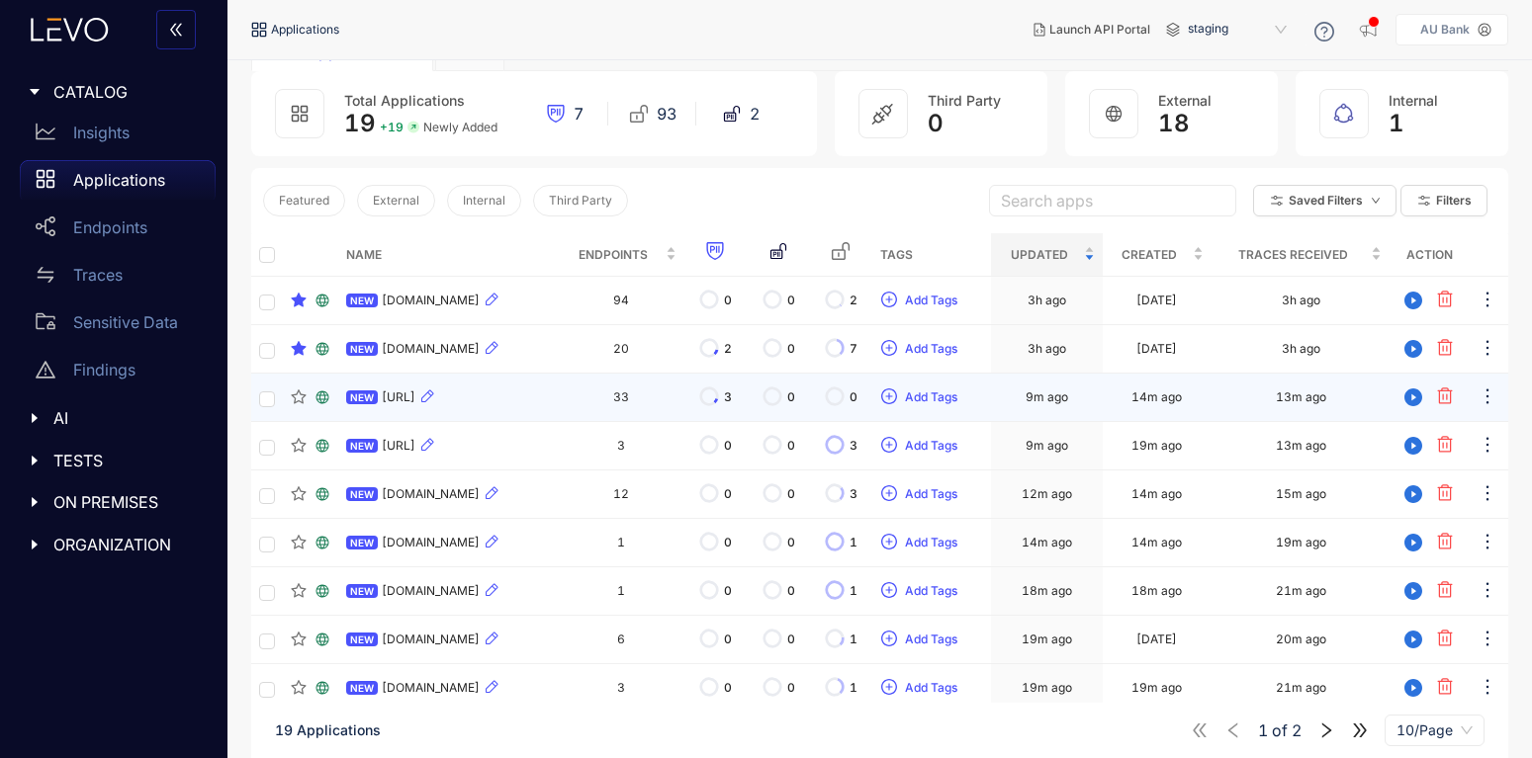
scroll to position [201, 0]
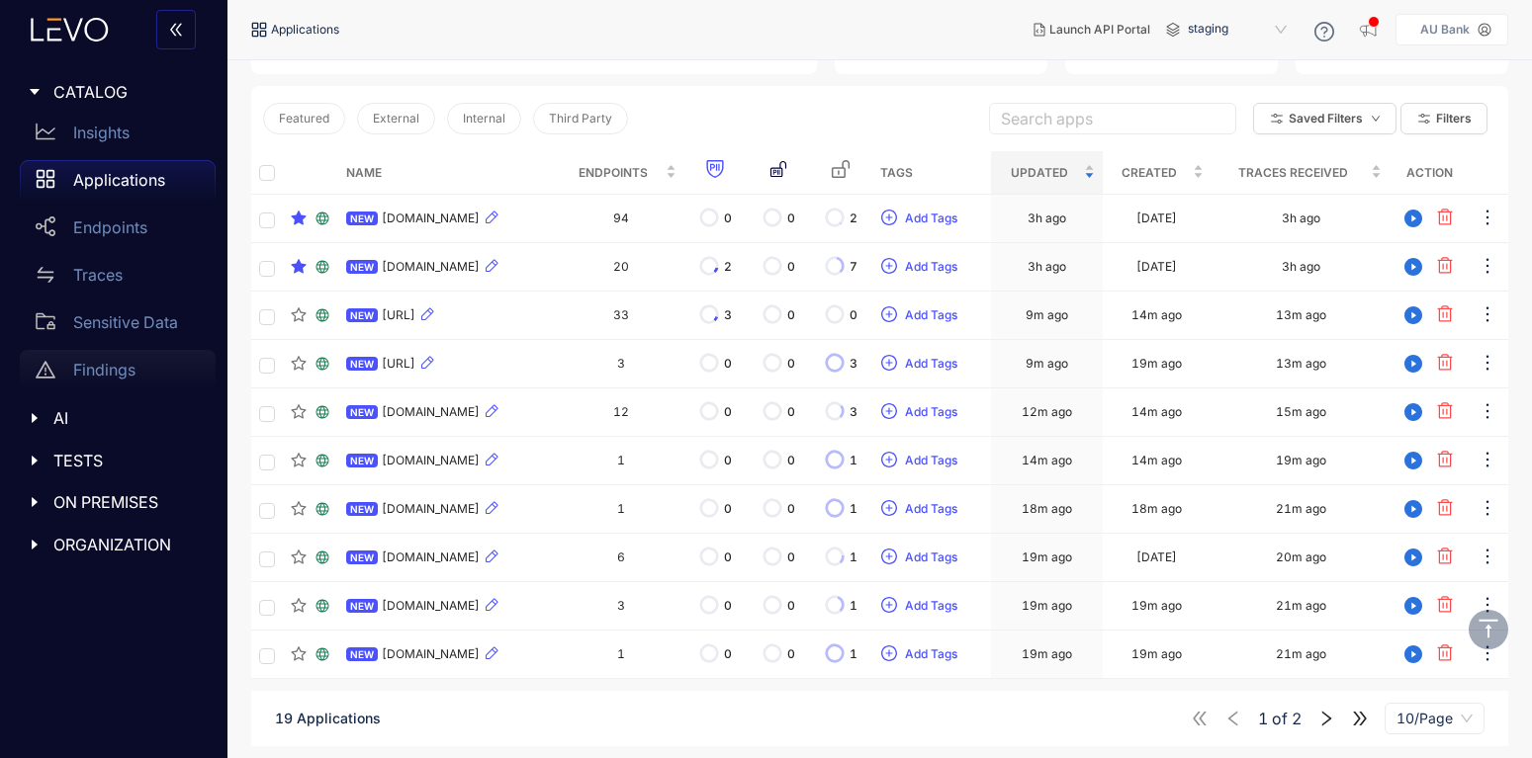
click at [115, 364] on p "Findings" at bounding box center [104, 370] width 62 height 18
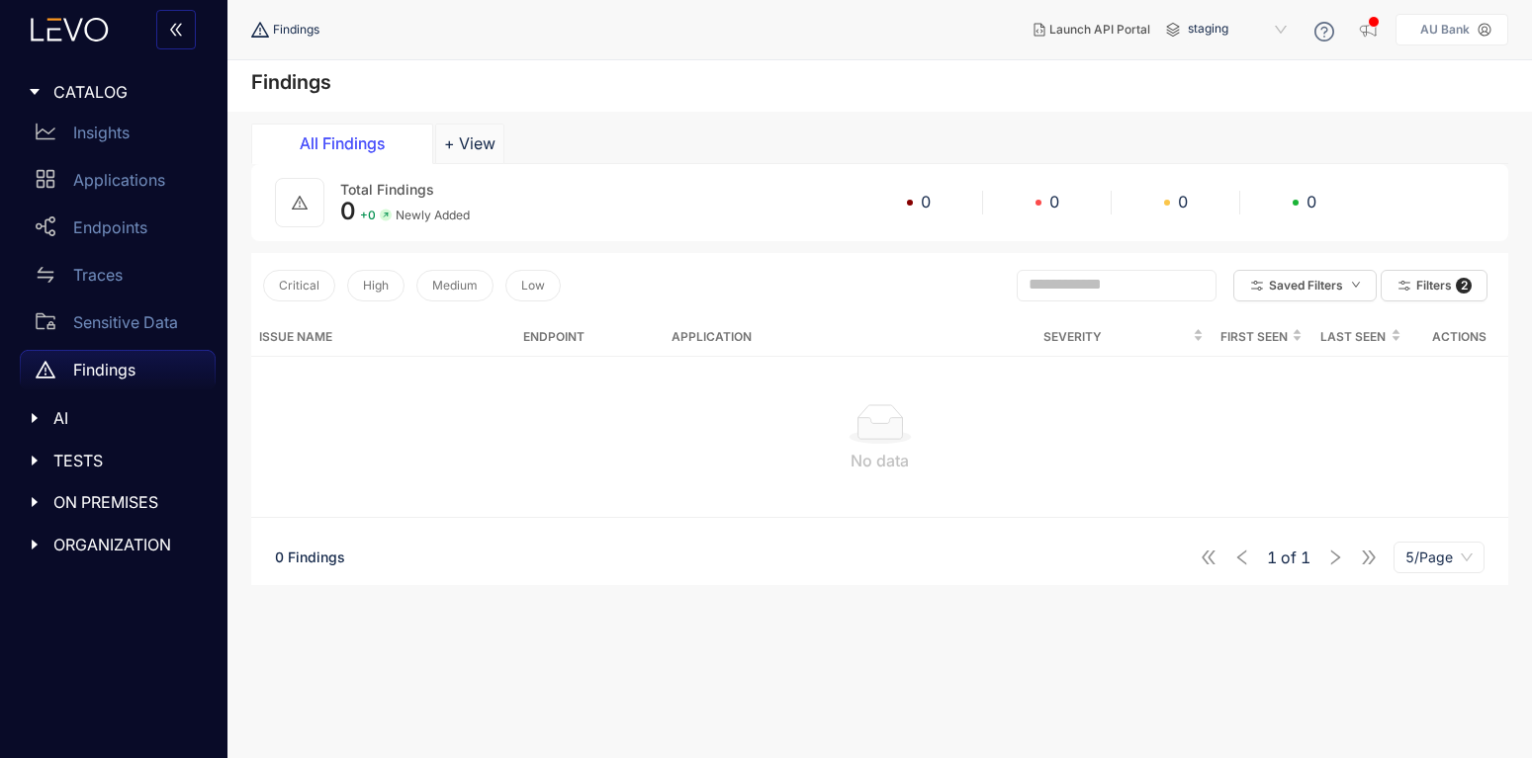
click at [121, 374] on p "Findings" at bounding box center [104, 370] width 62 height 18
click at [1428, 278] on button "Filters 2" at bounding box center [1434, 286] width 107 height 32
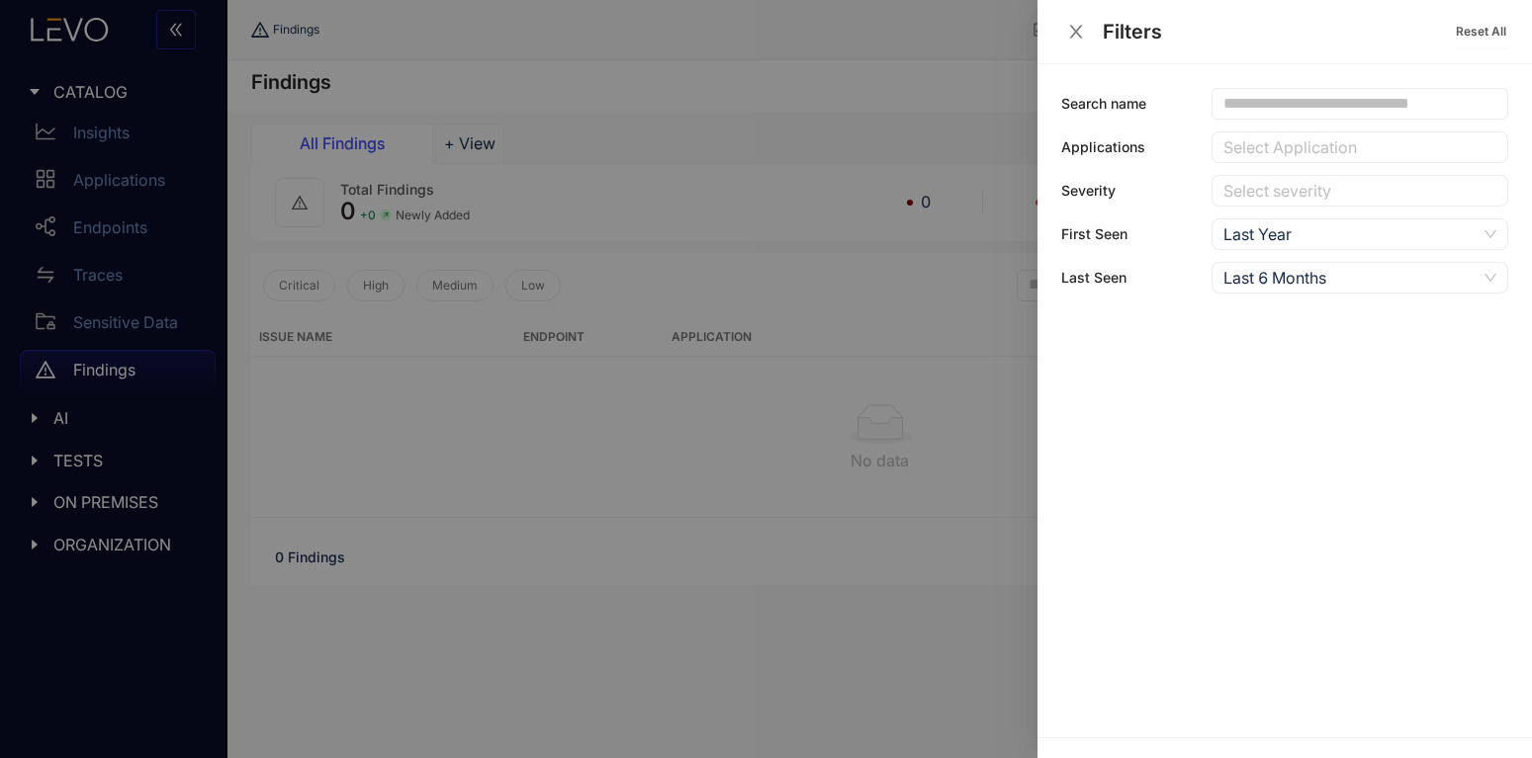
click at [1075, 35] on icon "close" at bounding box center [1076, 32] width 18 height 18
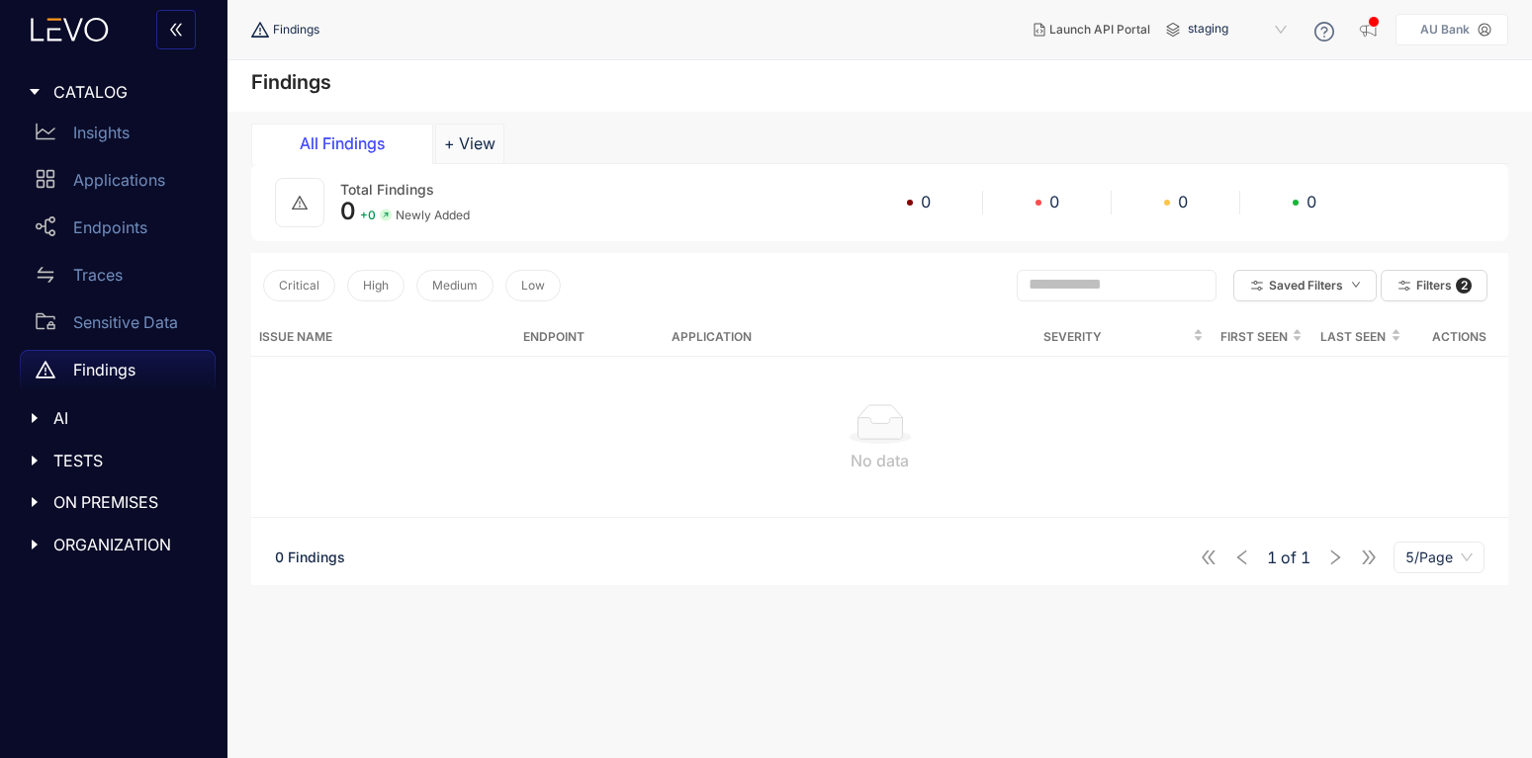
click at [59, 461] on span "TESTS" at bounding box center [126, 461] width 146 height 18
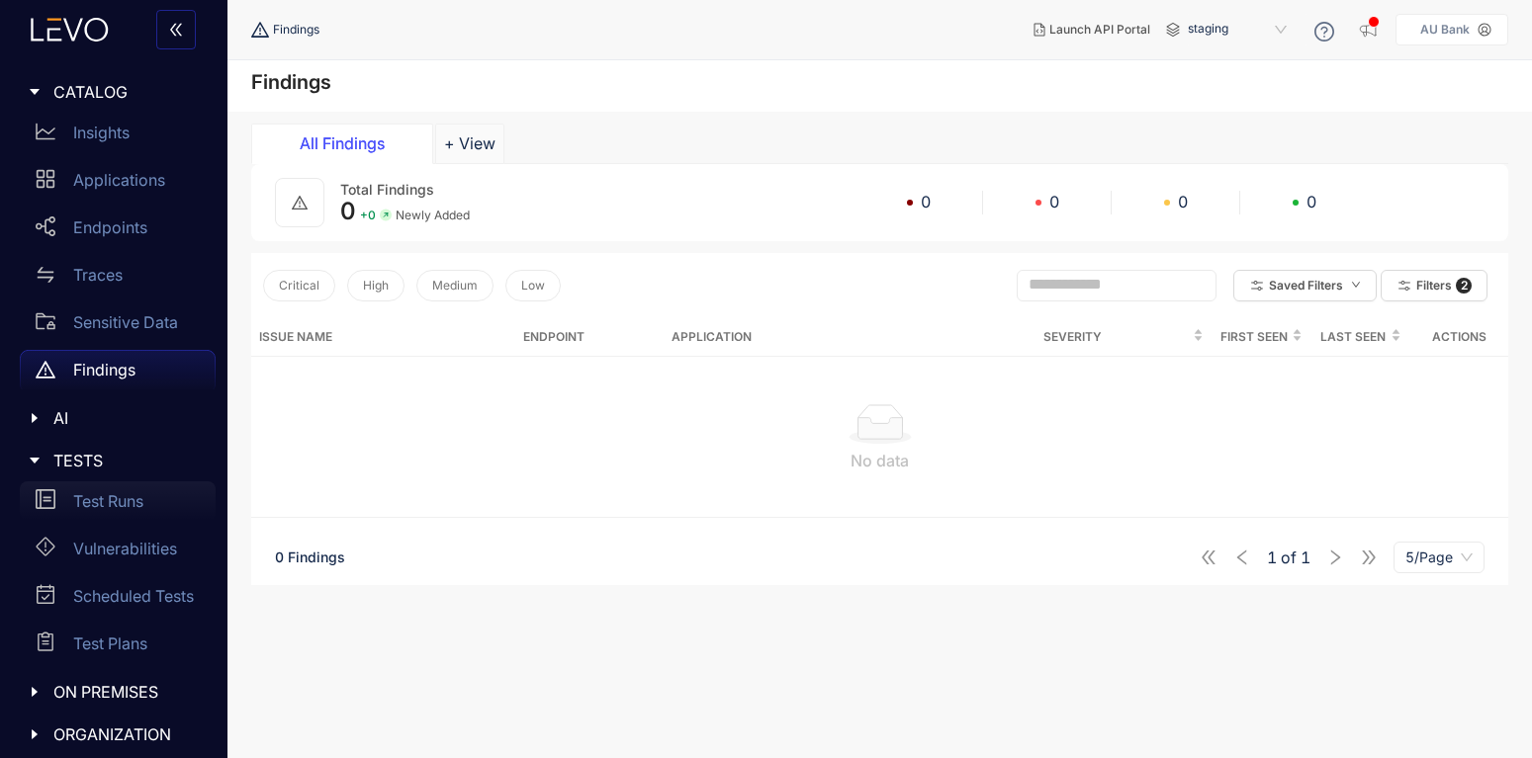
click at [114, 506] on p "Test Runs" at bounding box center [108, 501] width 70 height 18
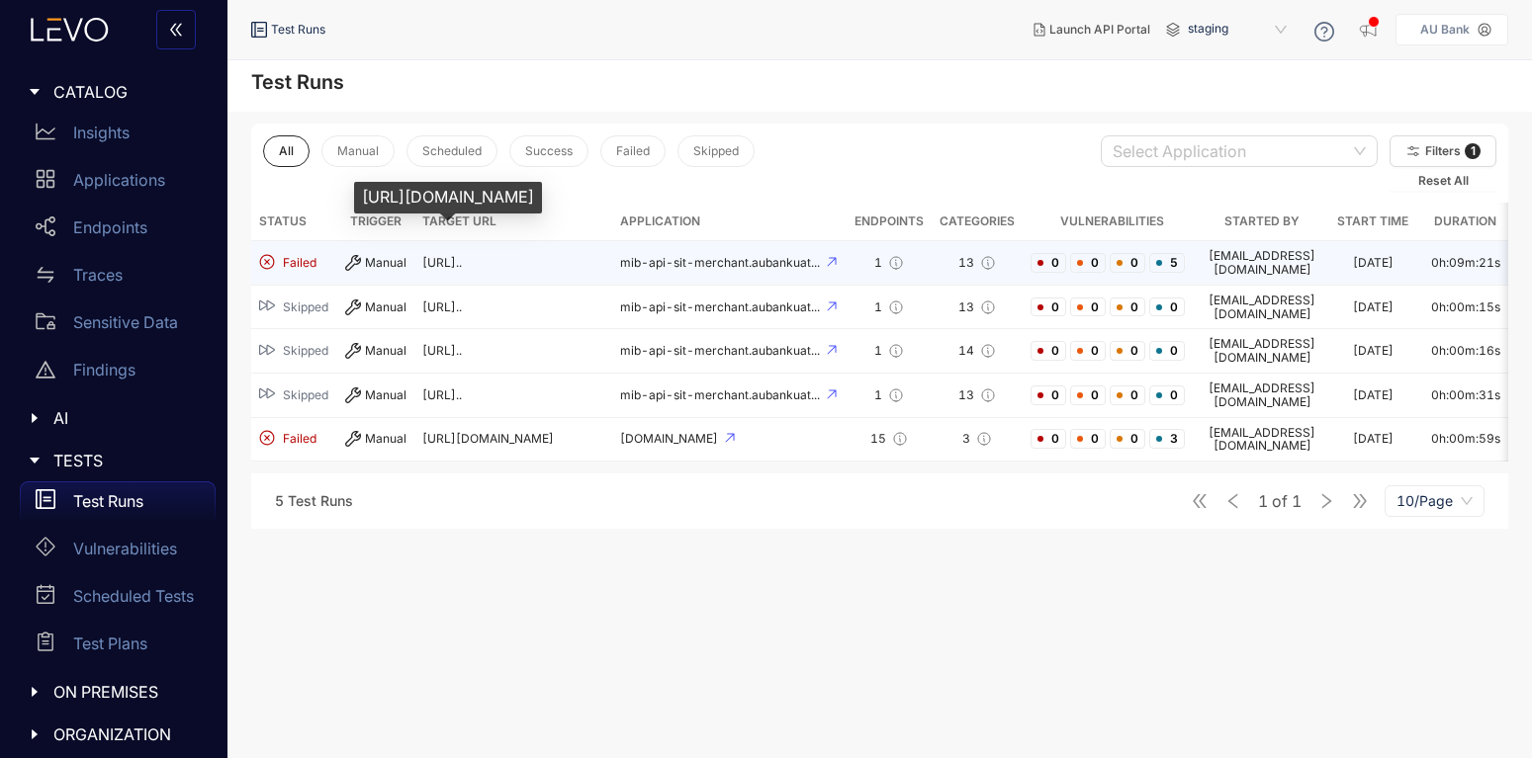
click at [511, 272] on td "https://mib-api-sit-merchant.a..." at bounding box center [513, 263] width 198 height 45
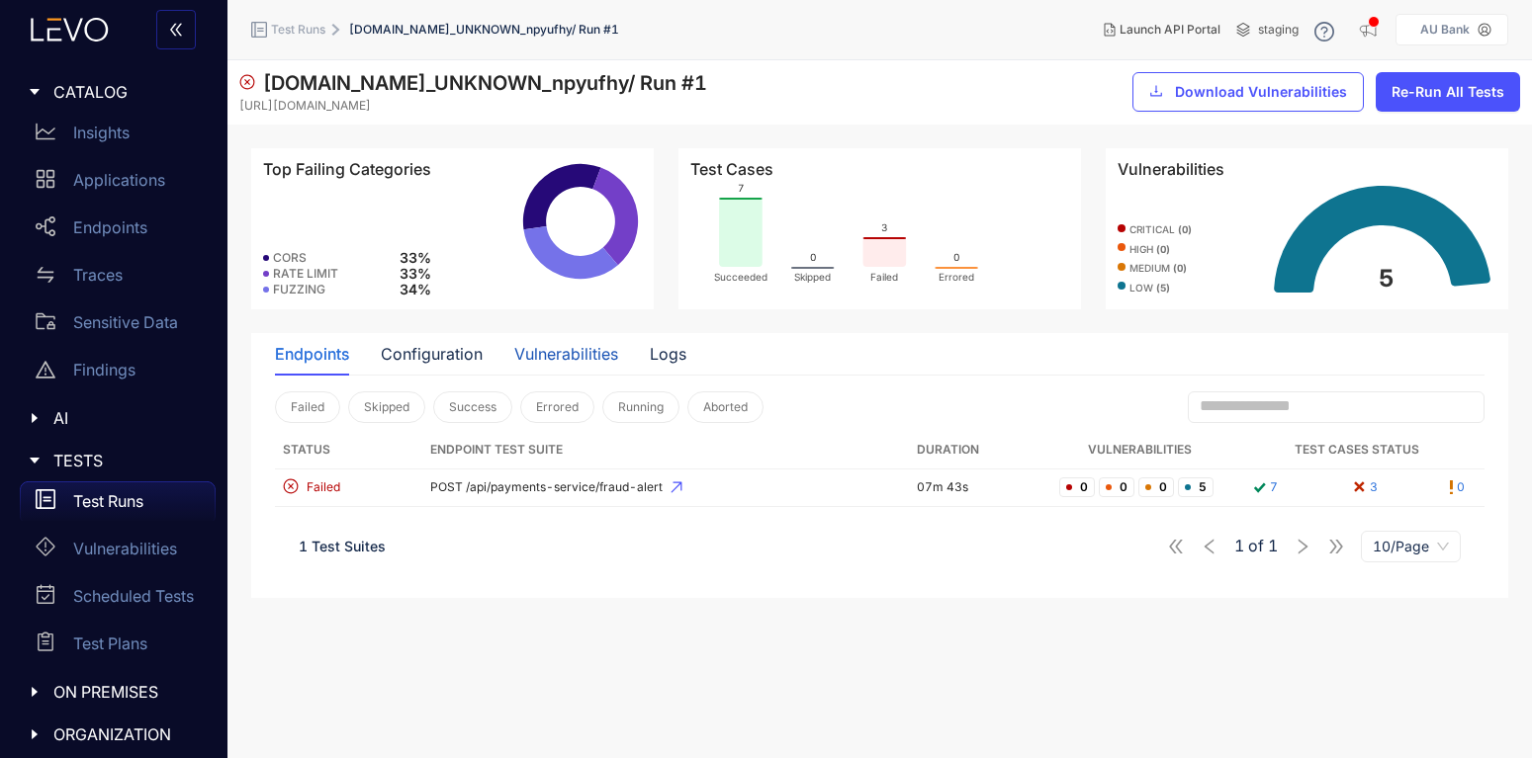
click at [562, 355] on div "Vulnerabilities" at bounding box center [566, 354] width 104 height 18
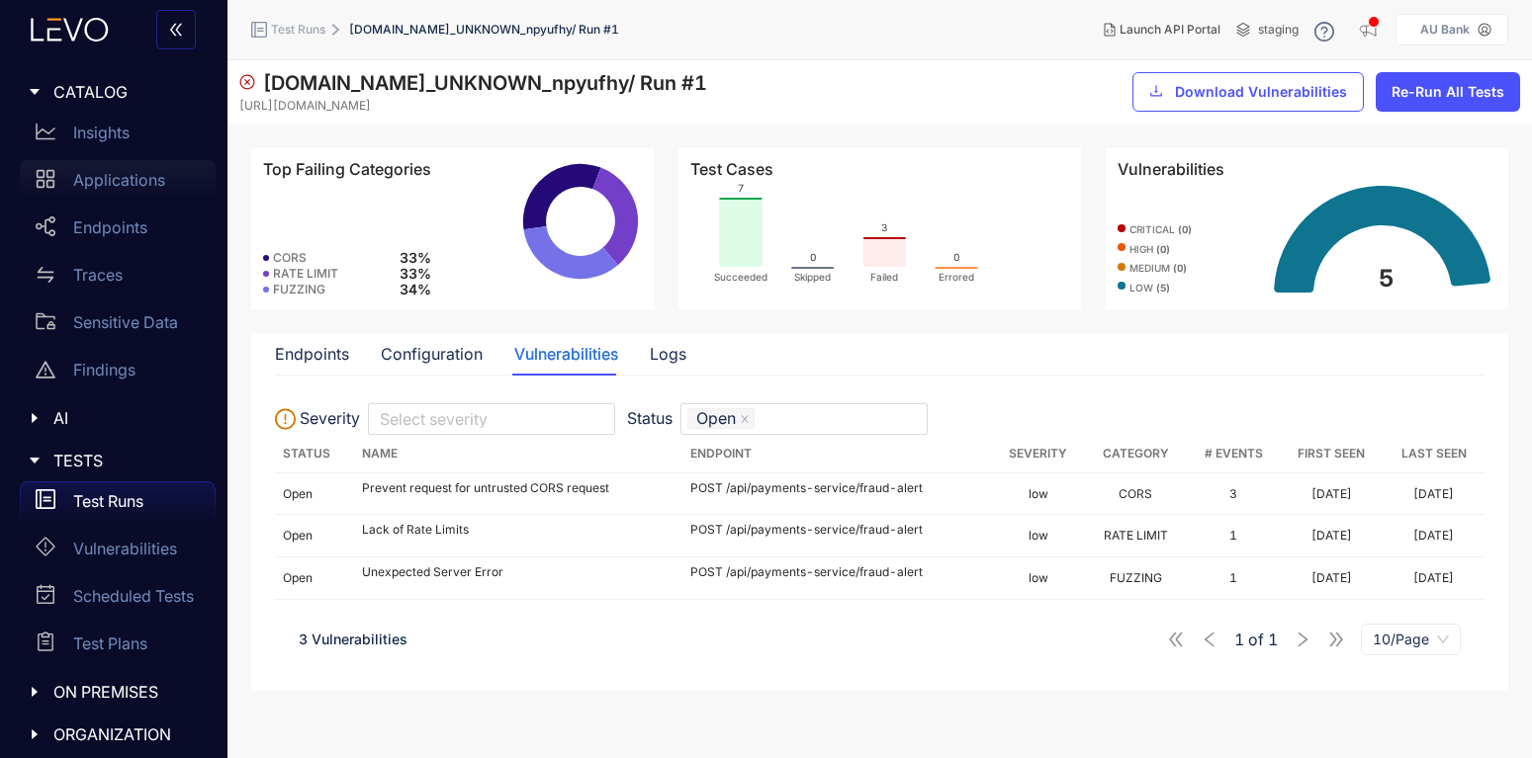
click at [98, 179] on p "Applications" at bounding box center [119, 180] width 92 height 18
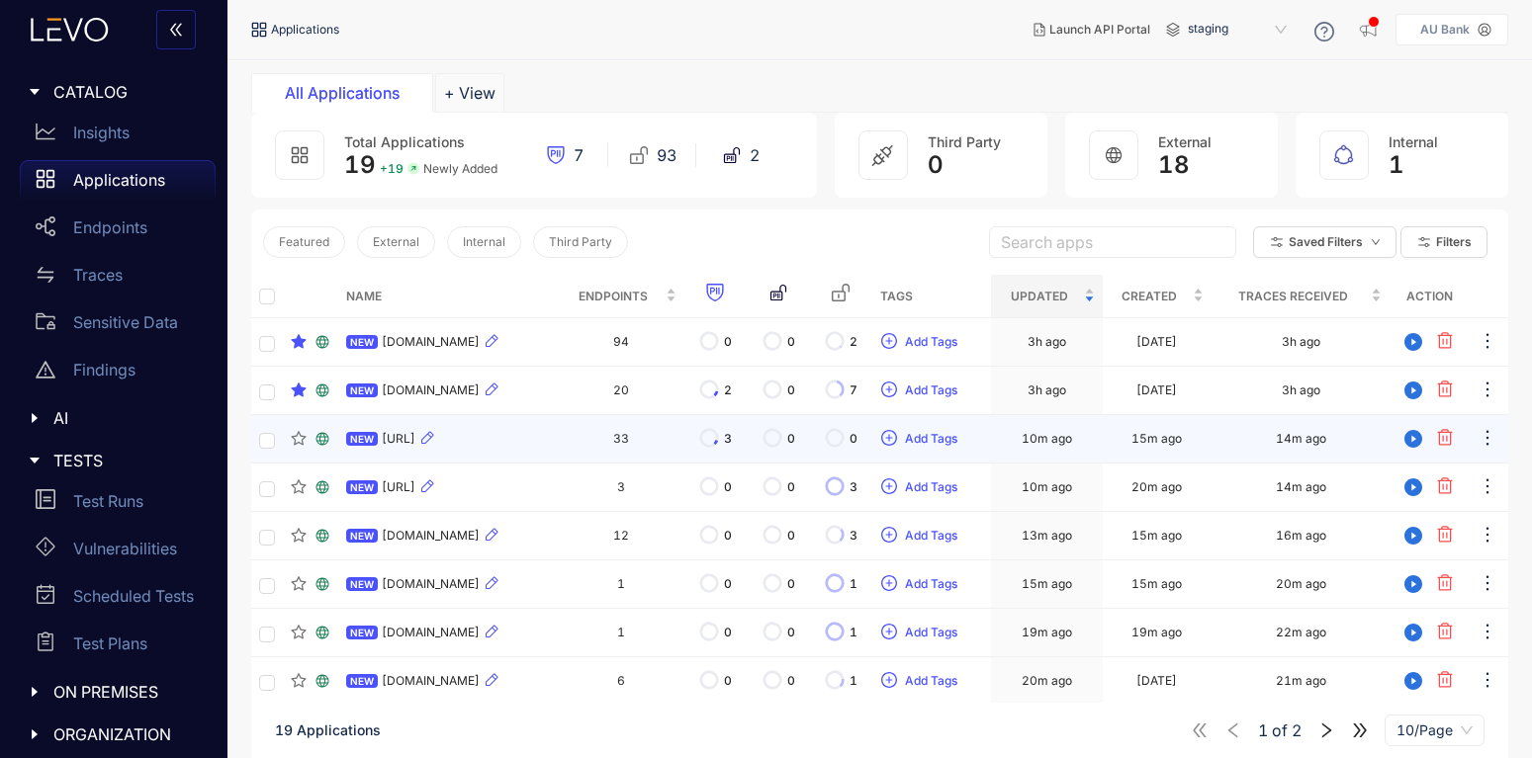
scroll to position [119, 0]
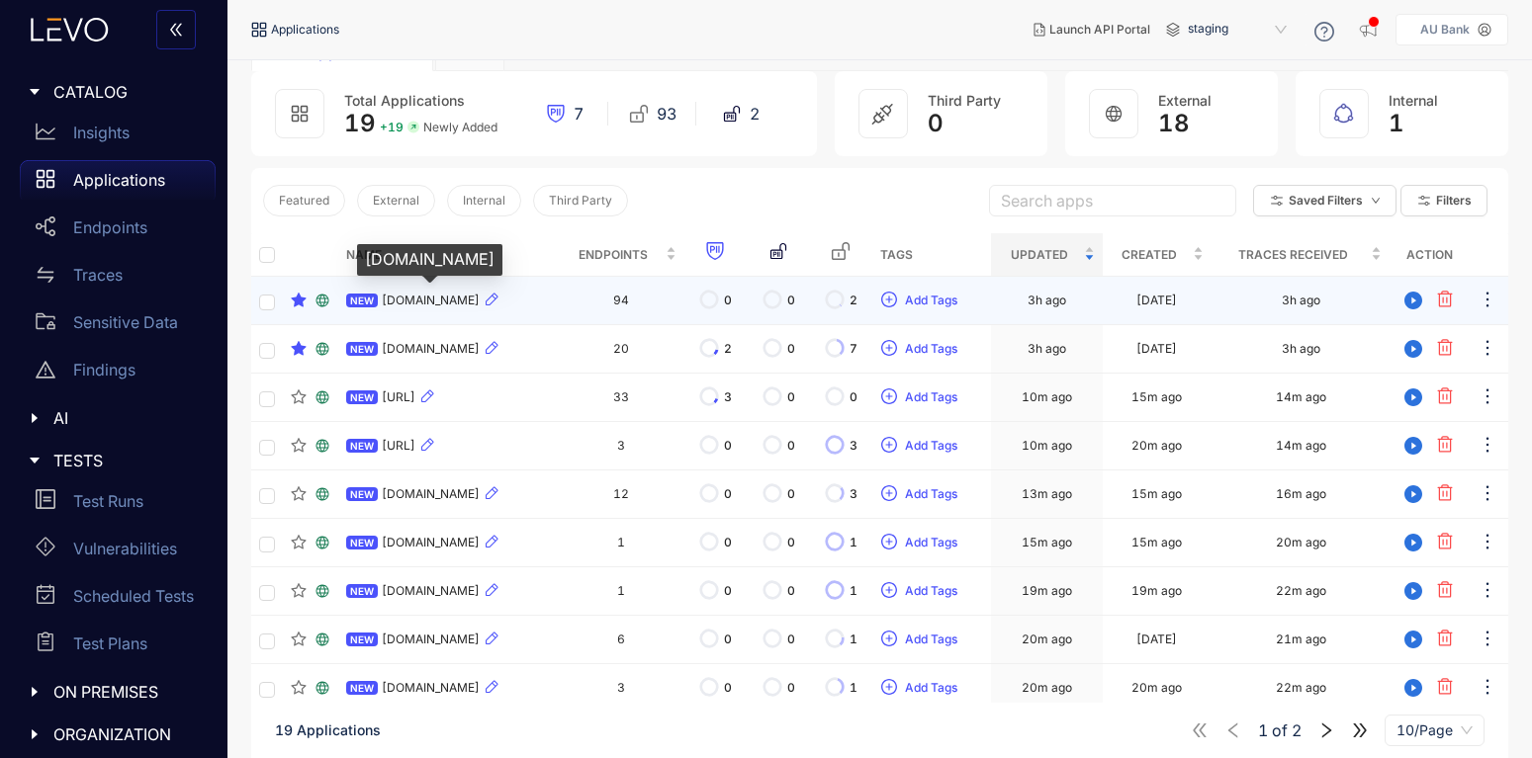
click at [409, 302] on span "[DOMAIN_NAME]" at bounding box center [431, 301] width 98 height 14
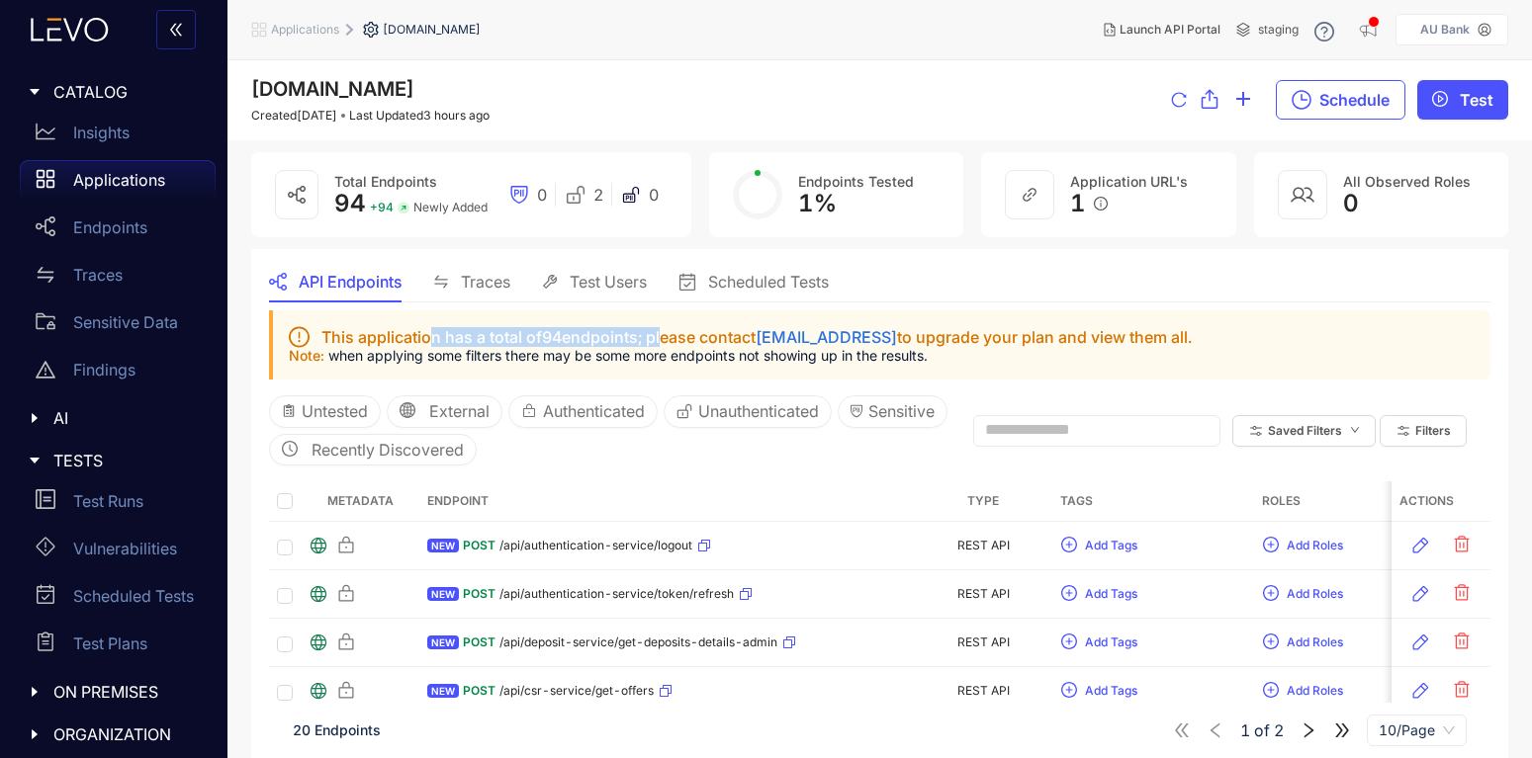
drag, startPoint x: 431, startPoint y: 336, endPoint x: 664, endPoint y: 325, distance: 232.6
click at [664, 325] on div "This application has a total of 94 endpoints; please contact support@levo.ai to…" at bounding box center [879, 345] width 1221 height 69
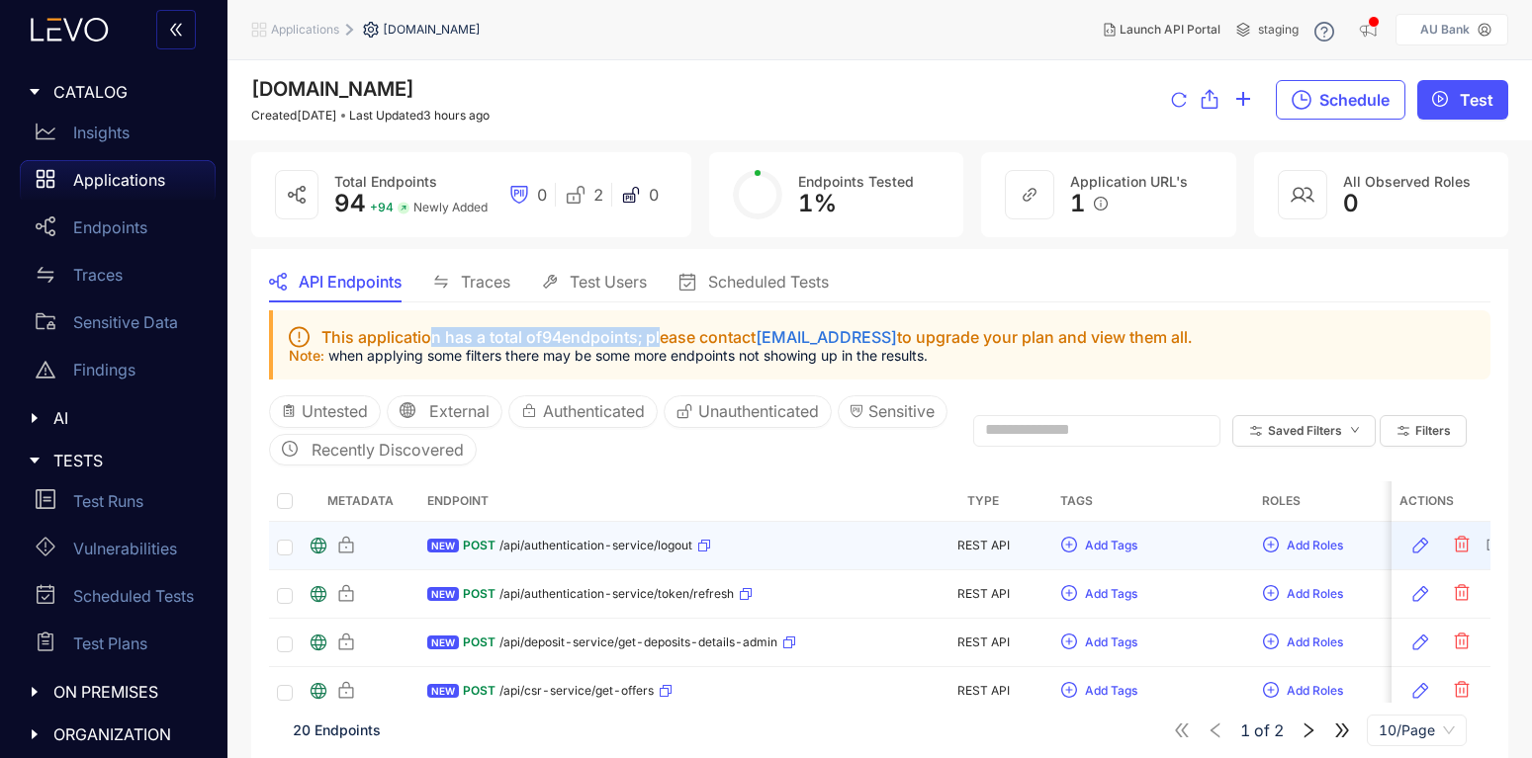
scroll to position [327, 0]
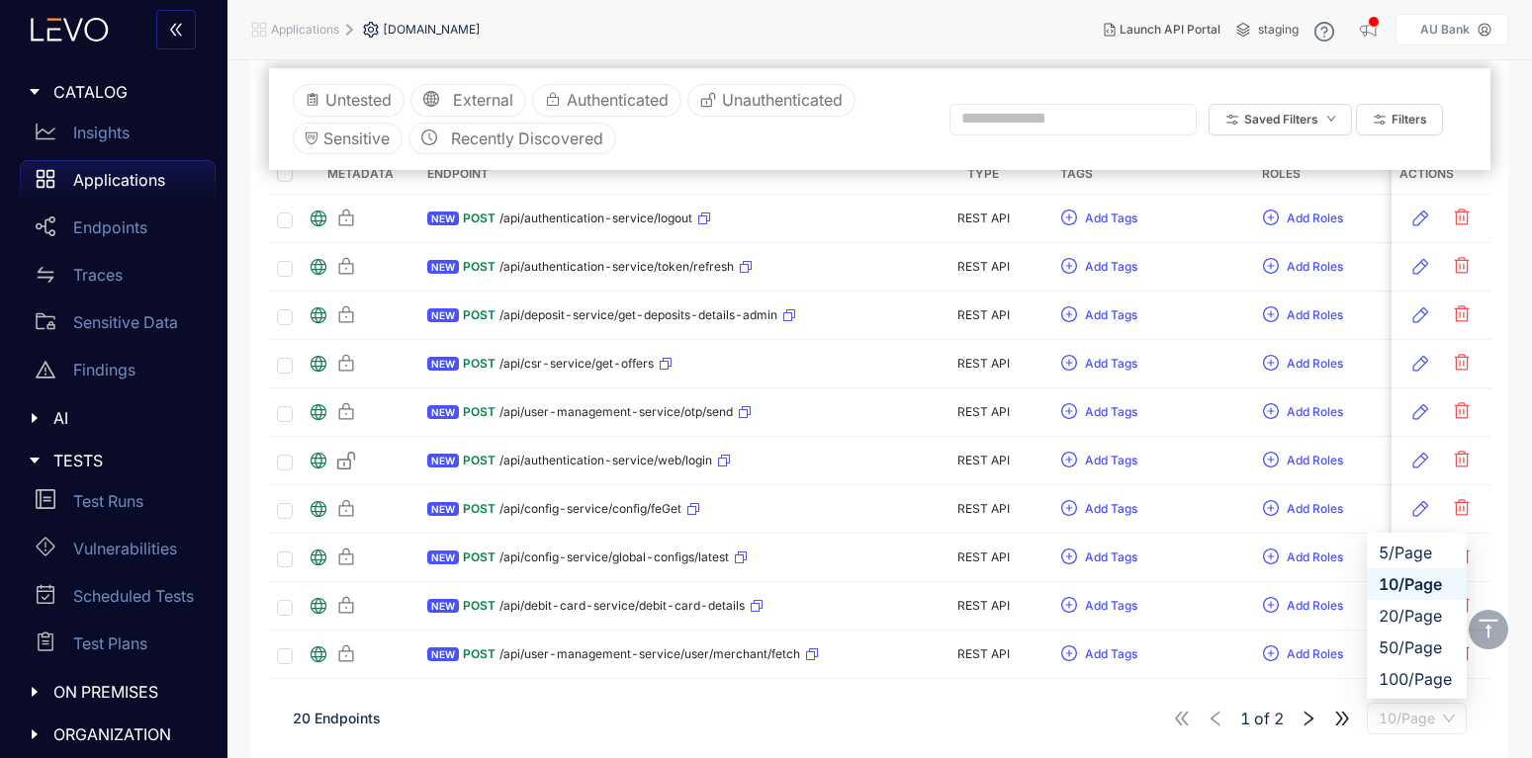
click at [1421, 716] on span "10/Page" at bounding box center [1417, 719] width 76 height 30
click at [1408, 623] on div "20/Page" at bounding box center [1417, 616] width 76 height 22
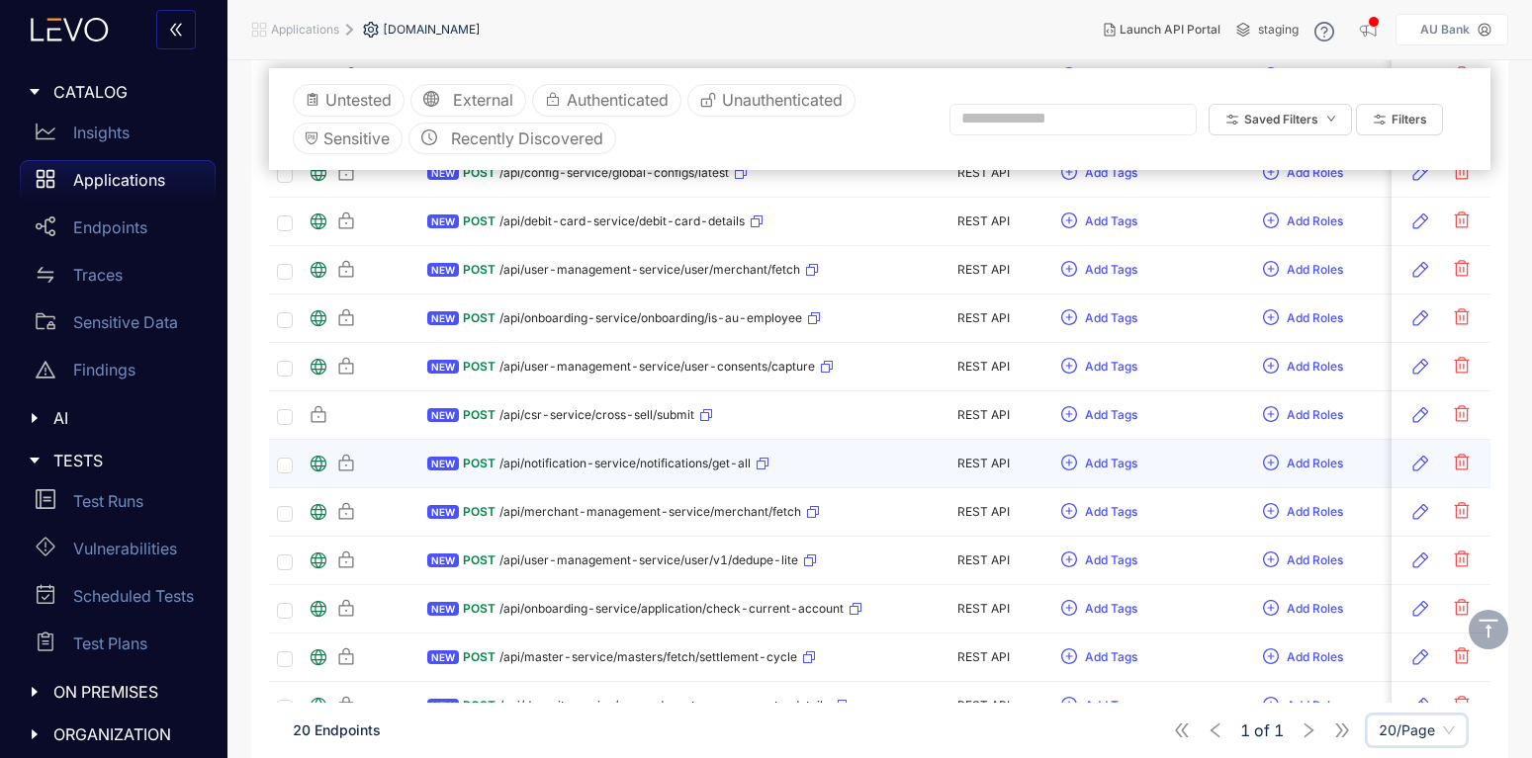
scroll to position [812, 0]
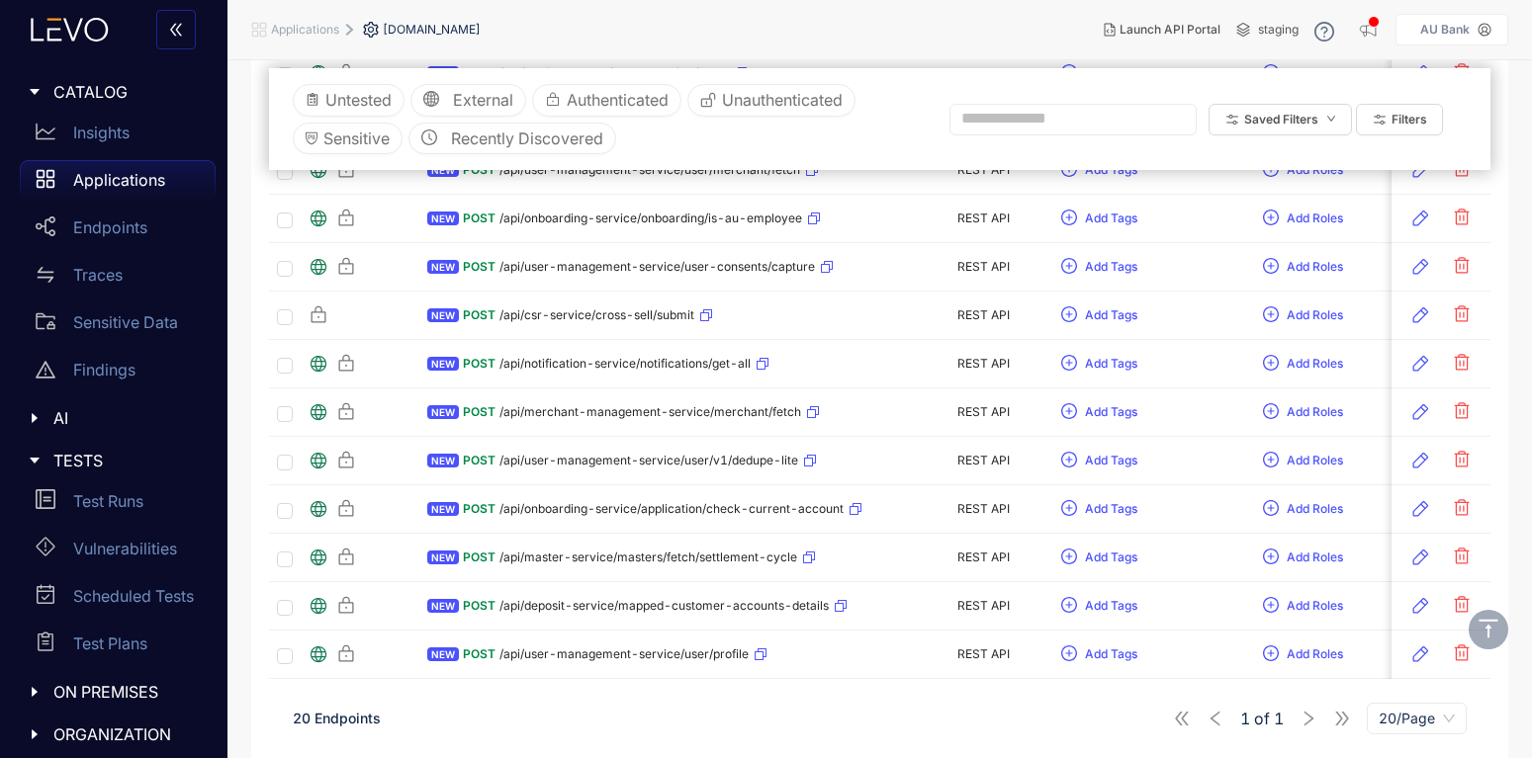
click at [82, 183] on p "Applications" at bounding box center [119, 180] width 92 height 18
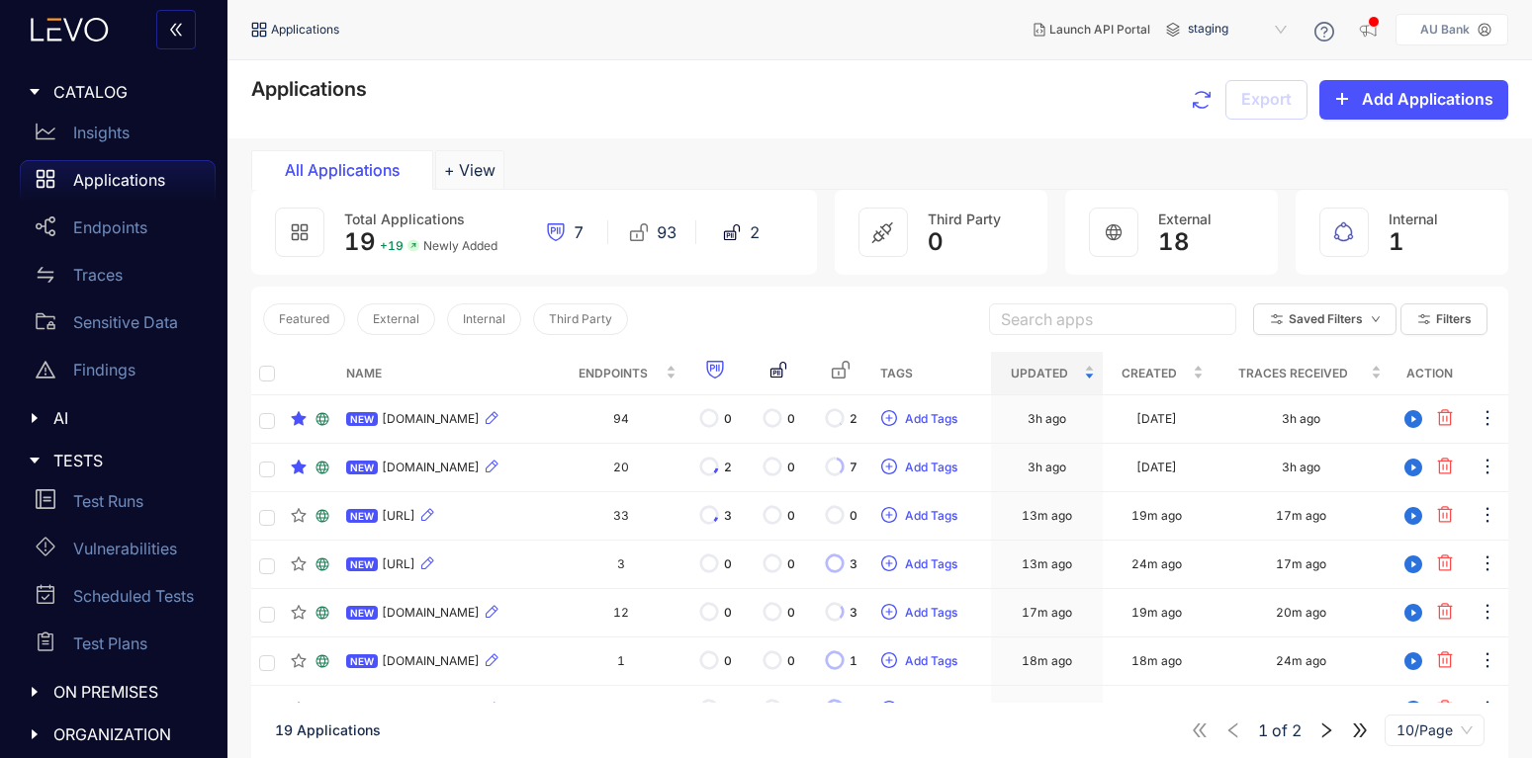
click at [1464, 229] on div "Internal 1" at bounding box center [1401, 232] width 213 height 85
click at [1210, 102] on icon "button" at bounding box center [1202, 100] width 24 height 24
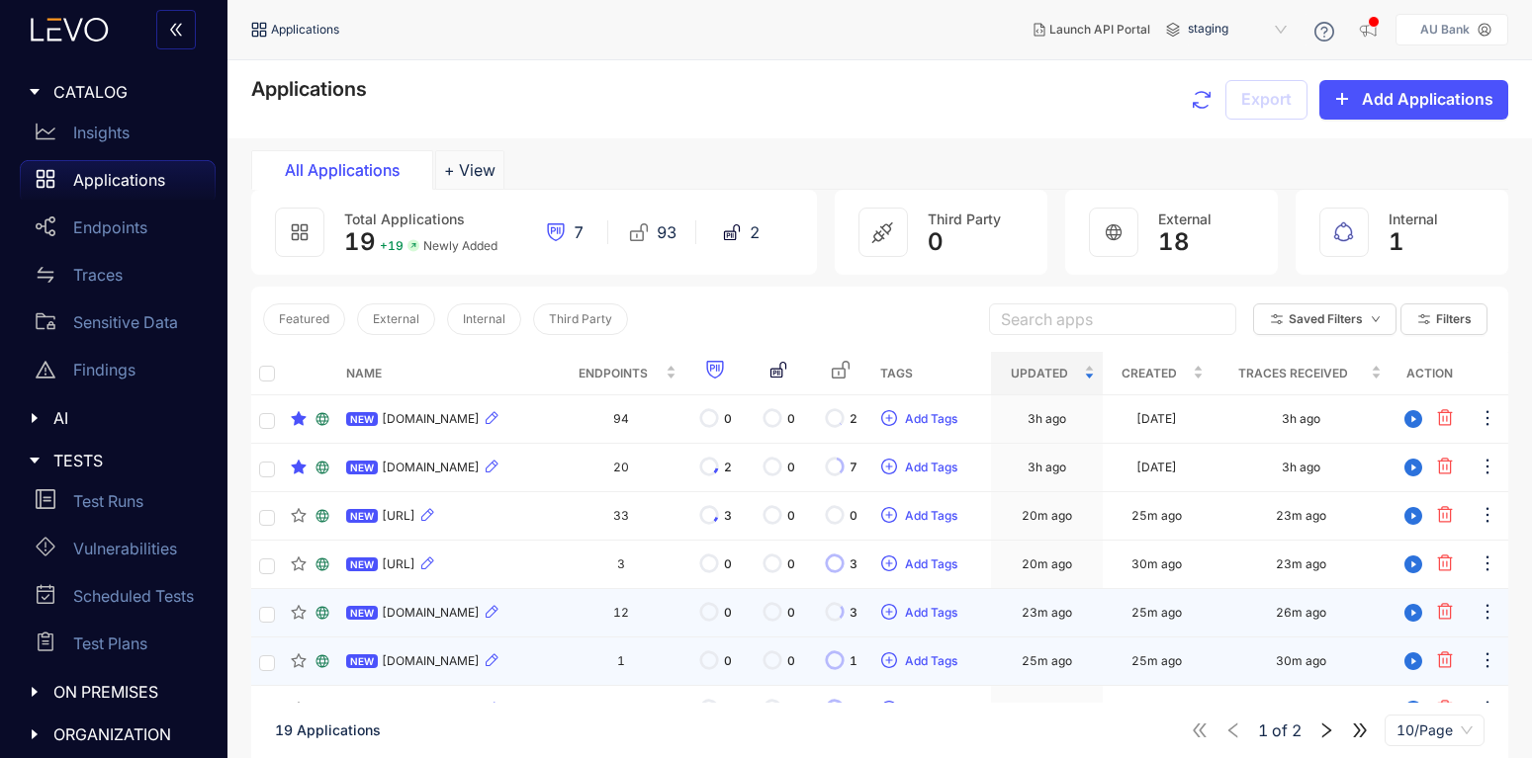
scroll to position [201, 0]
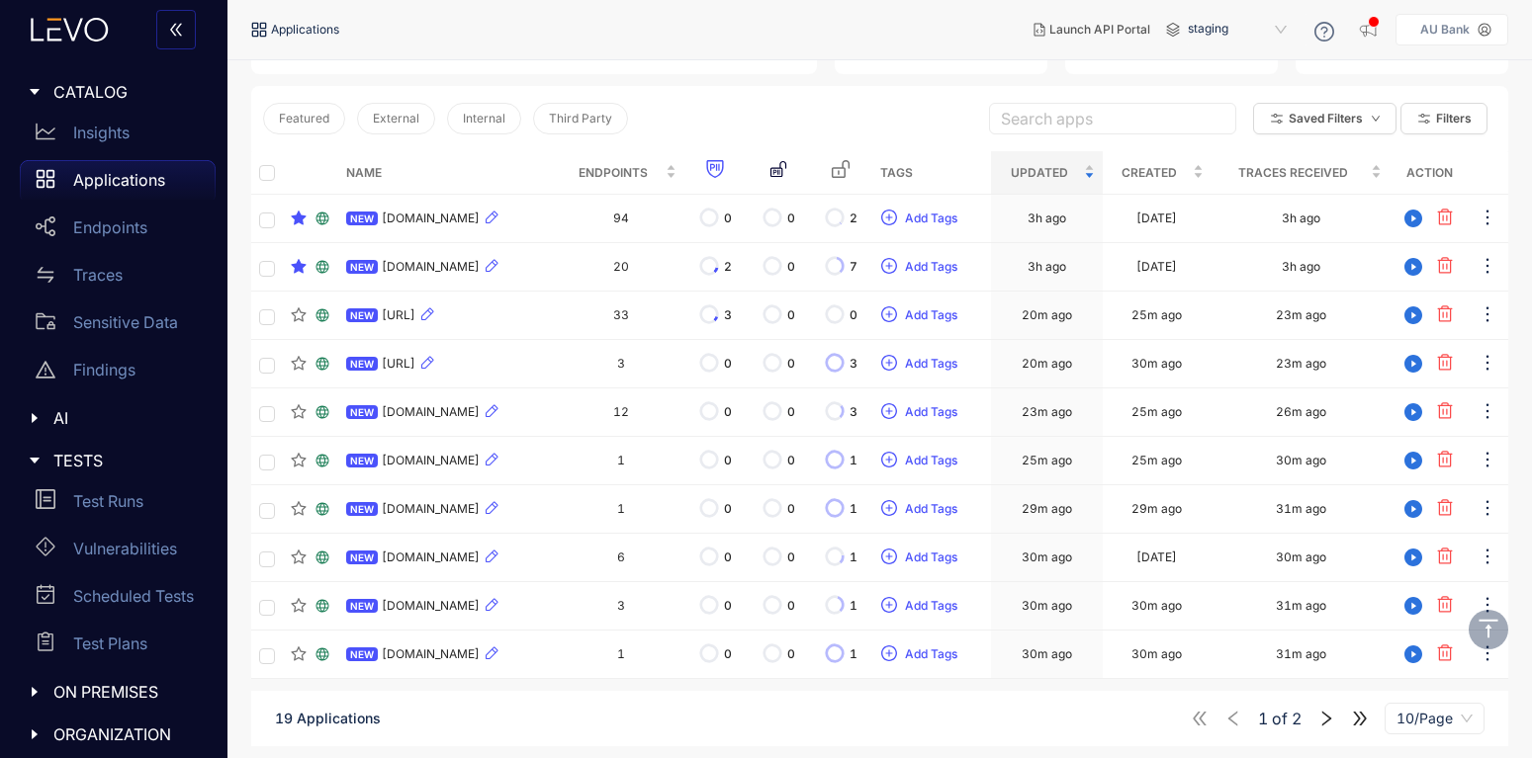
click at [1318, 713] on icon "right" at bounding box center [1326, 719] width 18 height 18
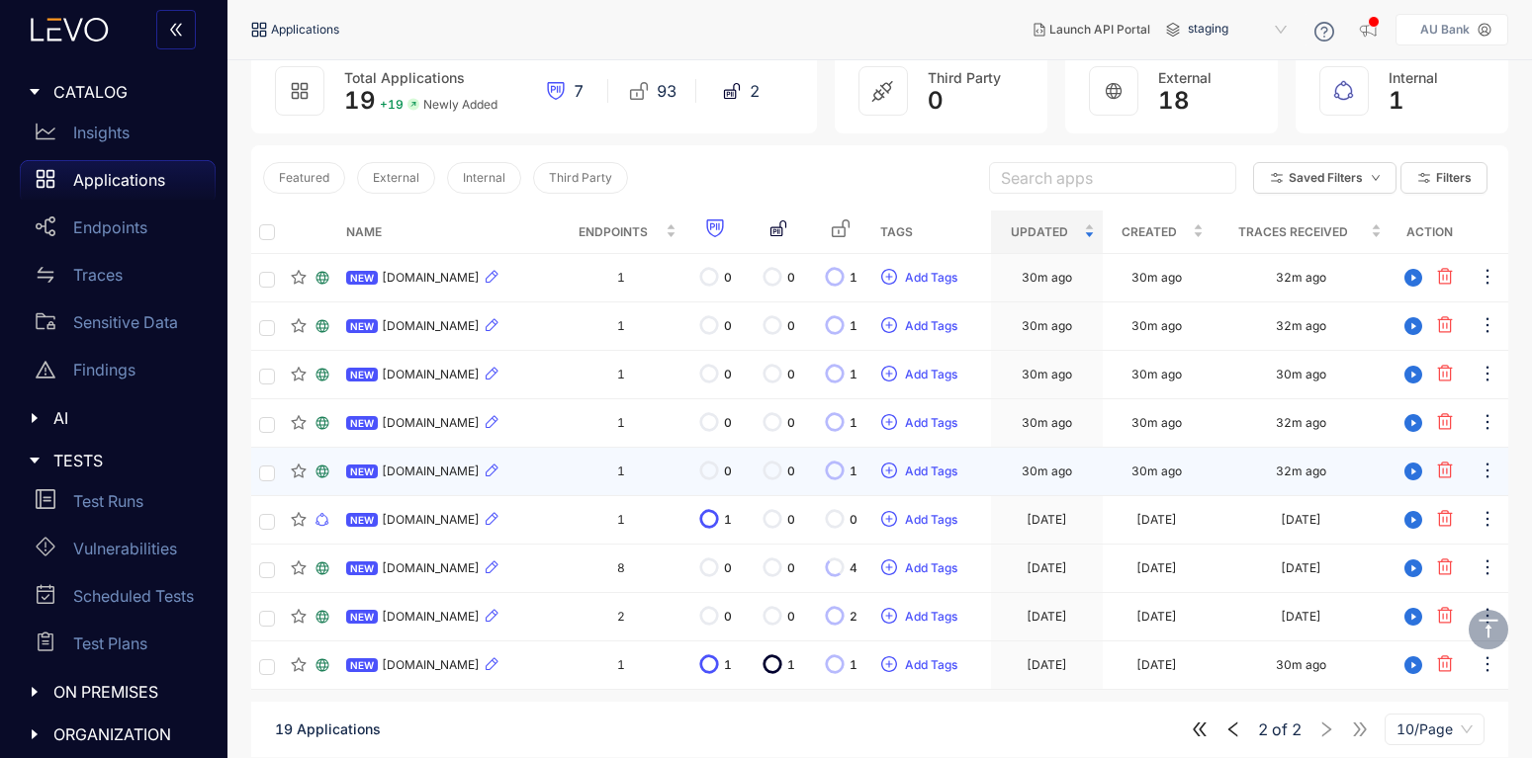
scroll to position [152, 0]
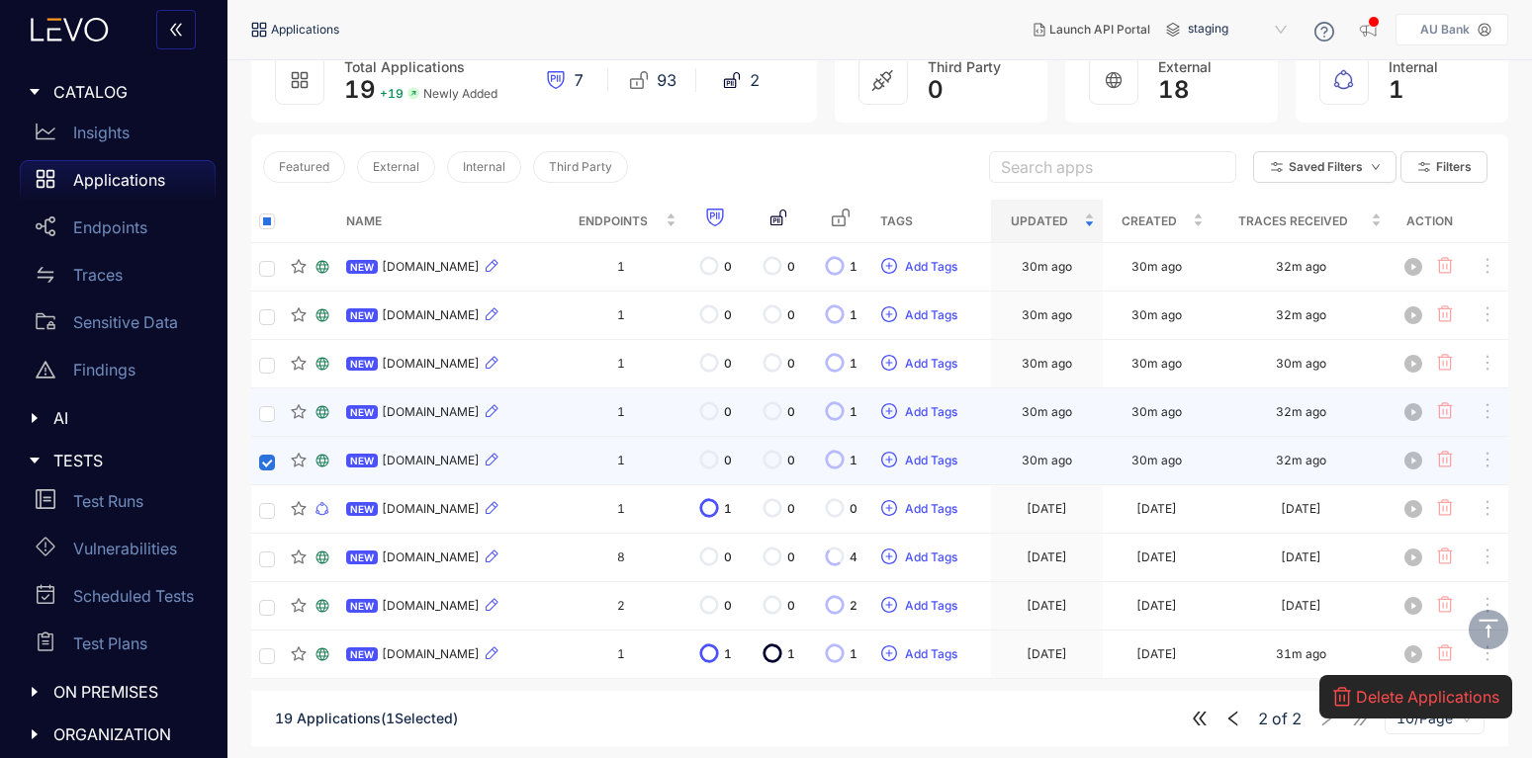
click at [258, 429] on td at bounding box center [267, 413] width 32 height 48
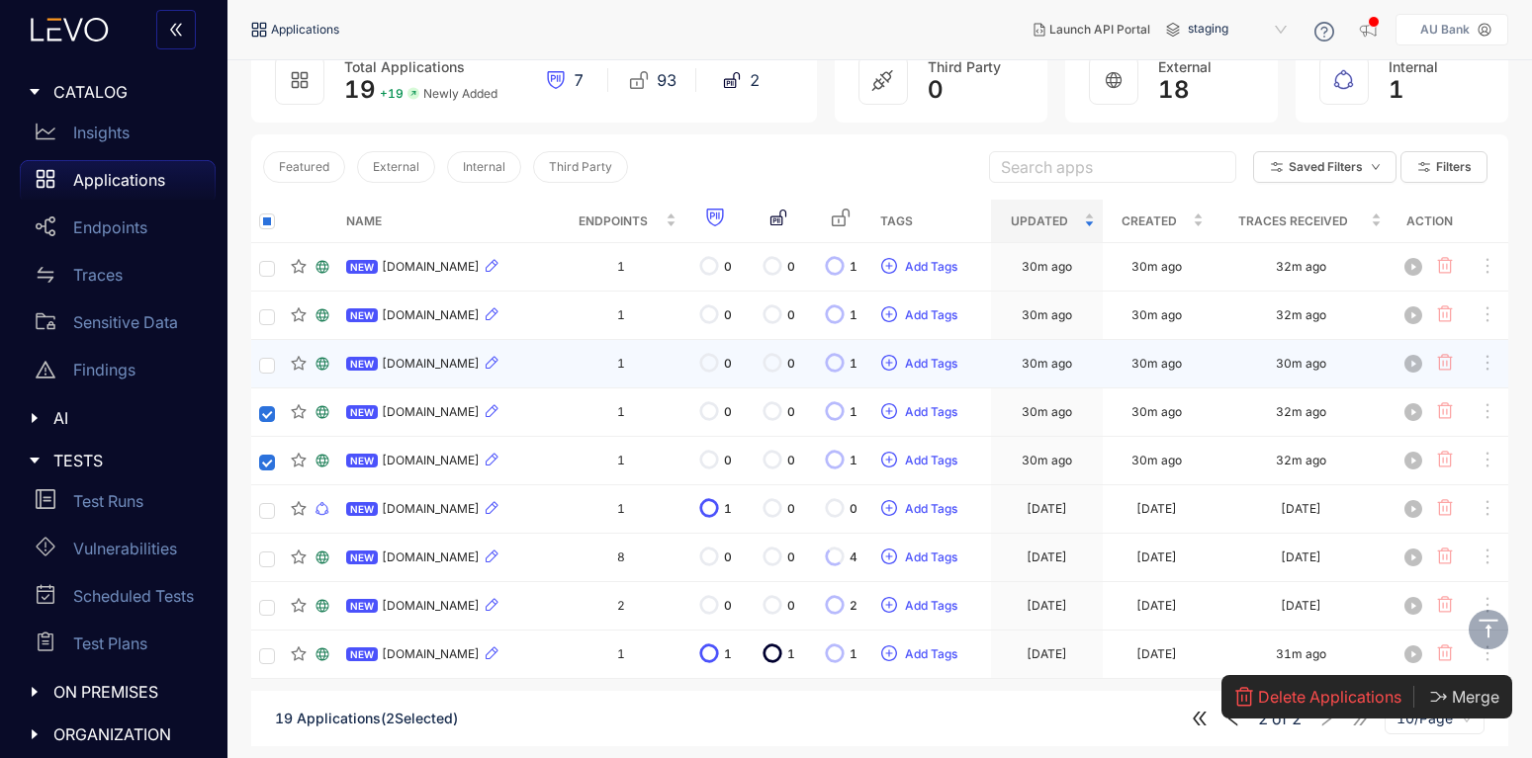
click at [256, 379] on td at bounding box center [267, 364] width 32 height 48
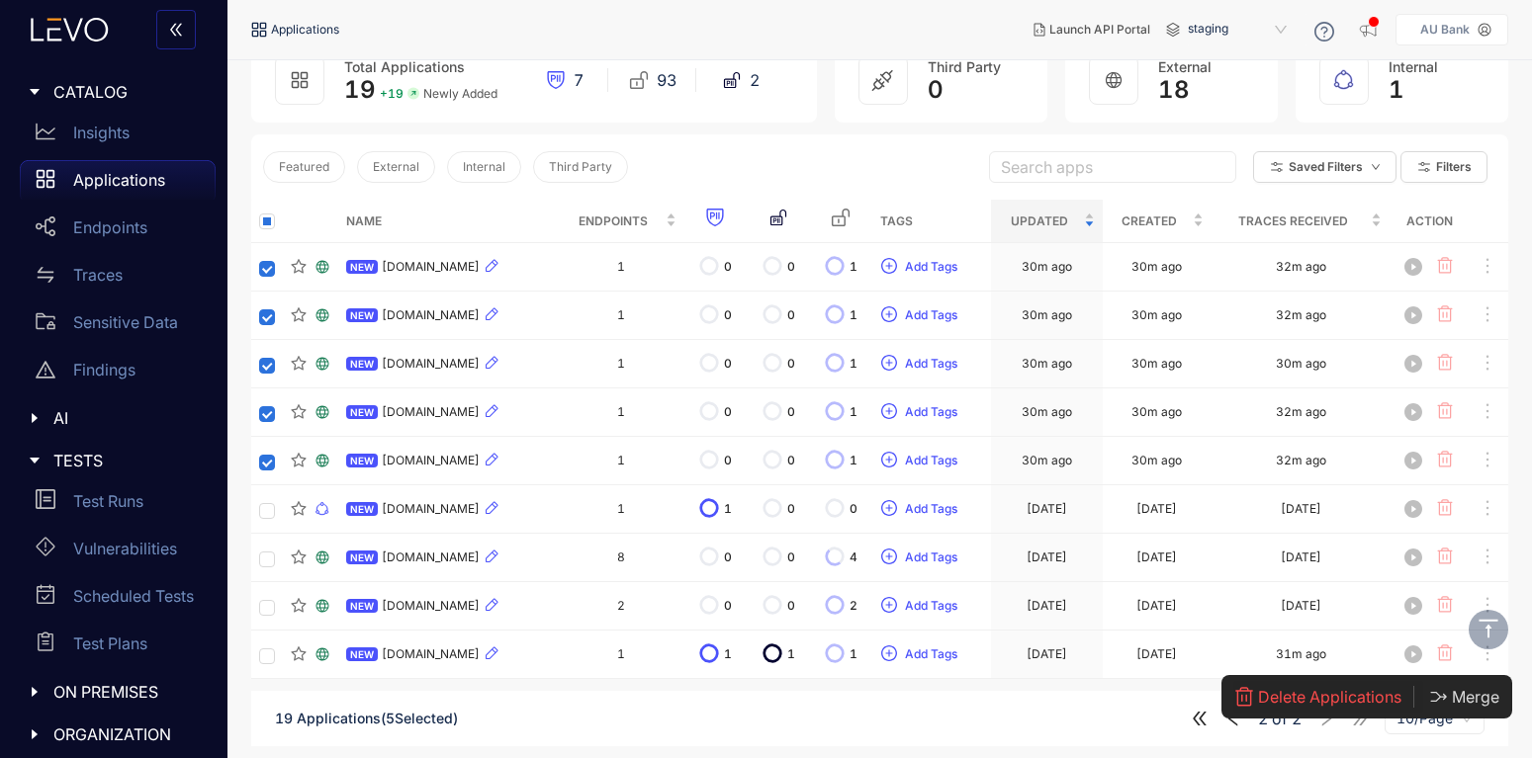
click at [1303, 703] on span "Delete Applications" at bounding box center [1329, 697] width 143 height 18
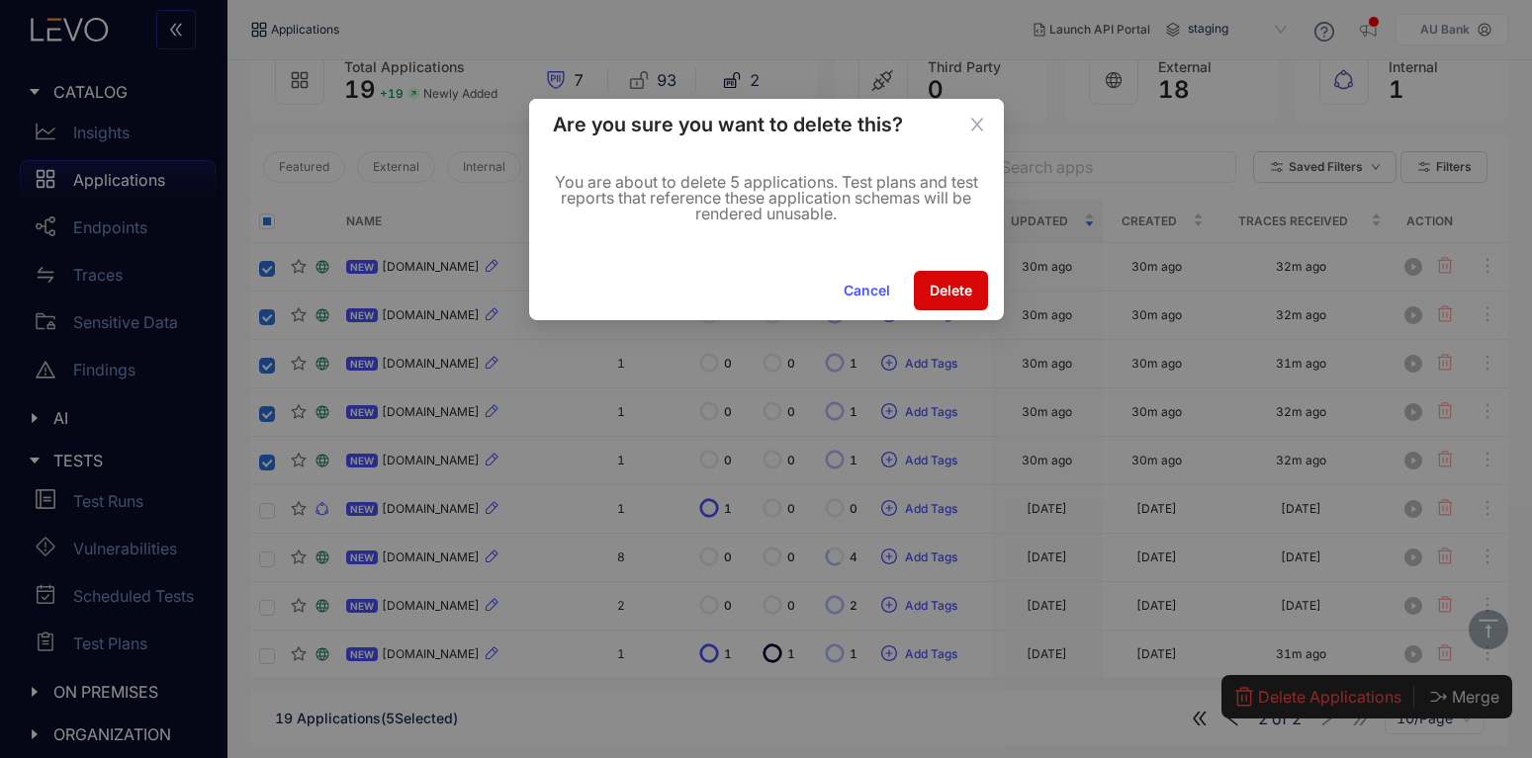
click at [944, 290] on span "Delete" at bounding box center [951, 291] width 43 height 16
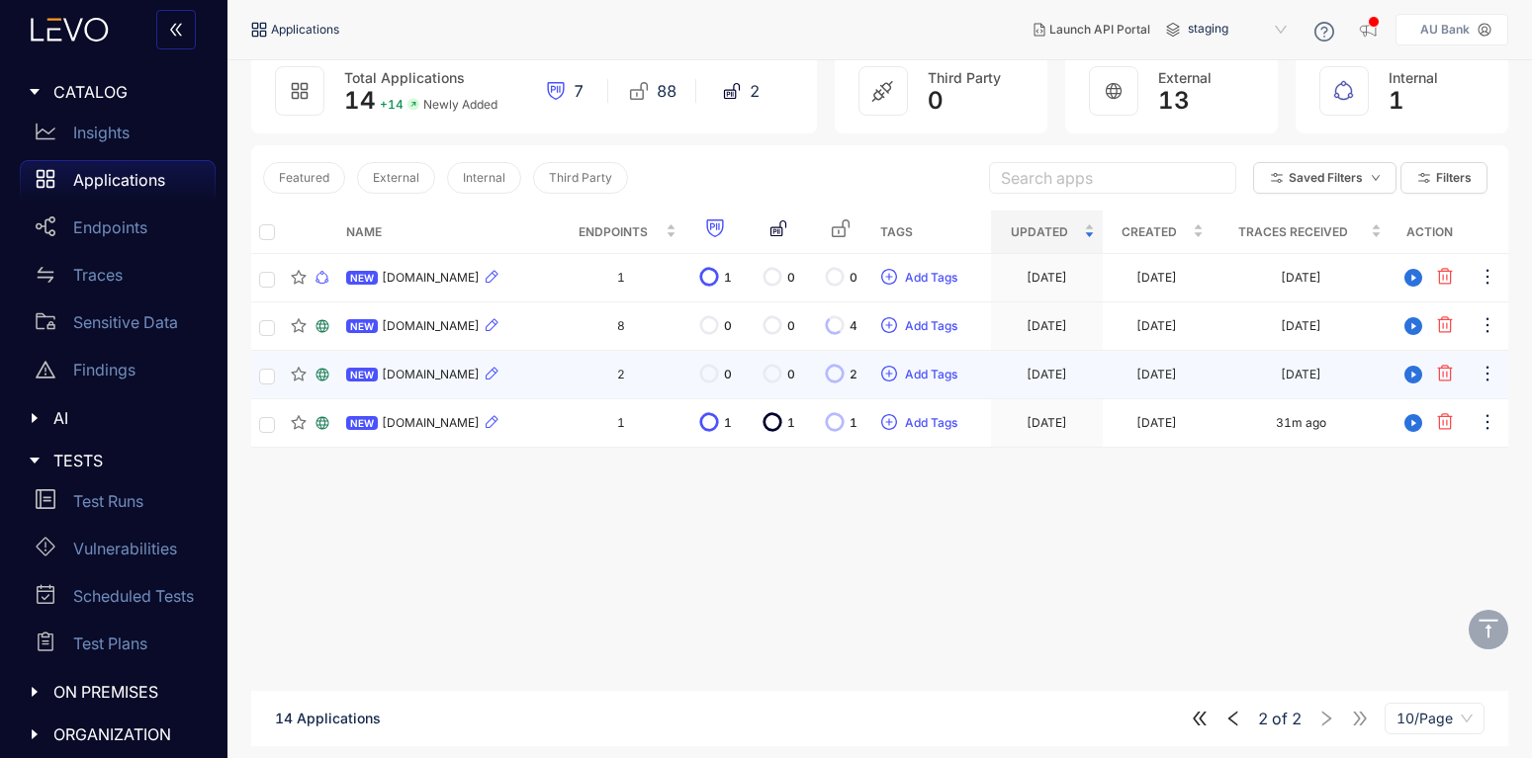
scroll to position [141, 0]
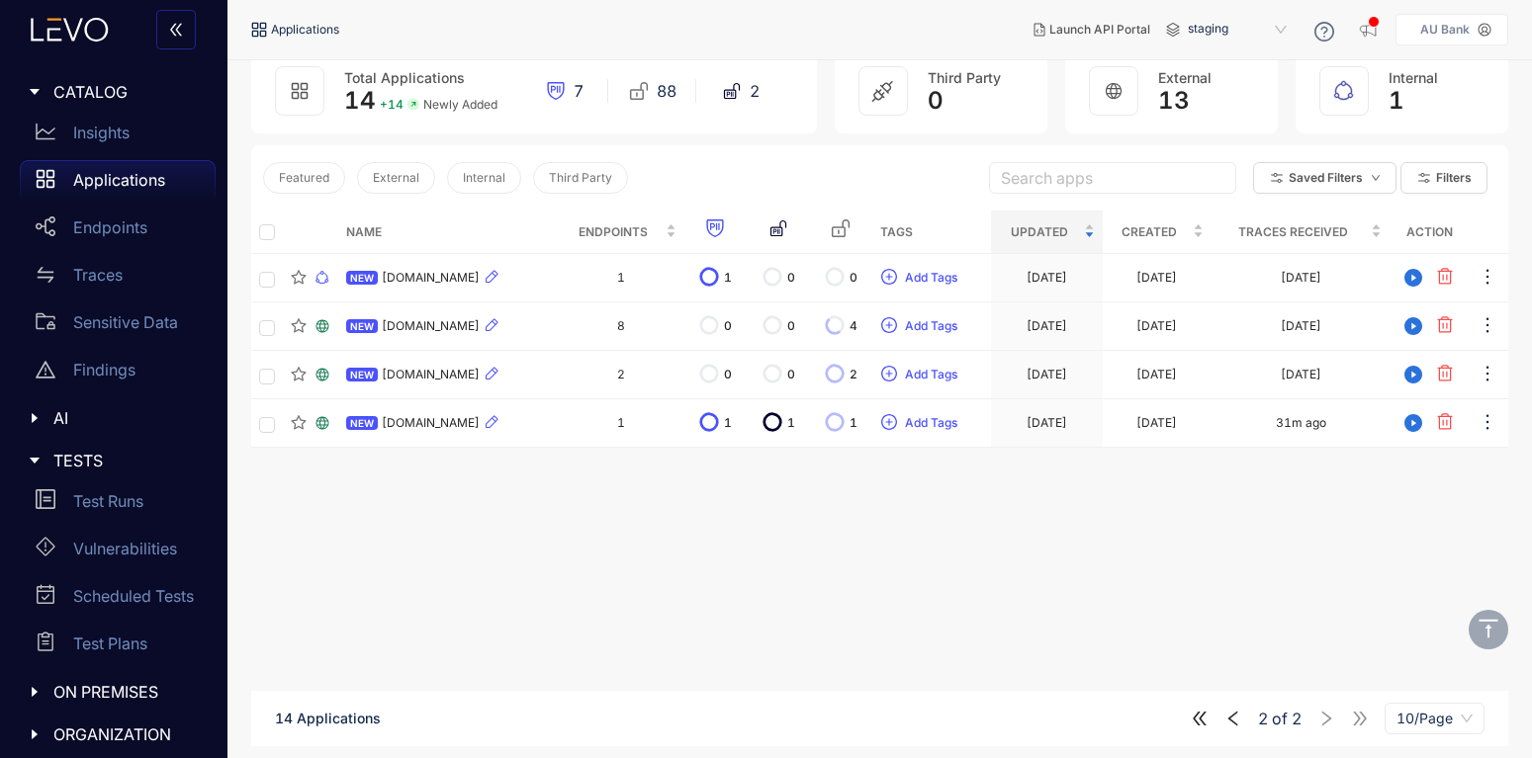
click at [1235, 726] on icon "left" at bounding box center [1233, 719] width 18 height 18
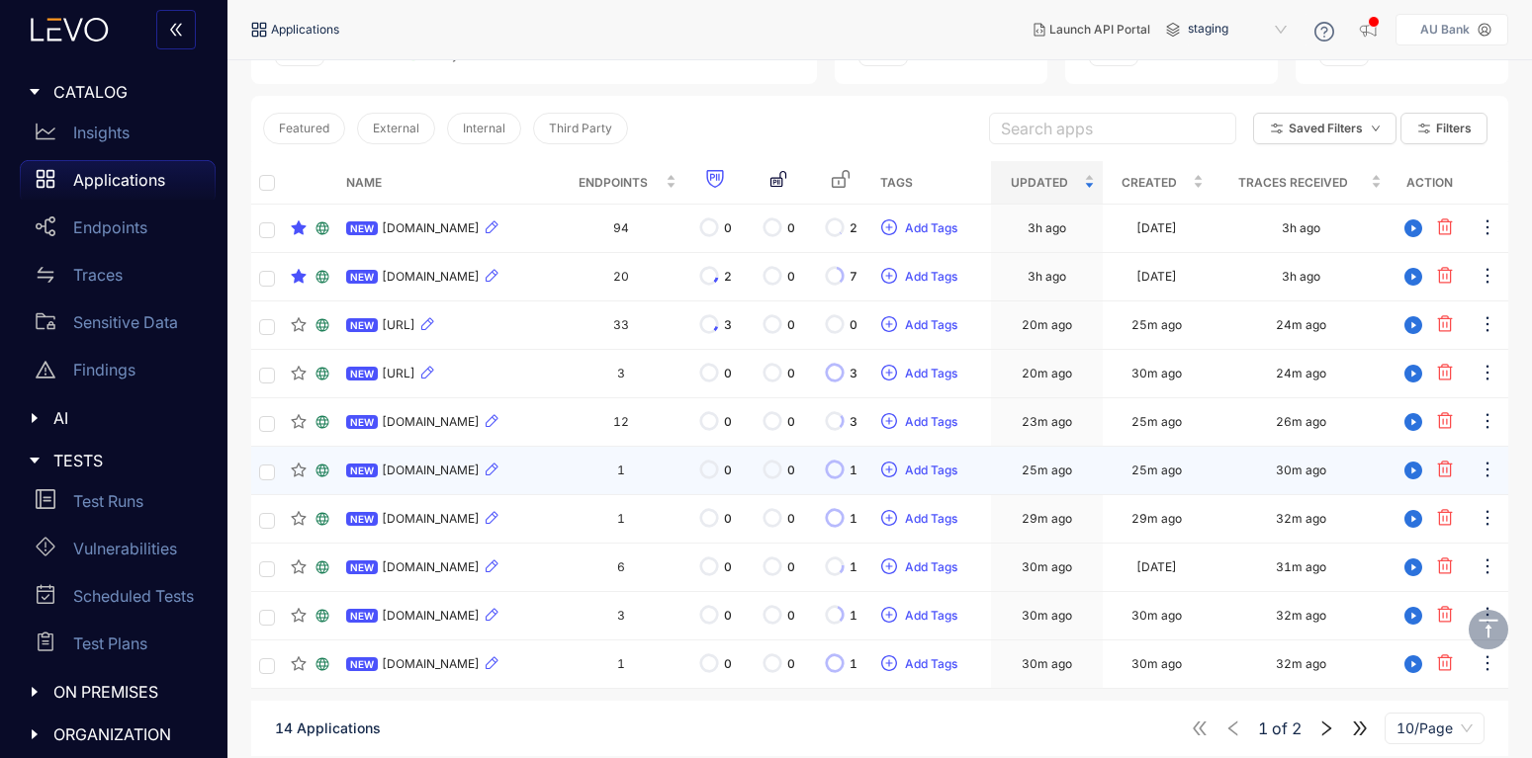
scroll to position [201, 0]
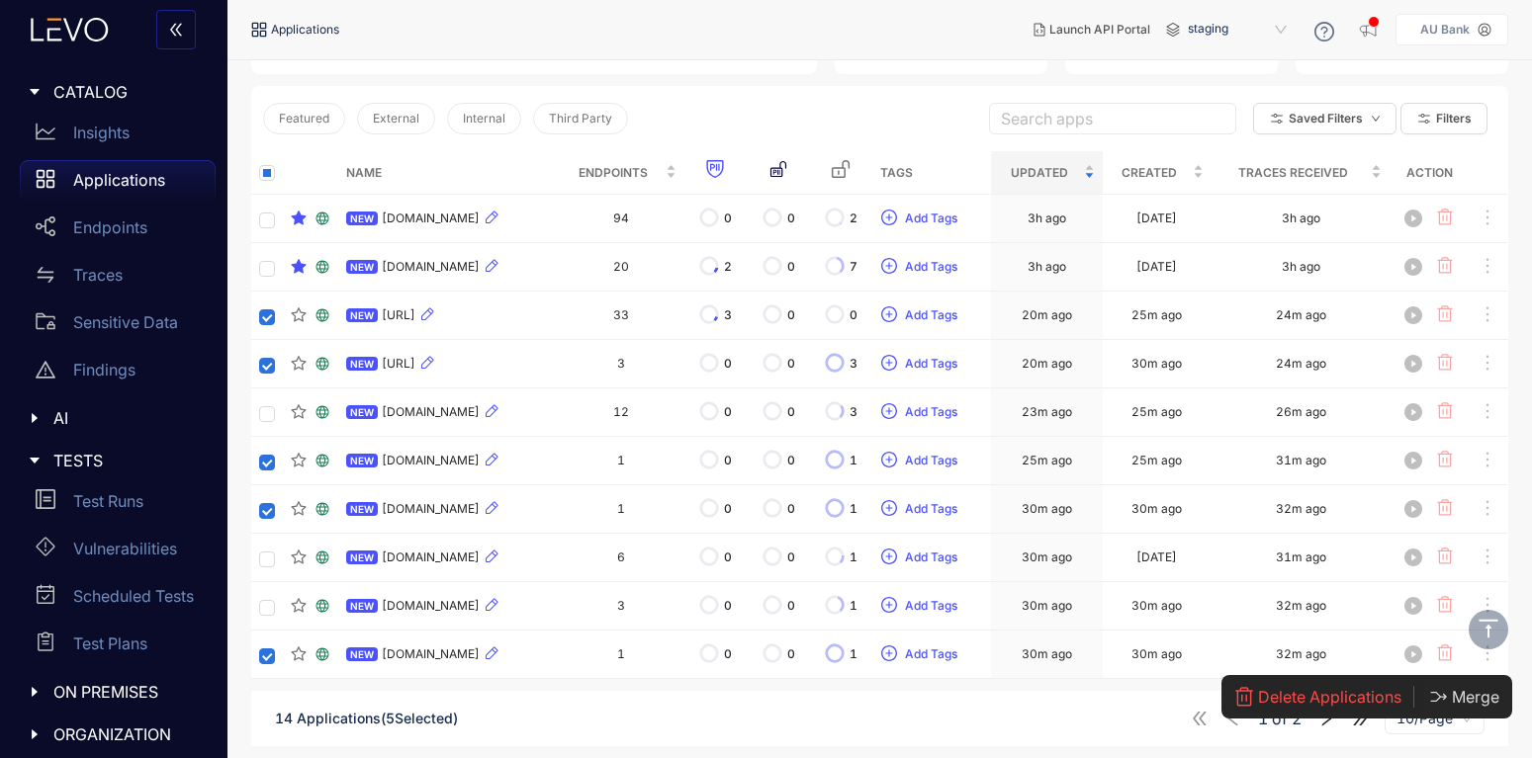
click at [1292, 703] on span "Delete Applications" at bounding box center [1329, 697] width 143 height 18
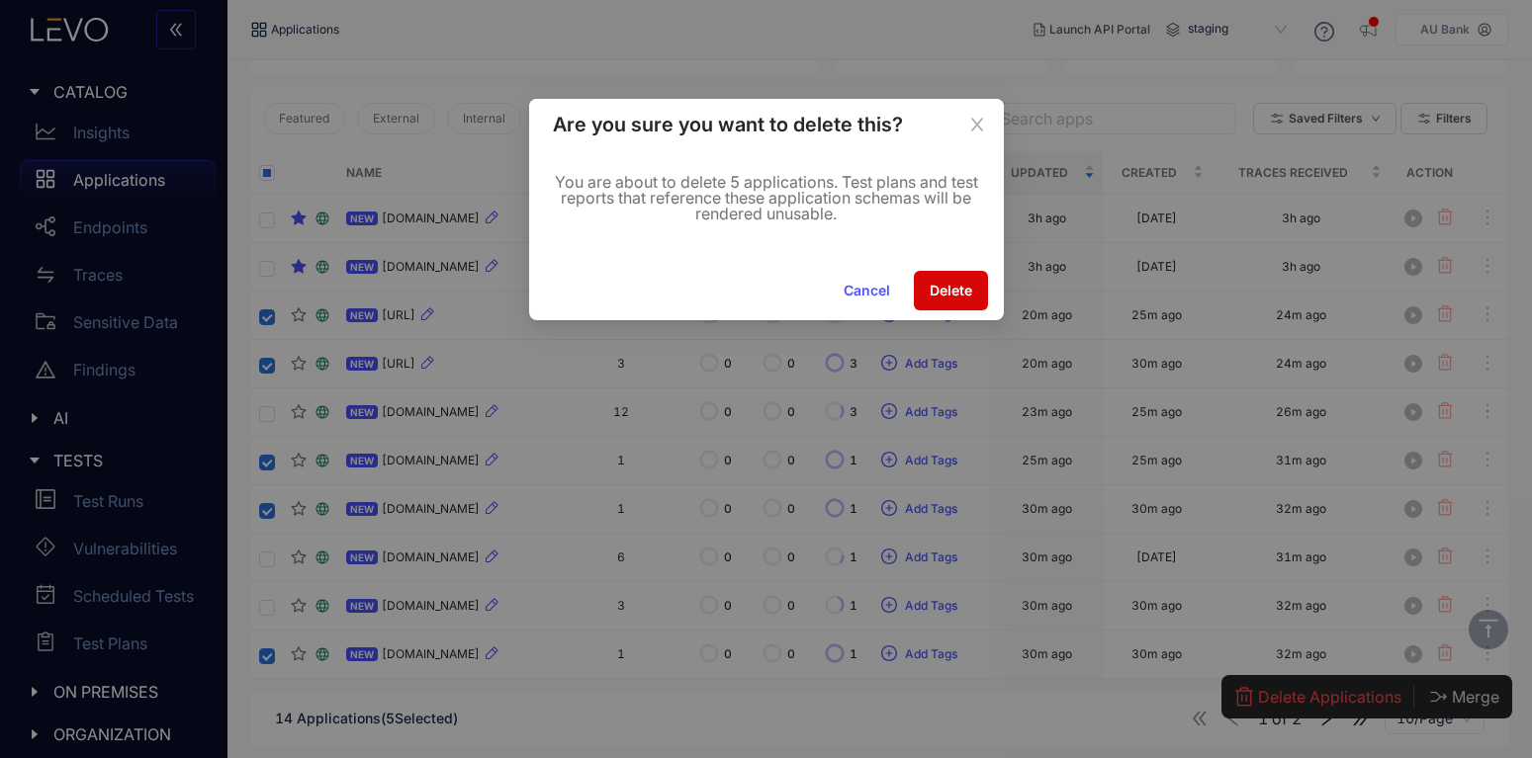
click at [953, 296] on span "Delete" at bounding box center [951, 291] width 43 height 16
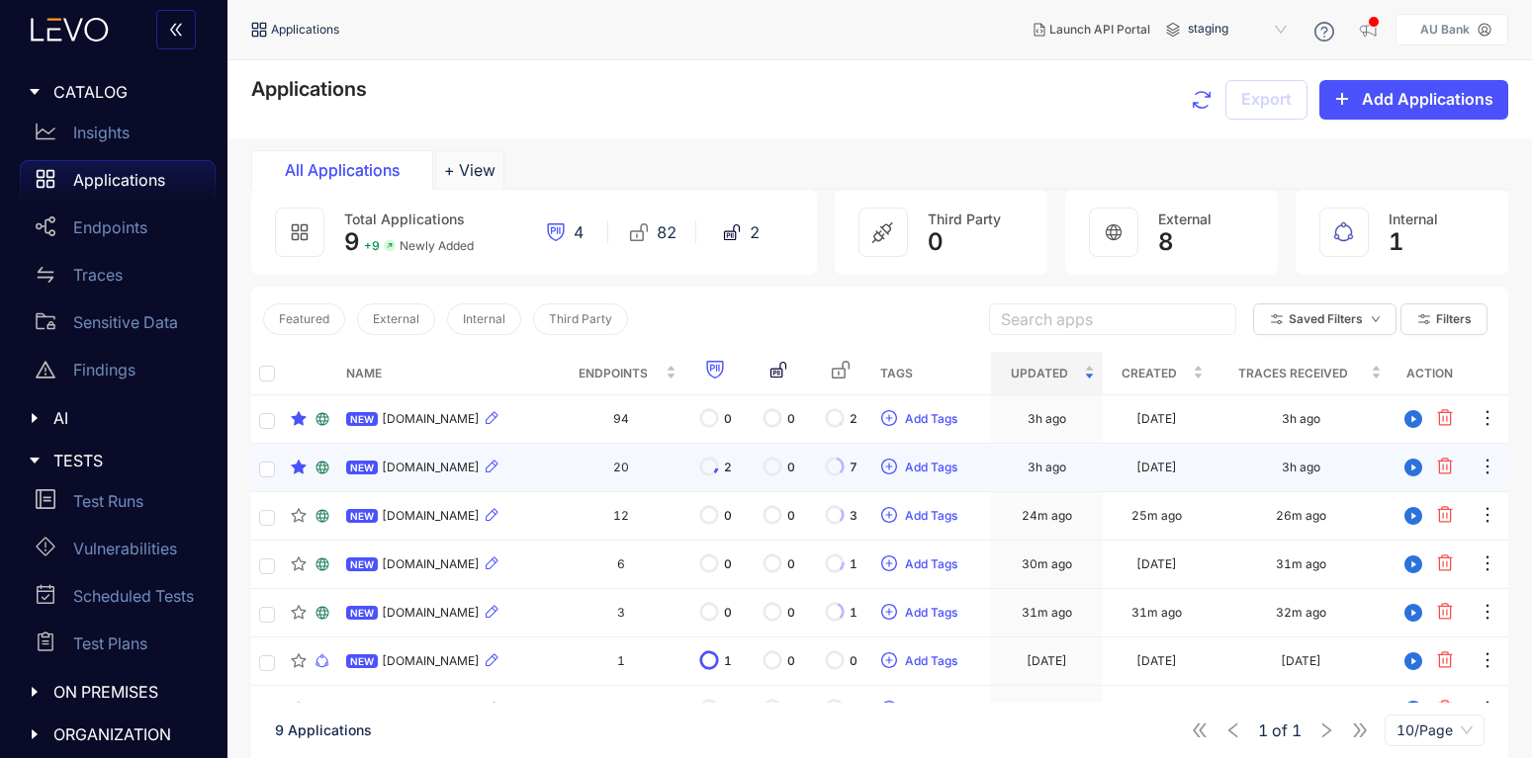
scroll to position [152, 0]
